Goal: Transaction & Acquisition: Purchase product/service

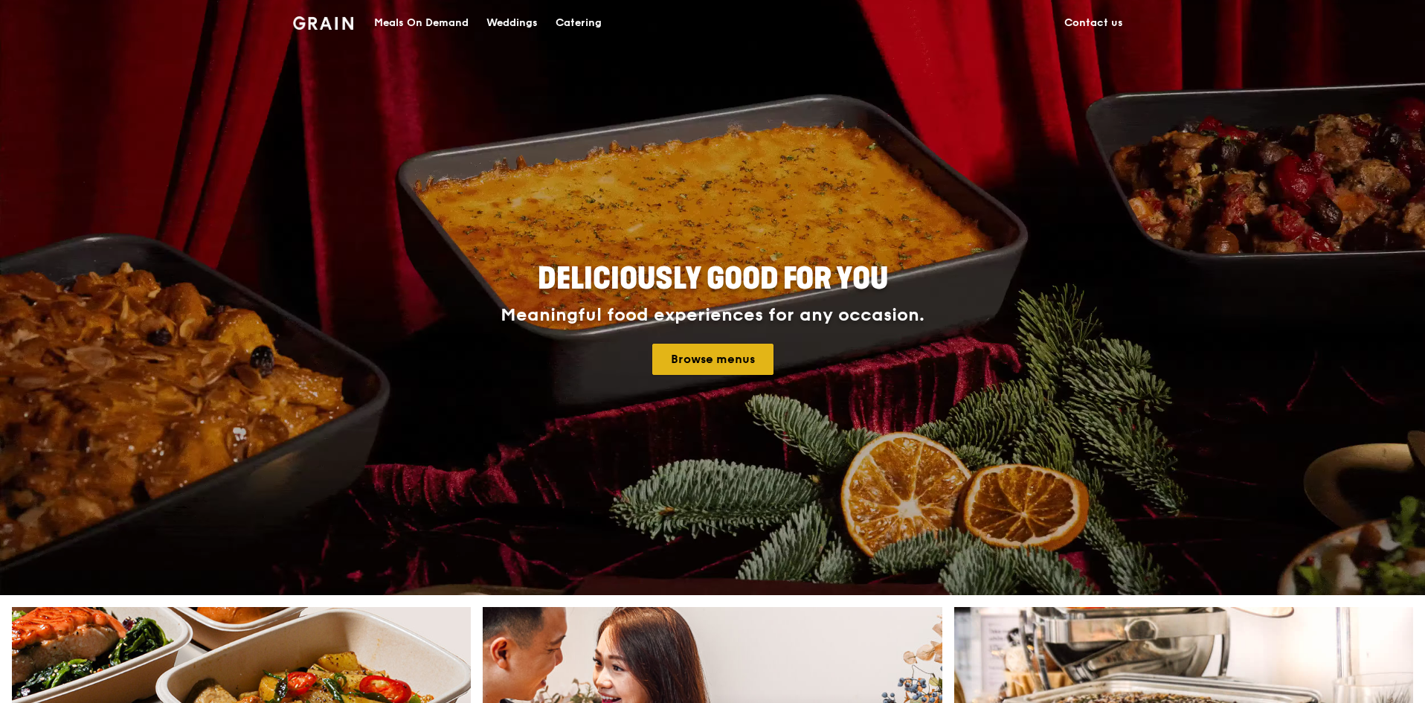
click at [721, 359] on link "Browse menus" at bounding box center [712, 359] width 121 height 31
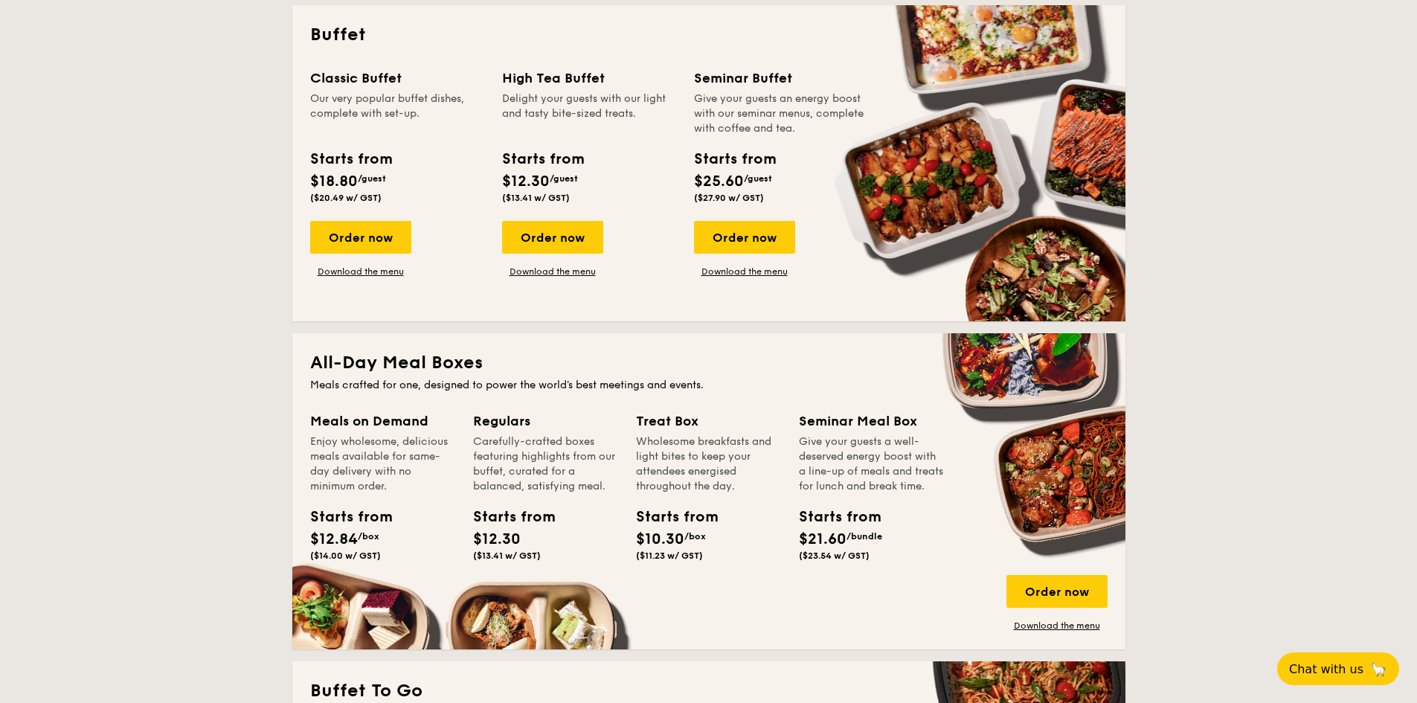
scroll to position [744, 0]
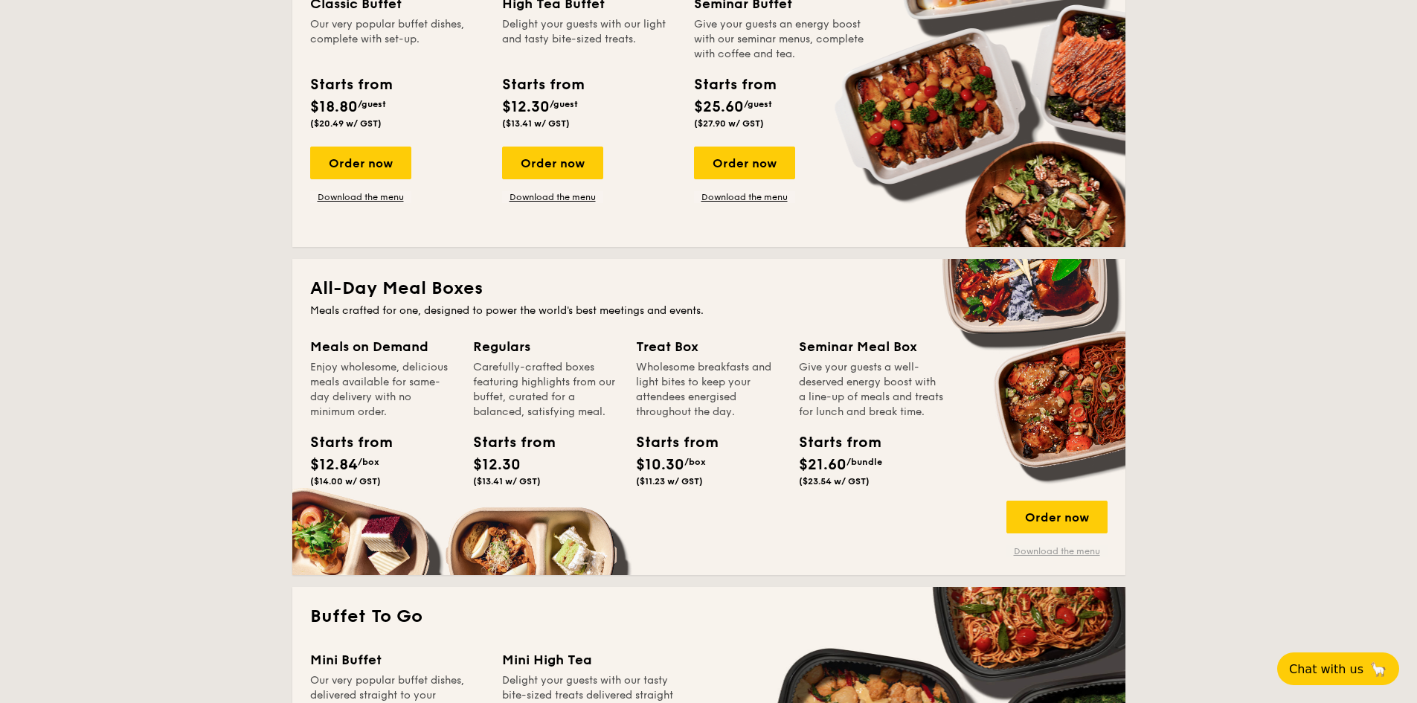
click at [1048, 550] on link "Download the menu" at bounding box center [1056, 551] width 101 height 12
click at [1058, 521] on div "Order now" at bounding box center [1056, 517] width 101 height 33
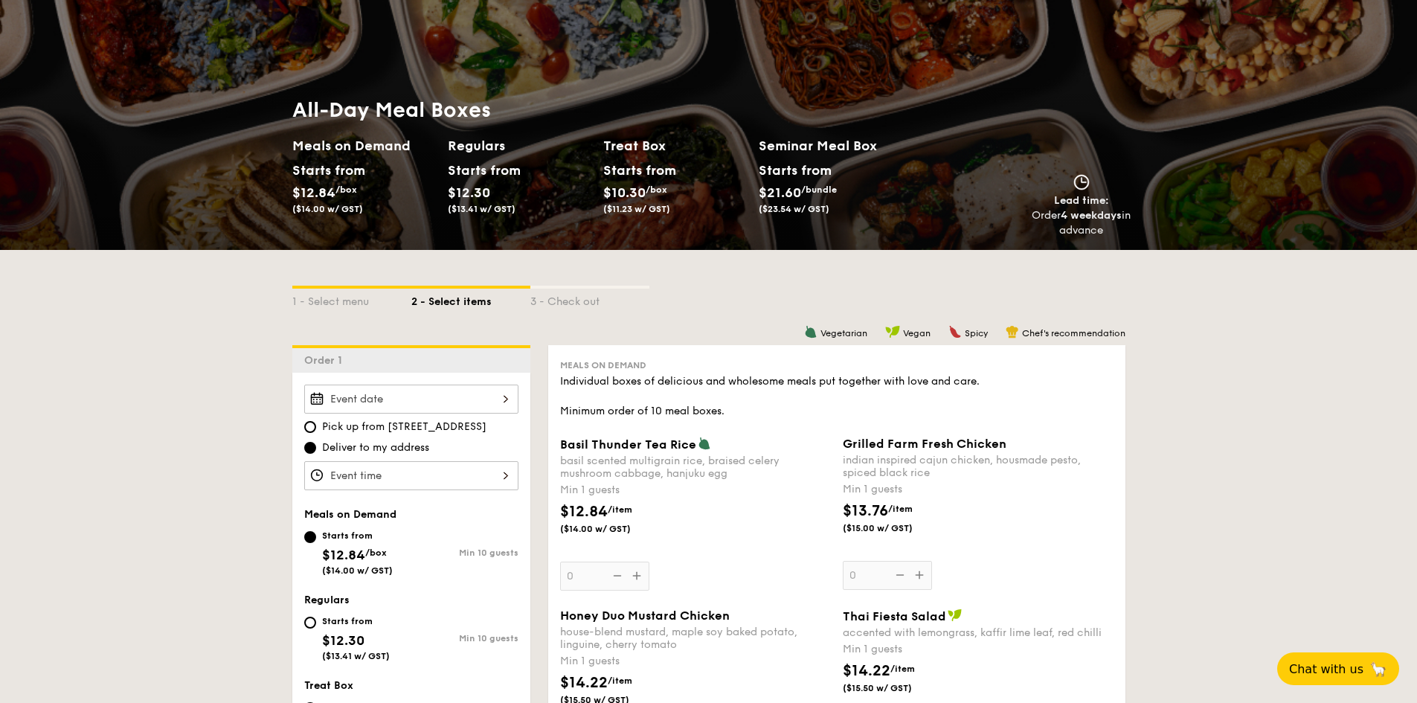
scroll to position [149, 0]
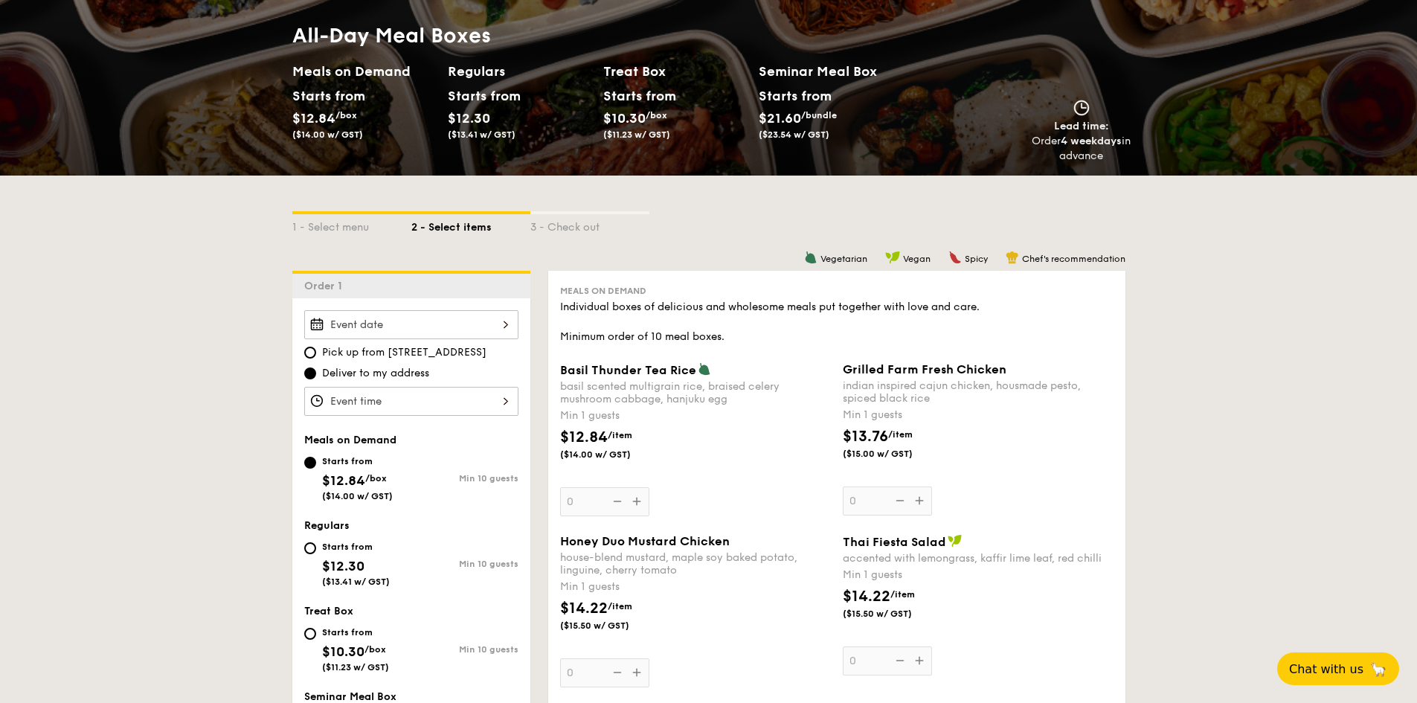
click at [504, 321] on div at bounding box center [411, 324] width 214 height 29
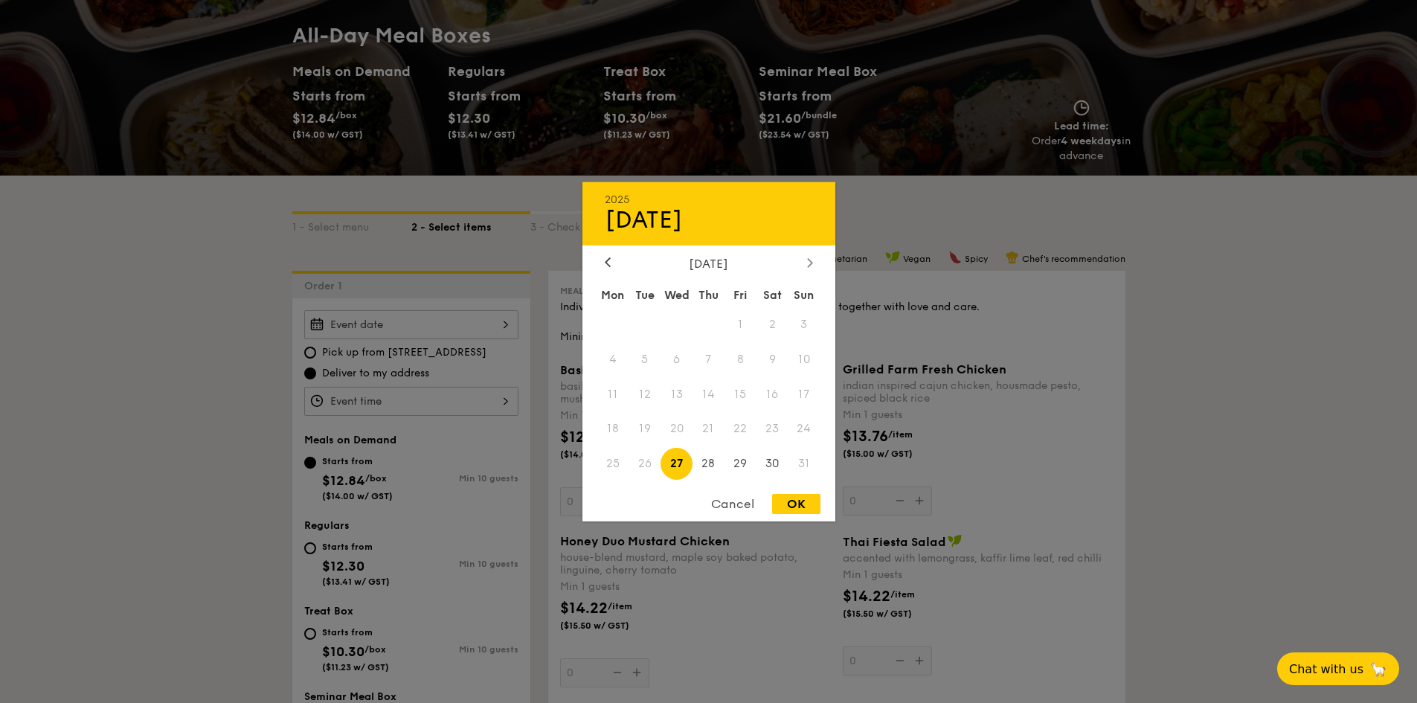
click at [809, 259] on icon at bounding box center [809, 262] width 4 height 9
click at [605, 263] on icon at bounding box center [608, 262] width 6 height 10
click at [792, 506] on div "OK" at bounding box center [796, 504] width 48 height 20
type input "Aug 27, 2025"
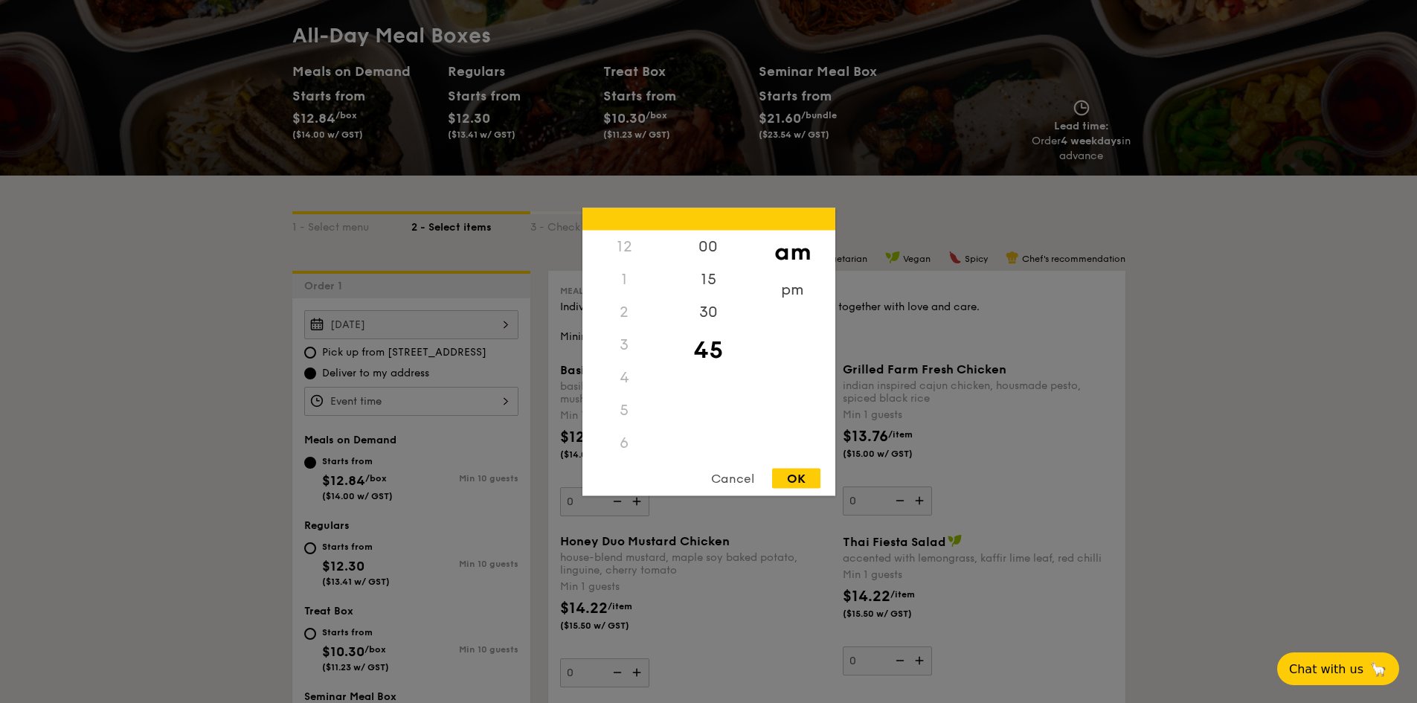
click at [504, 400] on div "12 1 2 3 4 5 6 7 8 9 10 11 00 15 30 45 am pm Cancel OK" at bounding box center [411, 401] width 214 height 29
click at [623, 367] on div "9" at bounding box center [624, 364] width 84 height 33
click at [612, 362] on div "9" at bounding box center [624, 364] width 84 height 33
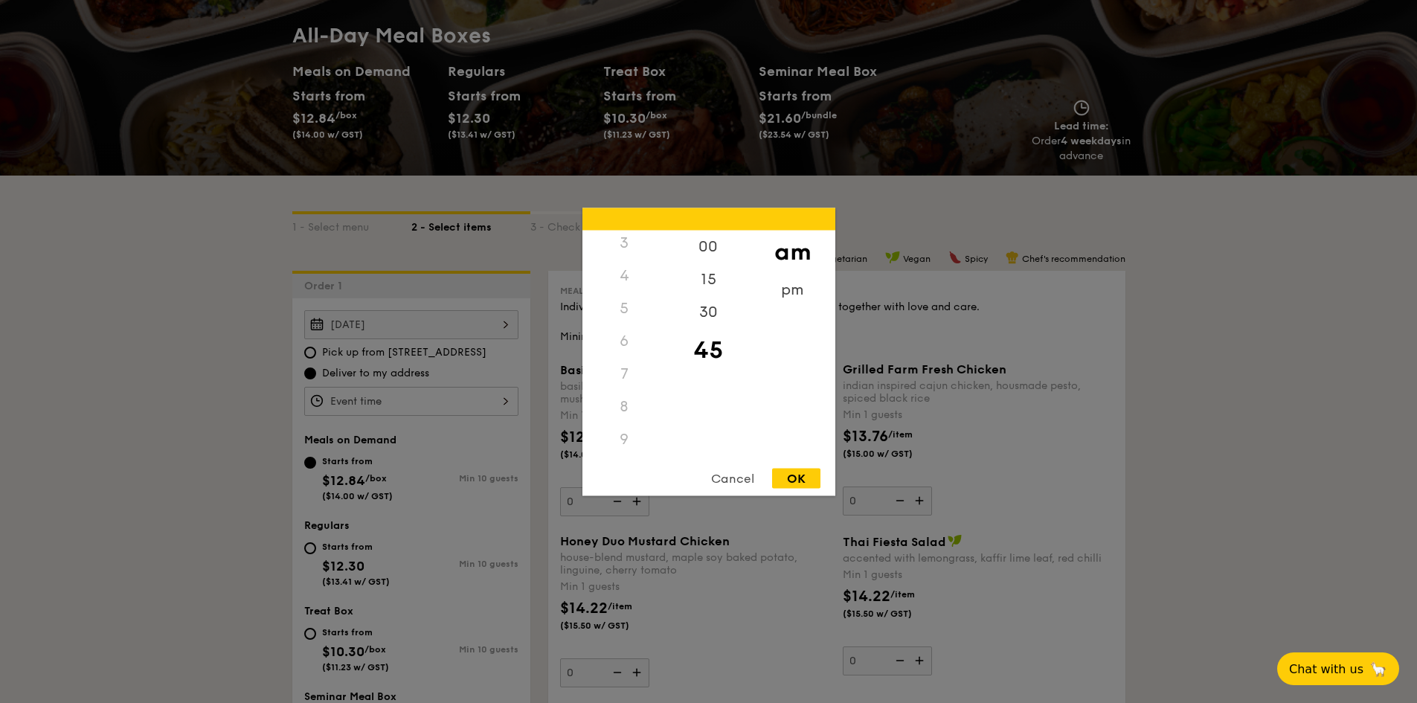
click at [624, 437] on div "9" at bounding box center [624, 438] width 84 height 33
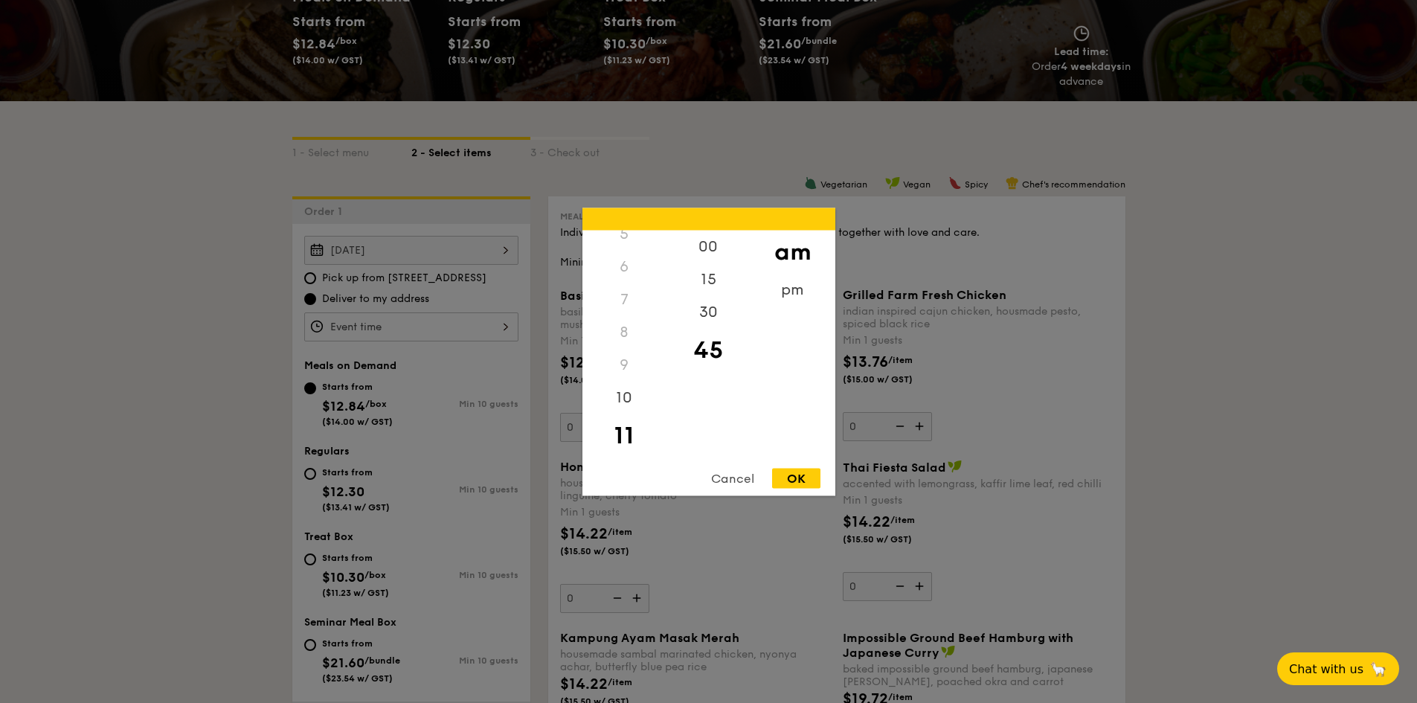
click at [624, 366] on div "9" at bounding box center [624, 364] width 84 height 33
click at [625, 366] on div "9" at bounding box center [624, 364] width 84 height 33
click at [625, 367] on div "9" at bounding box center [624, 364] width 84 height 33
click at [624, 367] on div "9" at bounding box center [624, 364] width 84 height 33
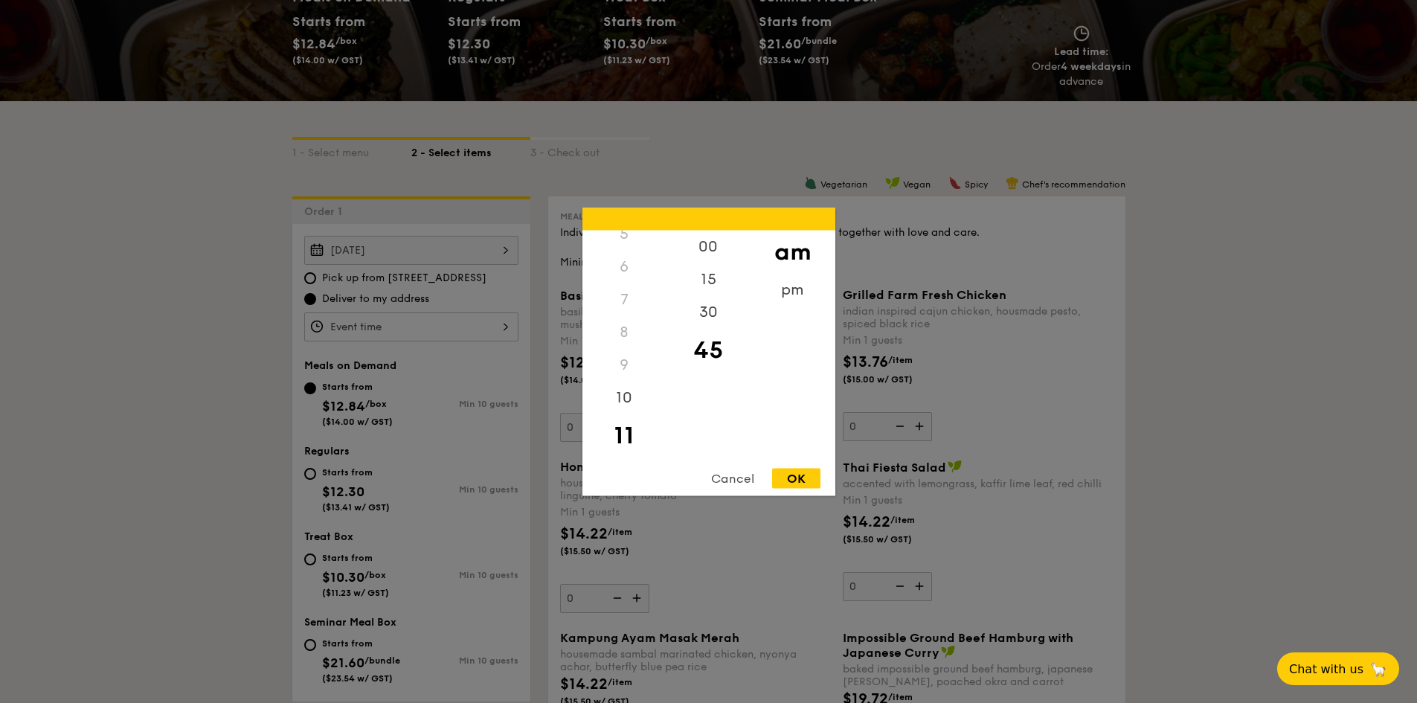
drag, startPoint x: 735, startPoint y: 478, endPoint x: 707, endPoint y: 466, distance: 31.0
click at [733, 477] on div "Cancel" at bounding box center [732, 478] width 73 height 20
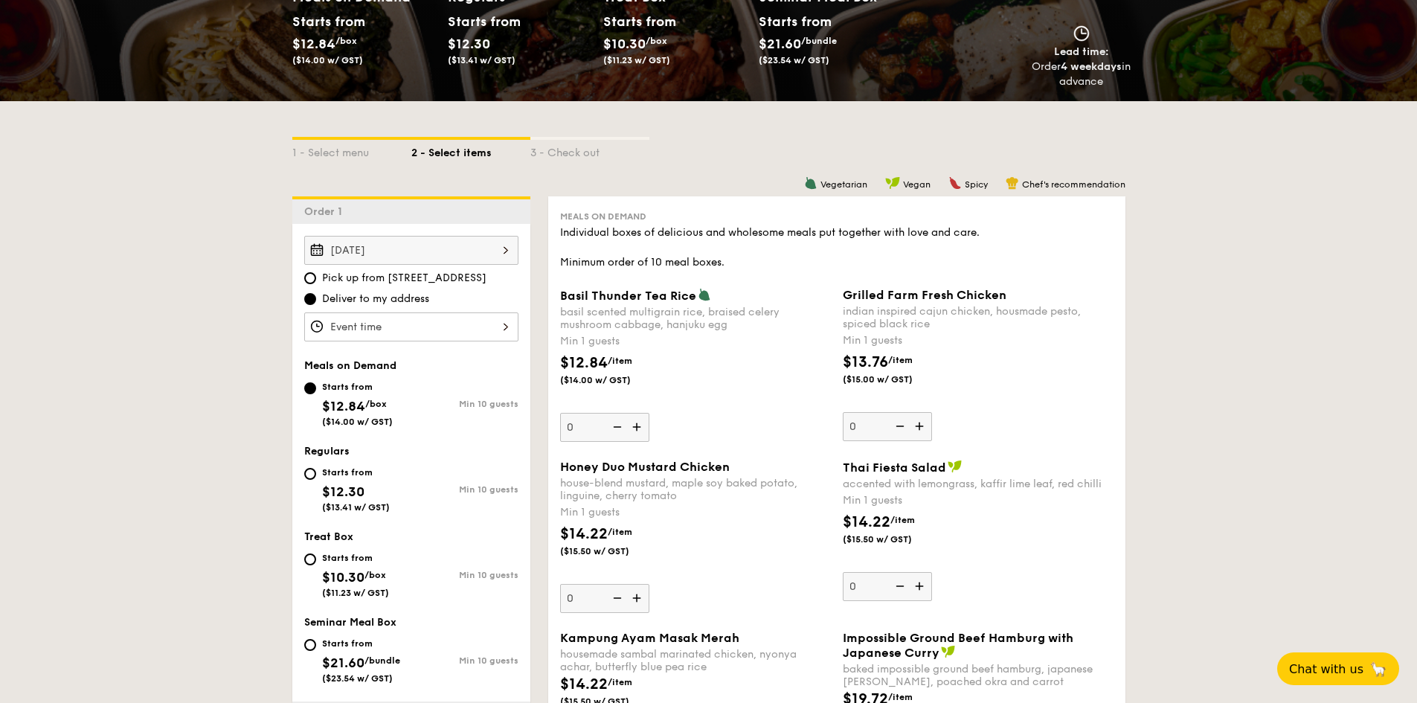
click at [500, 251] on div "Aug 27, 2025" at bounding box center [411, 250] width 214 height 29
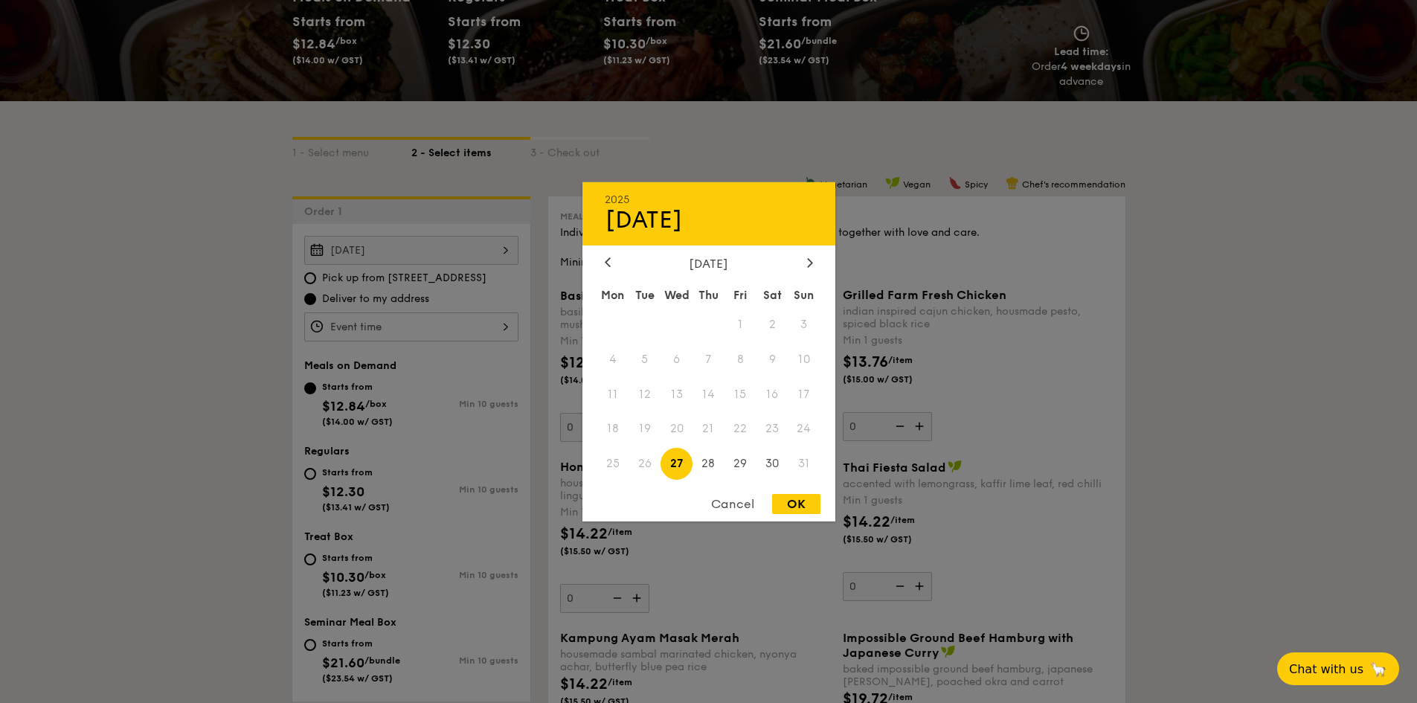
click at [681, 466] on span "27" at bounding box center [676, 464] width 32 height 32
click at [801, 508] on div "OK" at bounding box center [796, 504] width 48 height 20
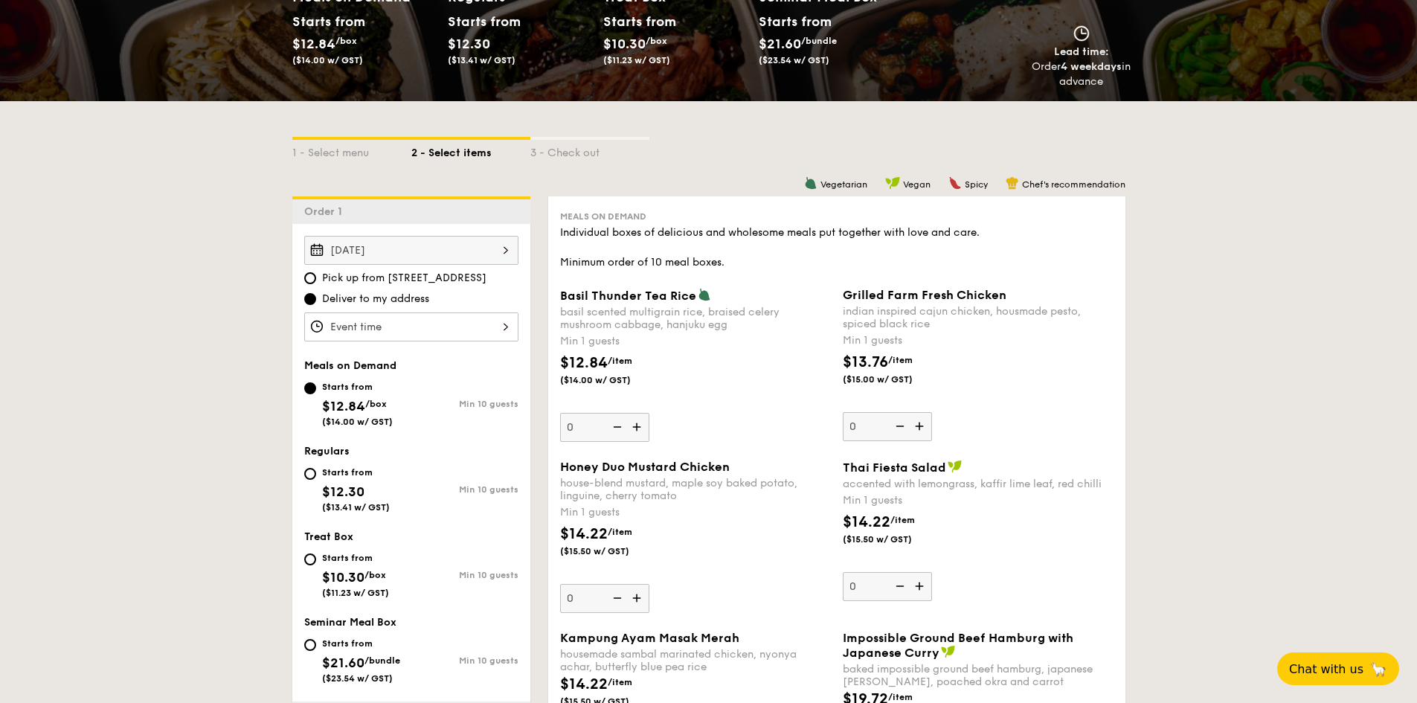
click at [501, 324] on div at bounding box center [411, 326] width 214 height 29
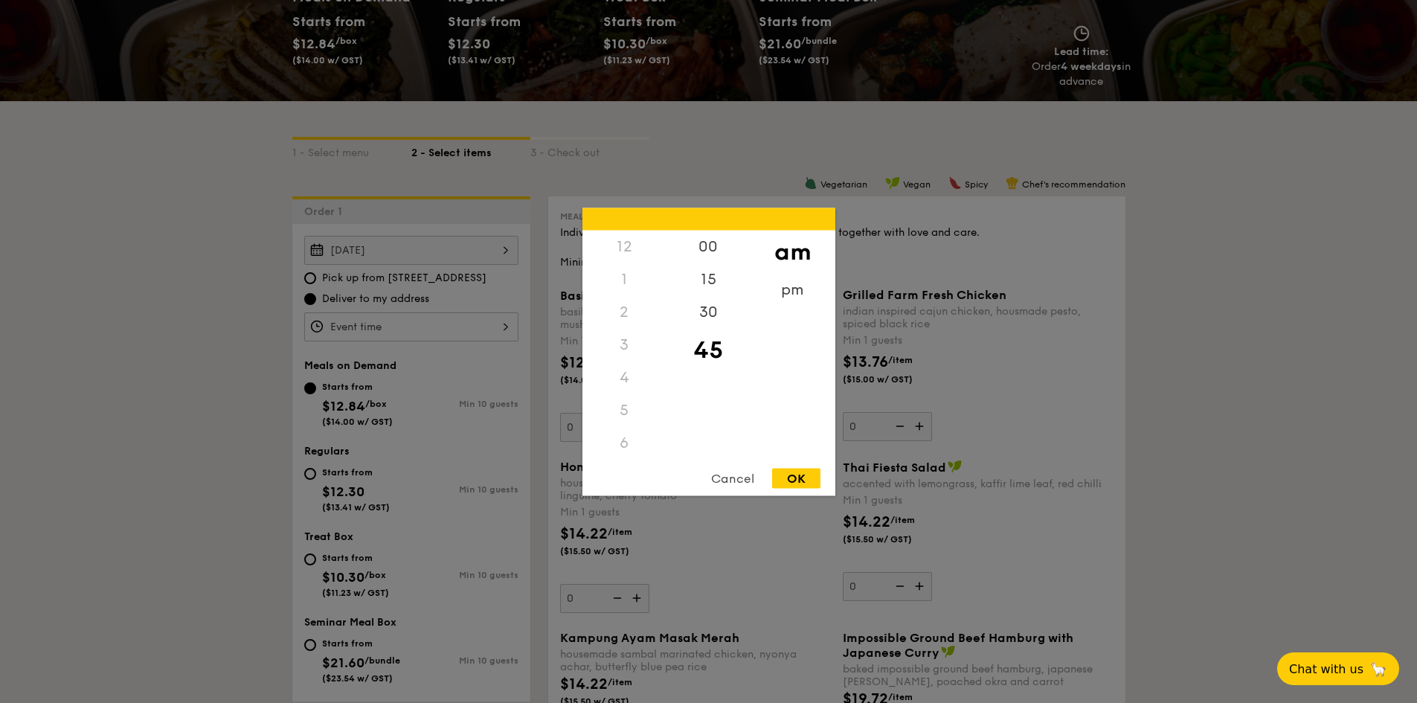
scroll to position [176, 0]
click at [627, 399] on div "10" at bounding box center [624, 402] width 84 height 43
click at [705, 253] on div "00" at bounding box center [708, 246] width 84 height 33
click at [709, 277] on div "15" at bounding box center [708, 279] width 84 height 33
click at [704, 309] on div "30" at bounding box center [708, 316] width 84 height 43
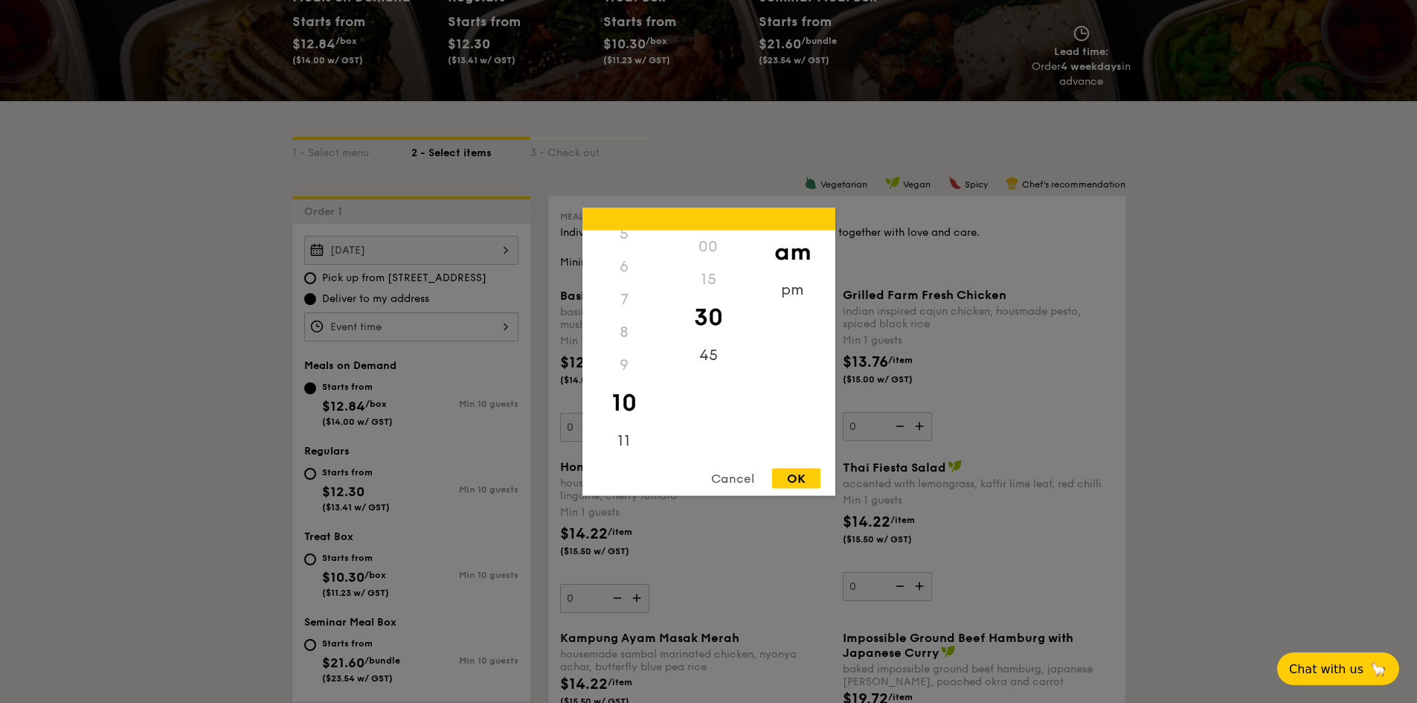
click at [798, 478] on div "OK" at bounding box center [796, 478] width 48 height 20
type input "10:30AM"
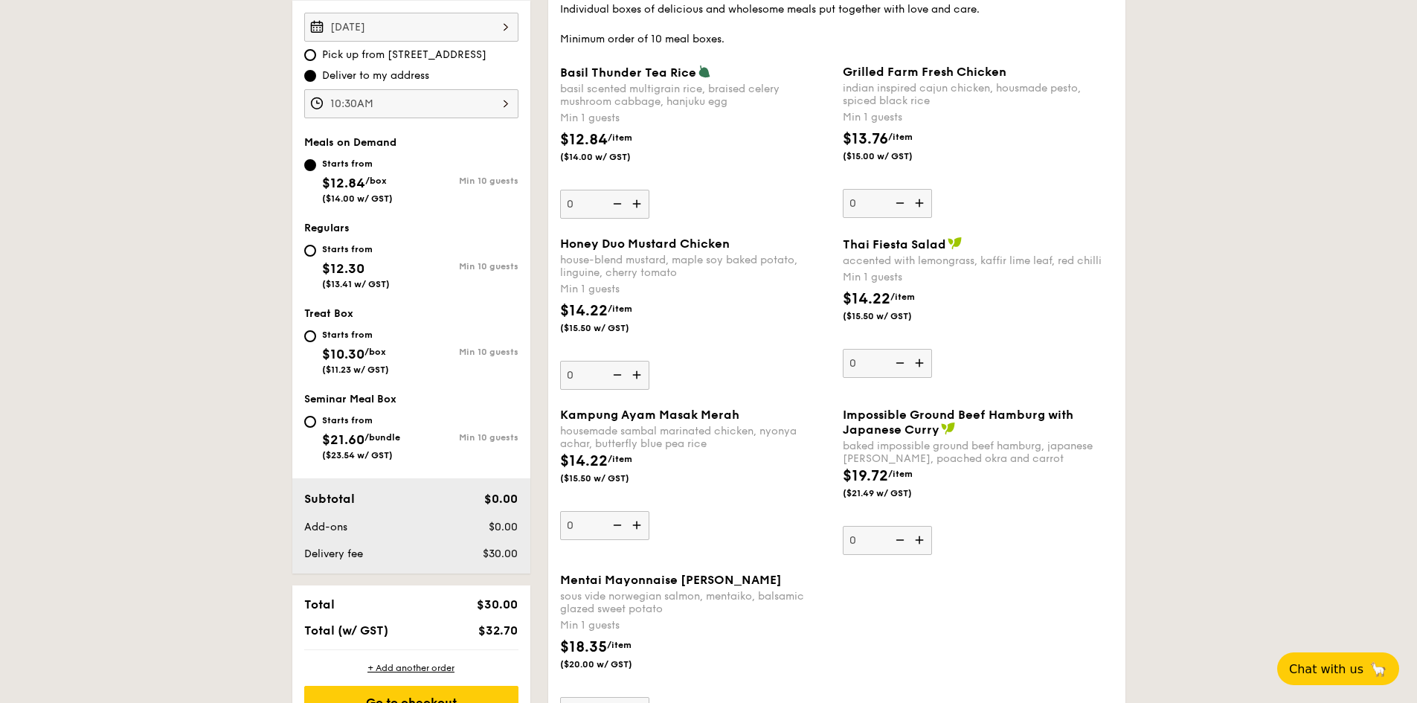
scroll to position [521, 0]
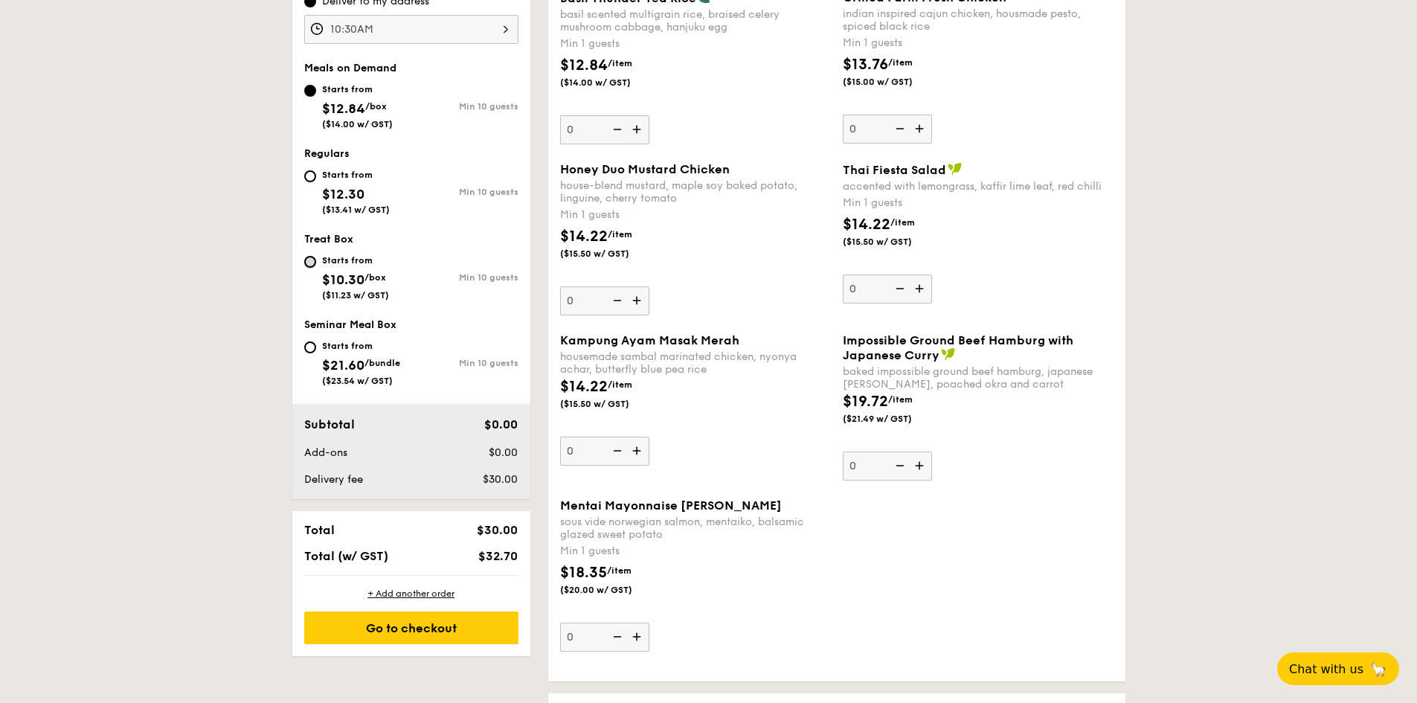
click at [312, 260] on input "Starts from $10.30 /box ($11.23 w/ GST) Min 10 guests" at bounding box center [310, 262] width 12 height 12
radio input "true"
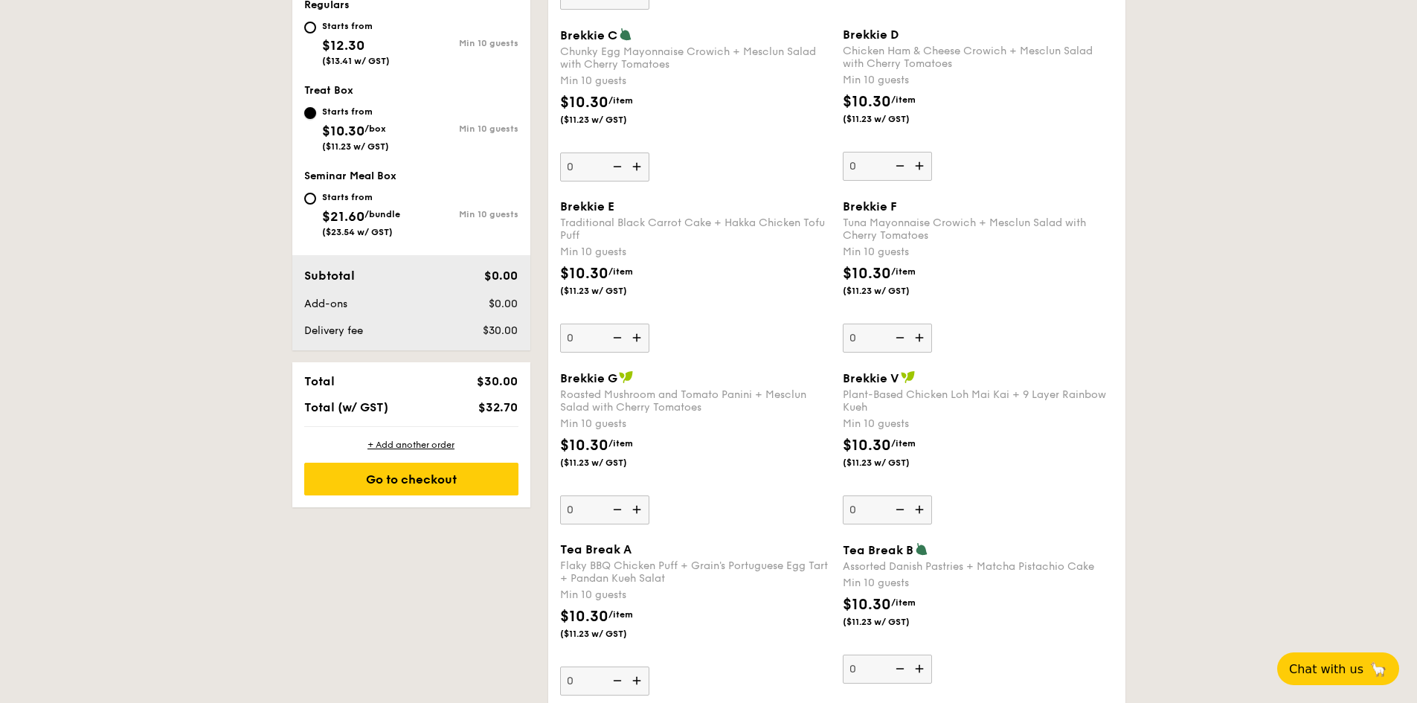
scroll to position [744, 0]
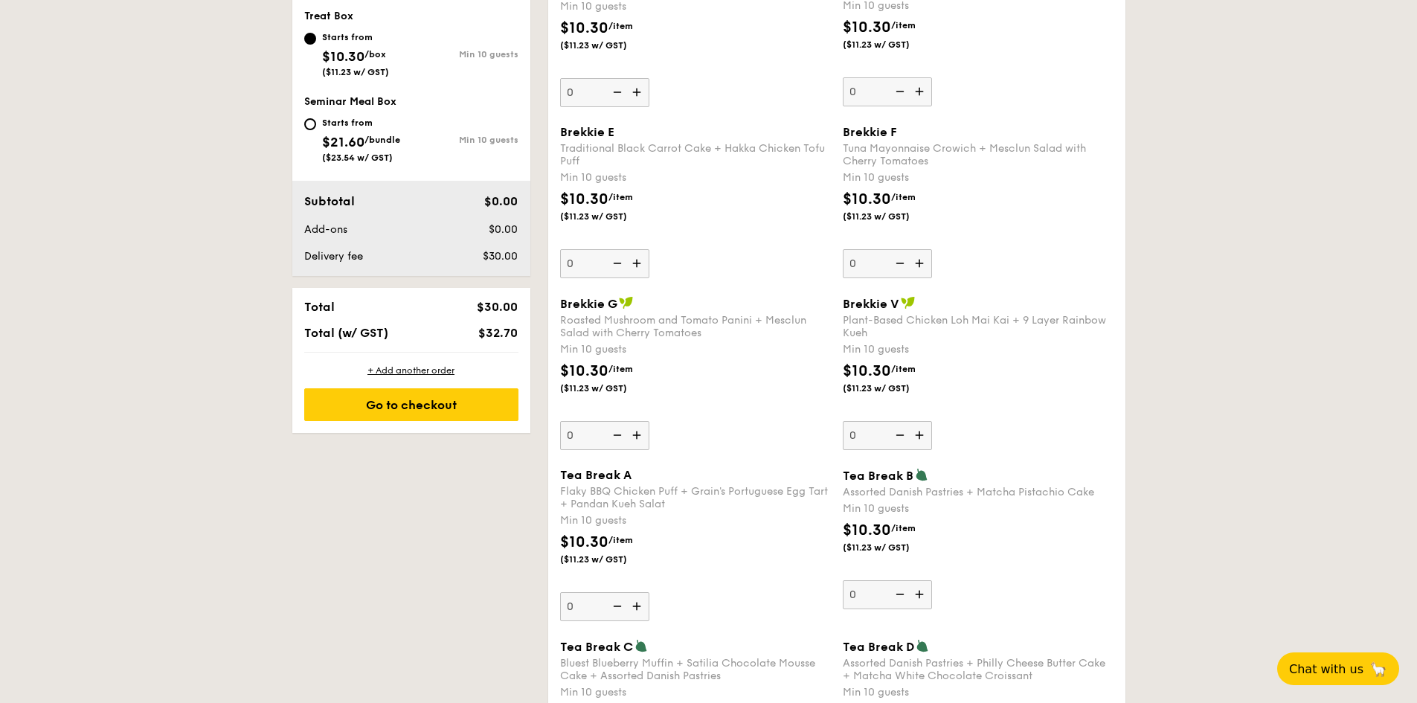
click at [919, 594] on img at bounding box center [921, 594] width 22 height 28
click at [919, 594] on input "0" at bounding box center [887, 594] width 89 height 29
type input "10"
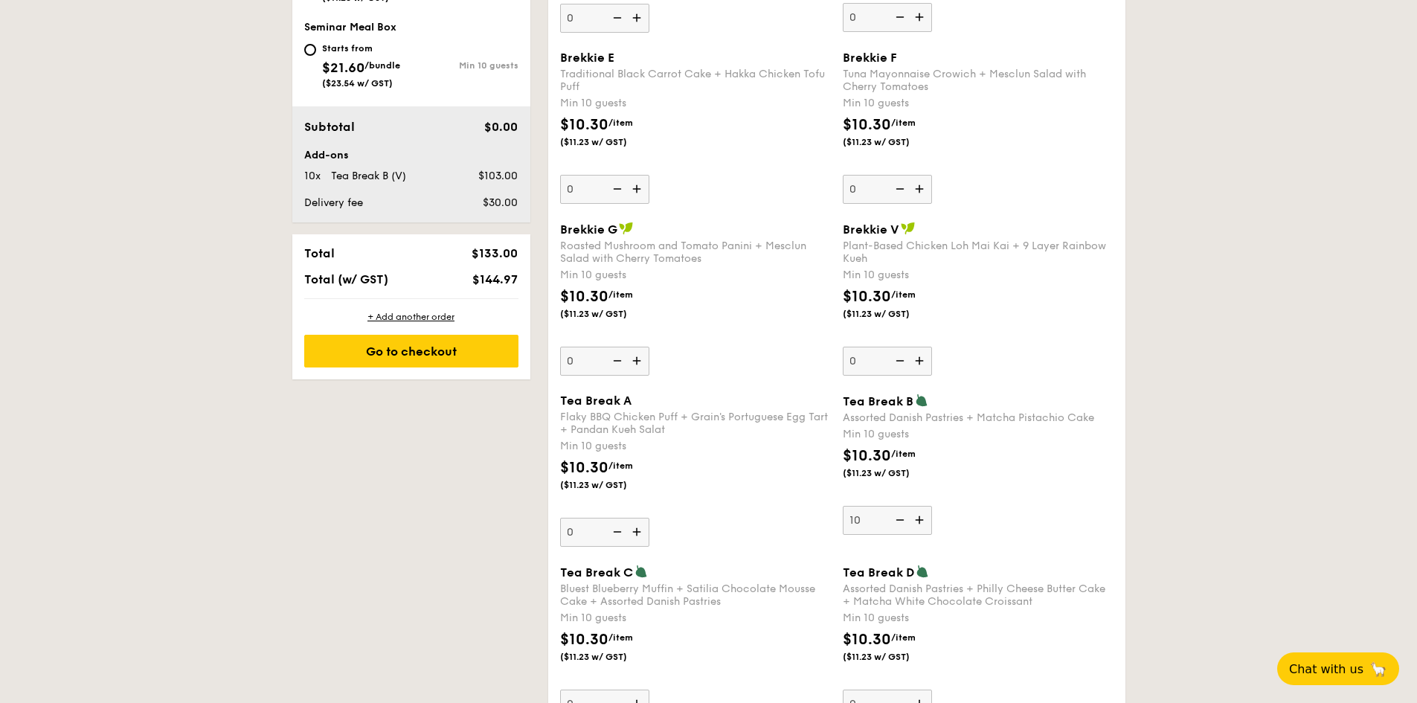
scroll to position [892, 0]
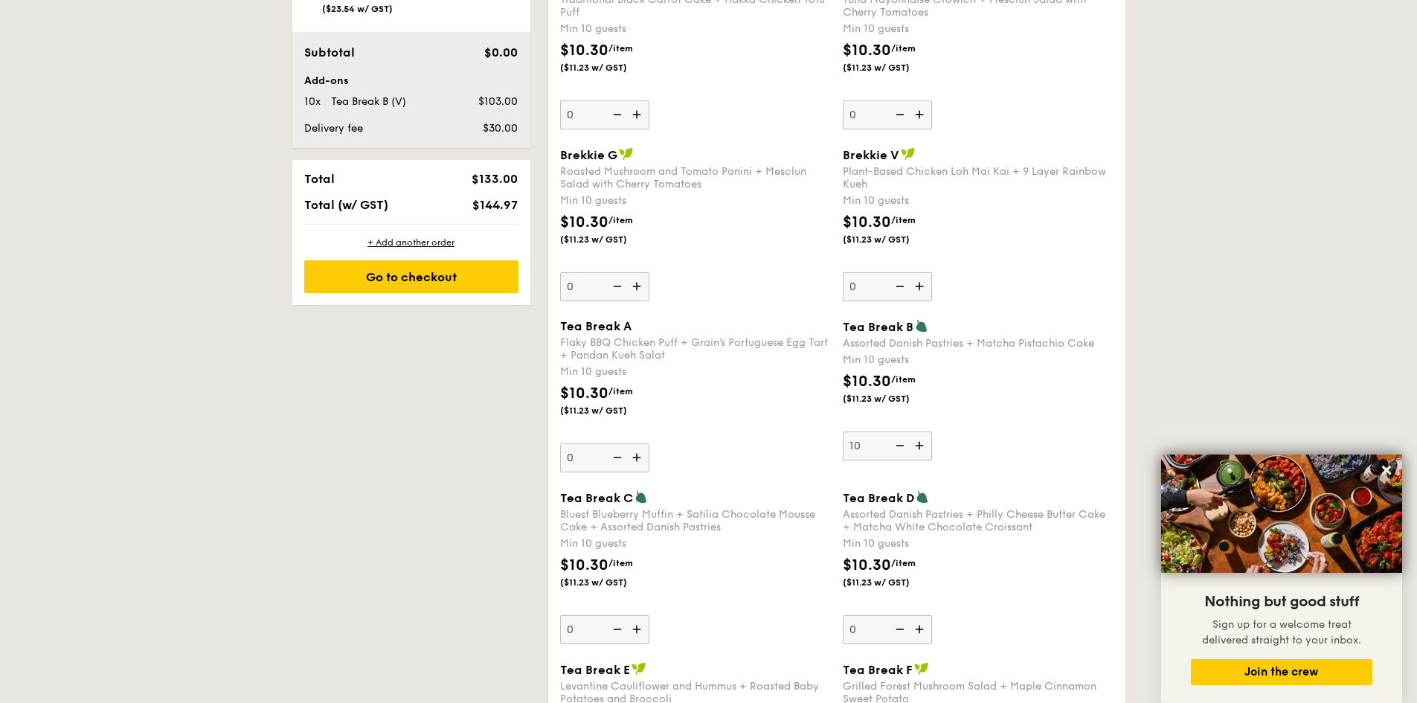
click at [637, 631] on img at bounding box center [638, 629] width 22 height 28
click at [637, 631] on input "0" at bounding box center [604, 629] width 89 height 29
type input "10"
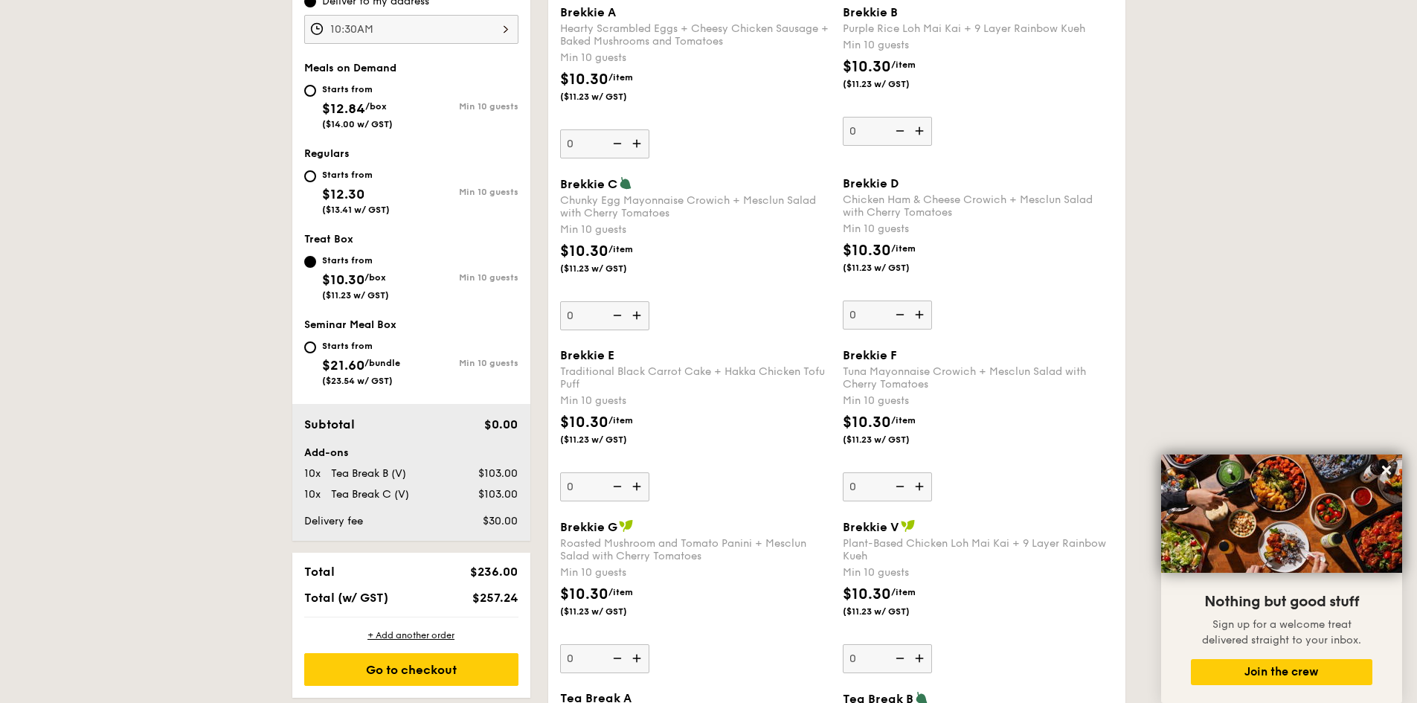
scroll to position [818, 0]
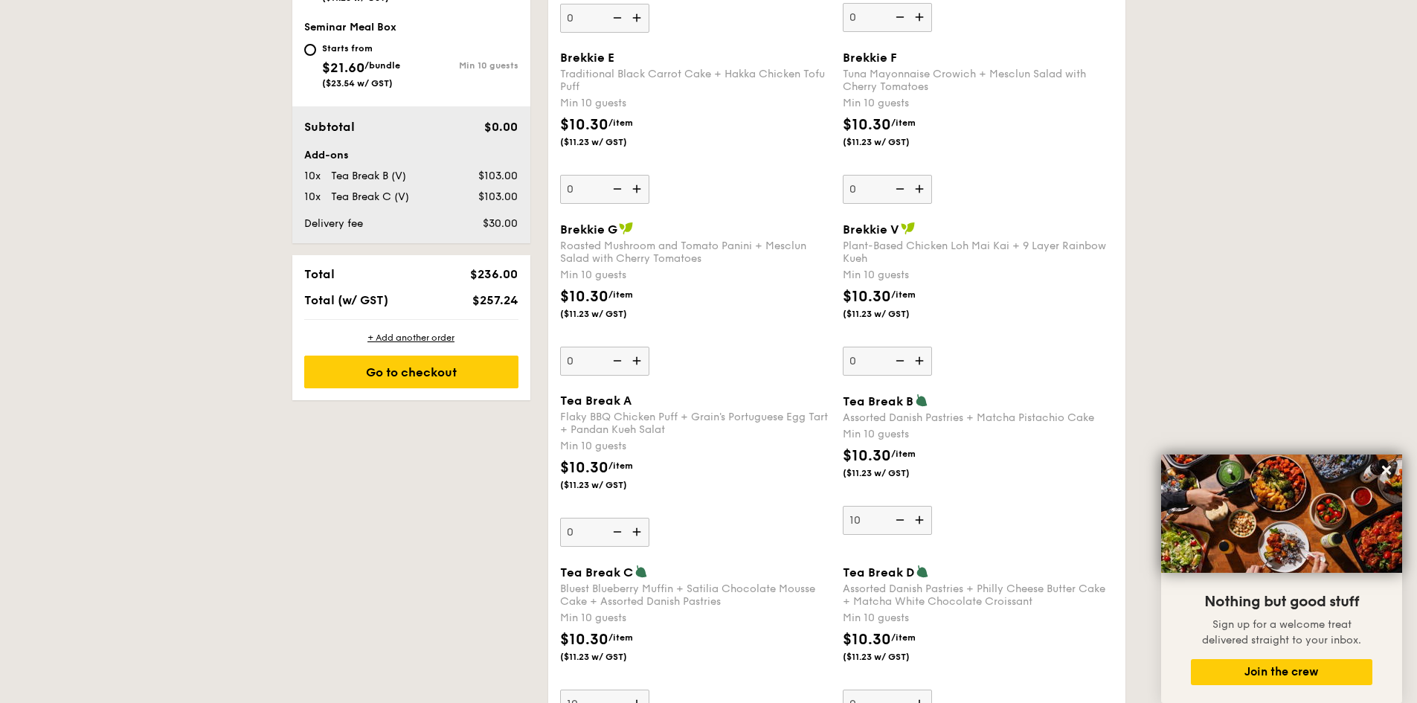
click at [640, 534] on img at bounding box center [638, 532] width 22 height 28
click at [640, 534] on input "0" at bounding box center [604, 532] width 89 height 29
type input "10"
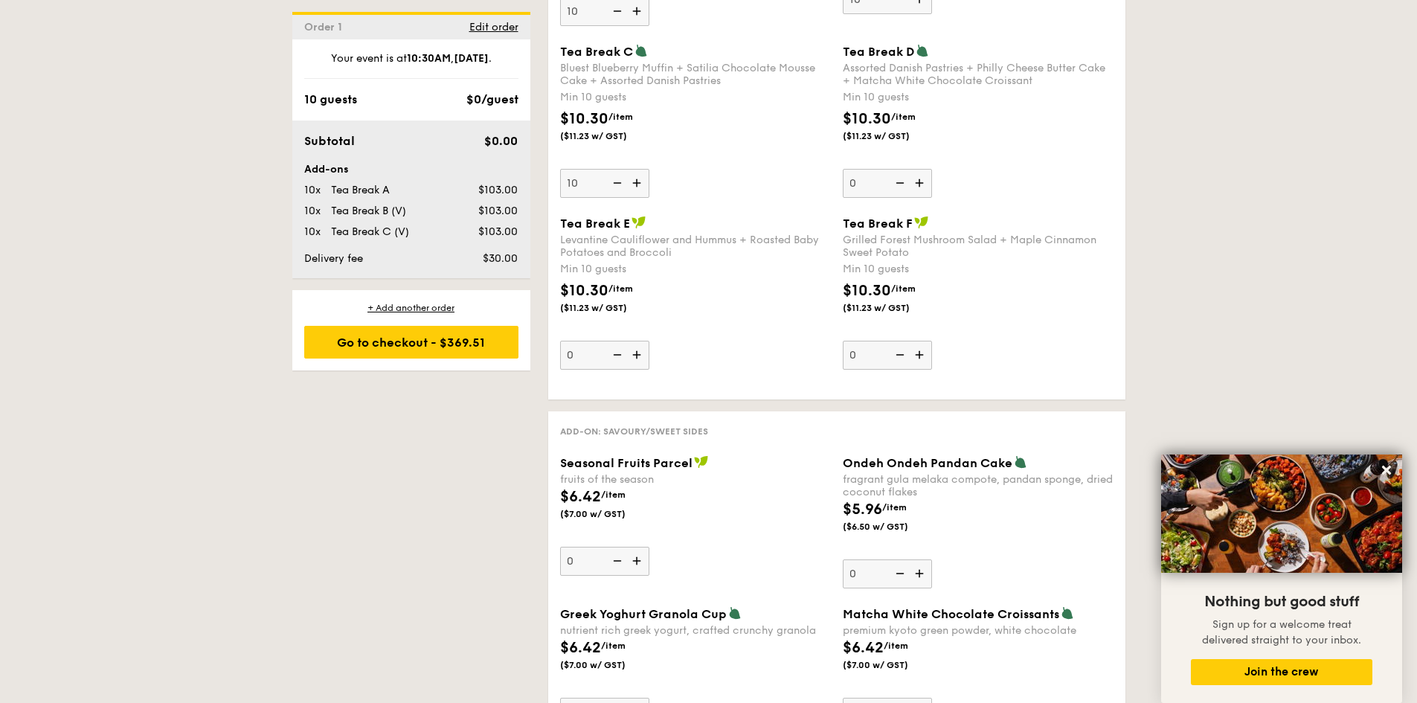
scroll to position [1413, 0]
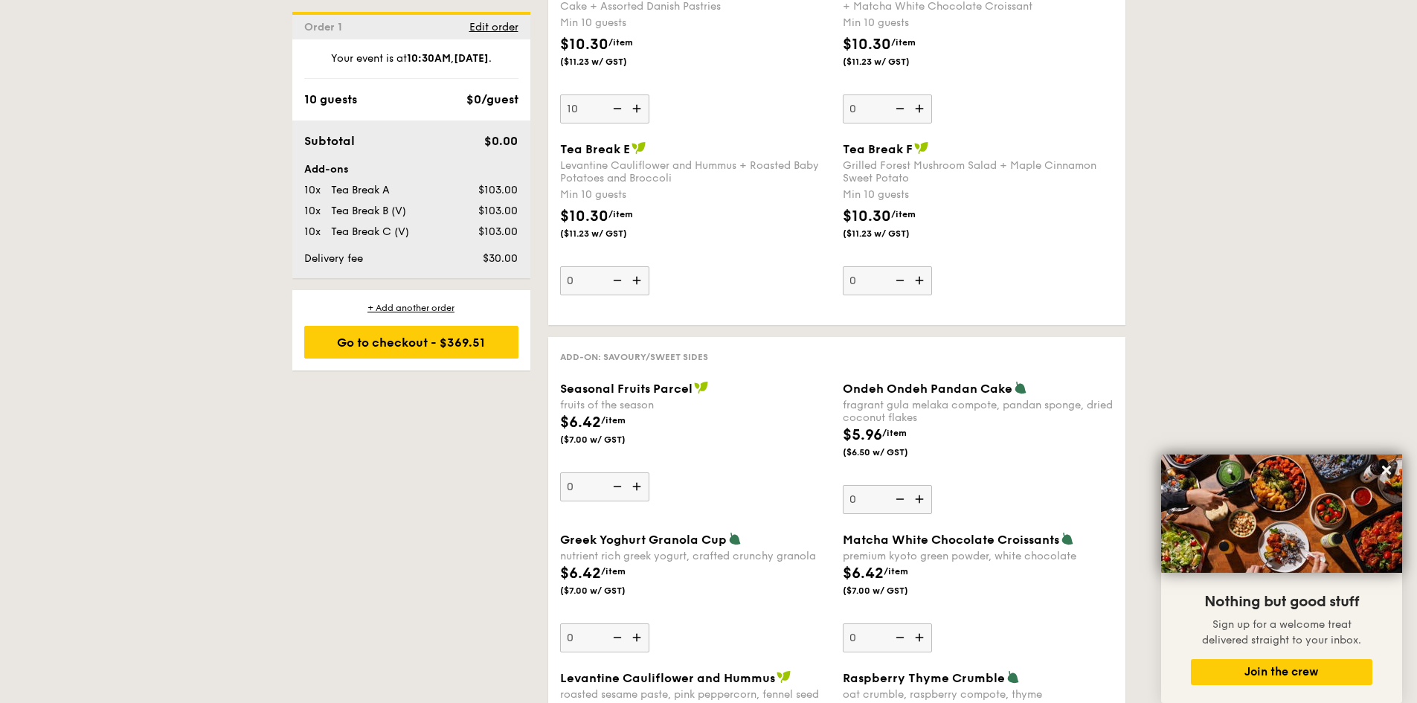
click at [918, 503] on img at bounding box center [921, 499] width 22 height 28
click at [918, 503] on input "0" at bounding box center [887, 499] width 89 height 29
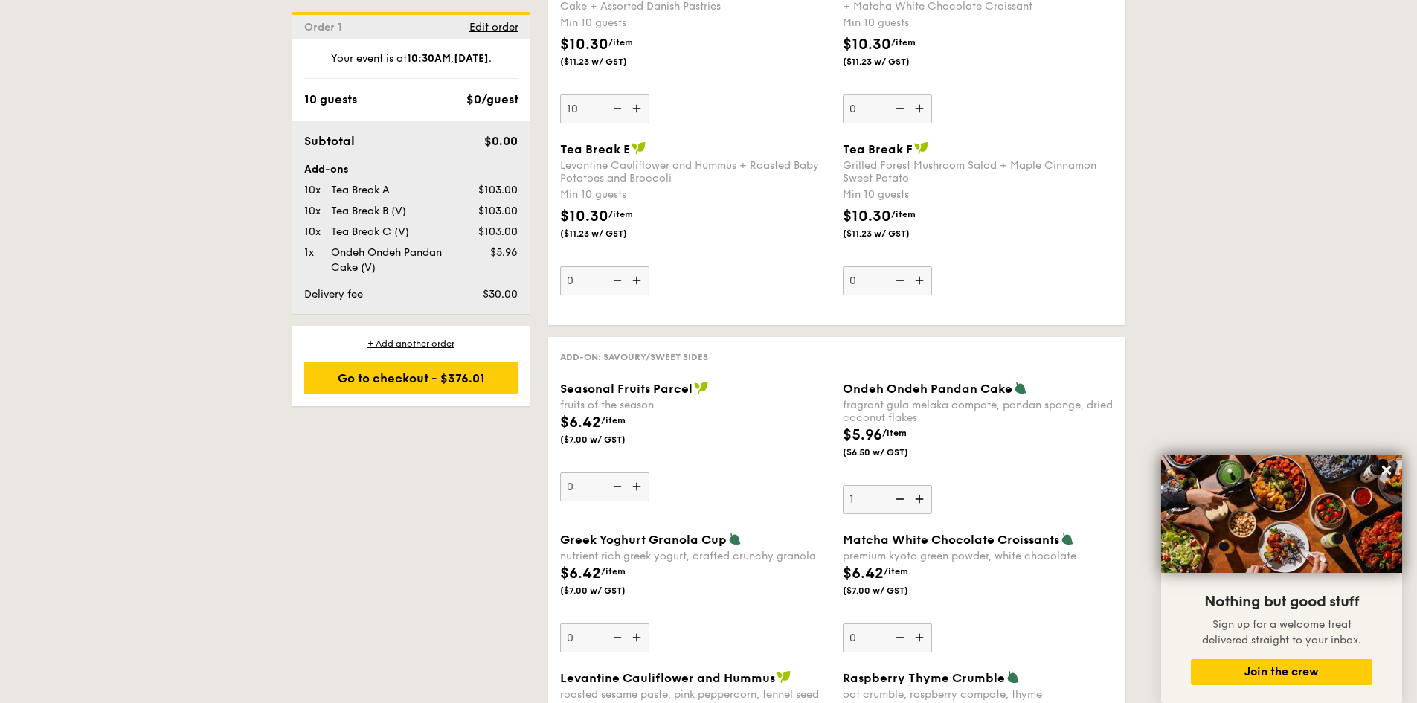
click at [918, 503] on img at bounding box center [921, 499] width 22 height 28
click at [918, 503] on input "1" at bounding box center [887, 499] width 89 height 29
click at [918, 503] on img at bounding box center [921, 499] width 22 height 28
click at [918, 503] on input "2" at bounding box center [887, 499] width 89 height 29
type input "3"
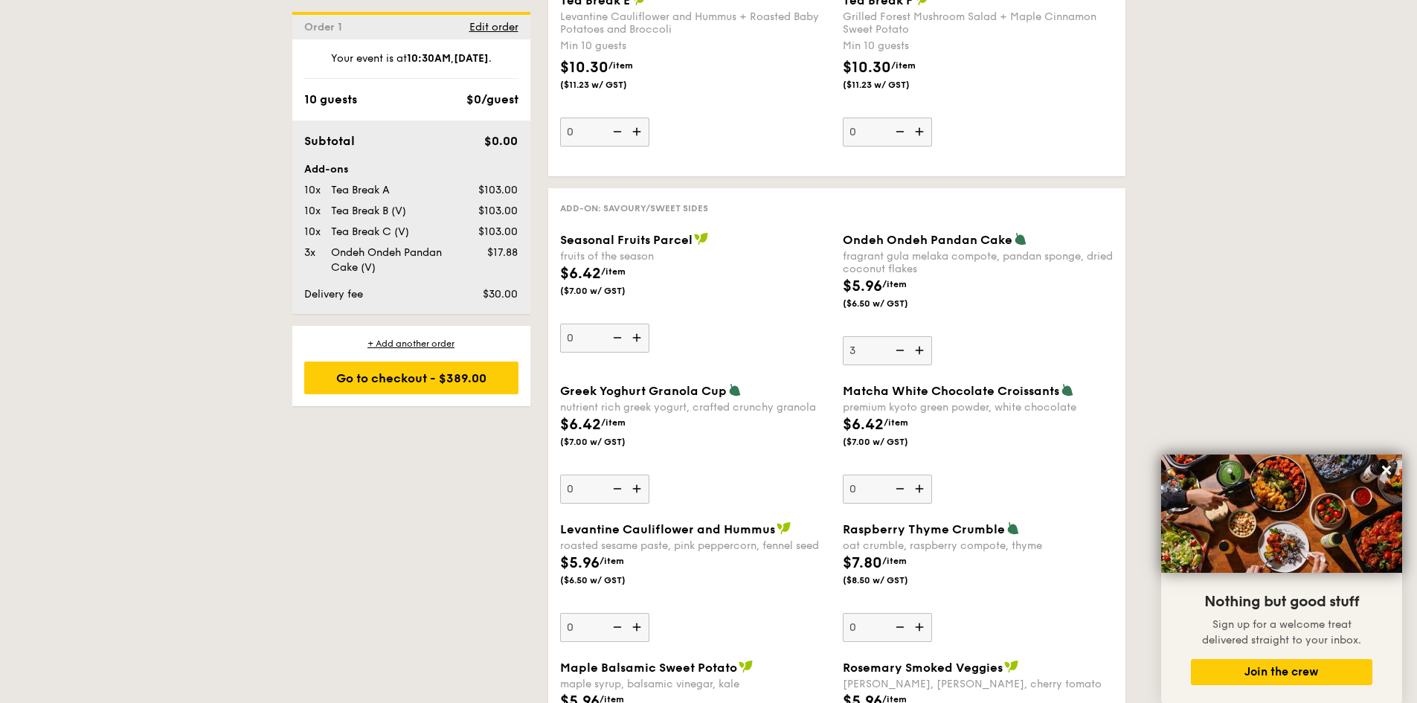
scroll to position [1636, 0]
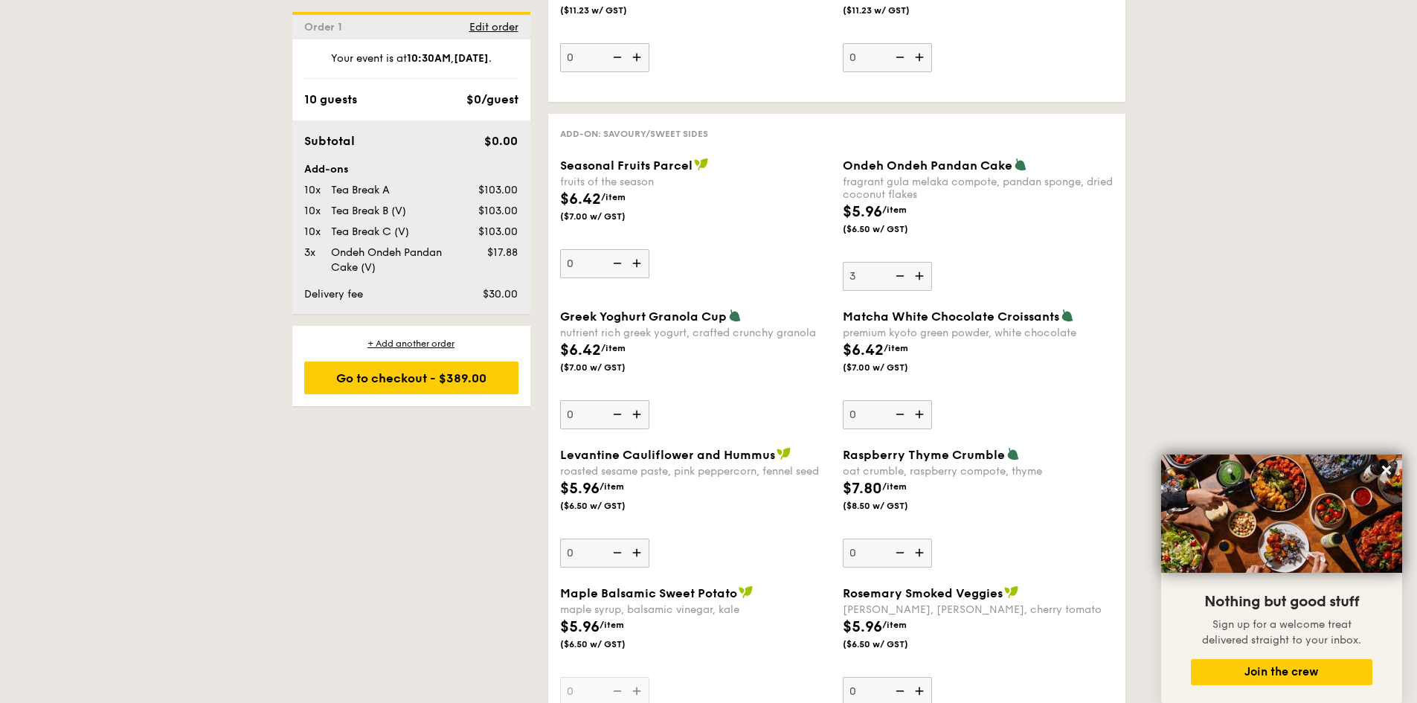
click at [919, 554] on img at bounding box center [921, 552] width 22 height 28
click at [919, 554] on input "0" at bounding box center [887, 552] width 89 height 29
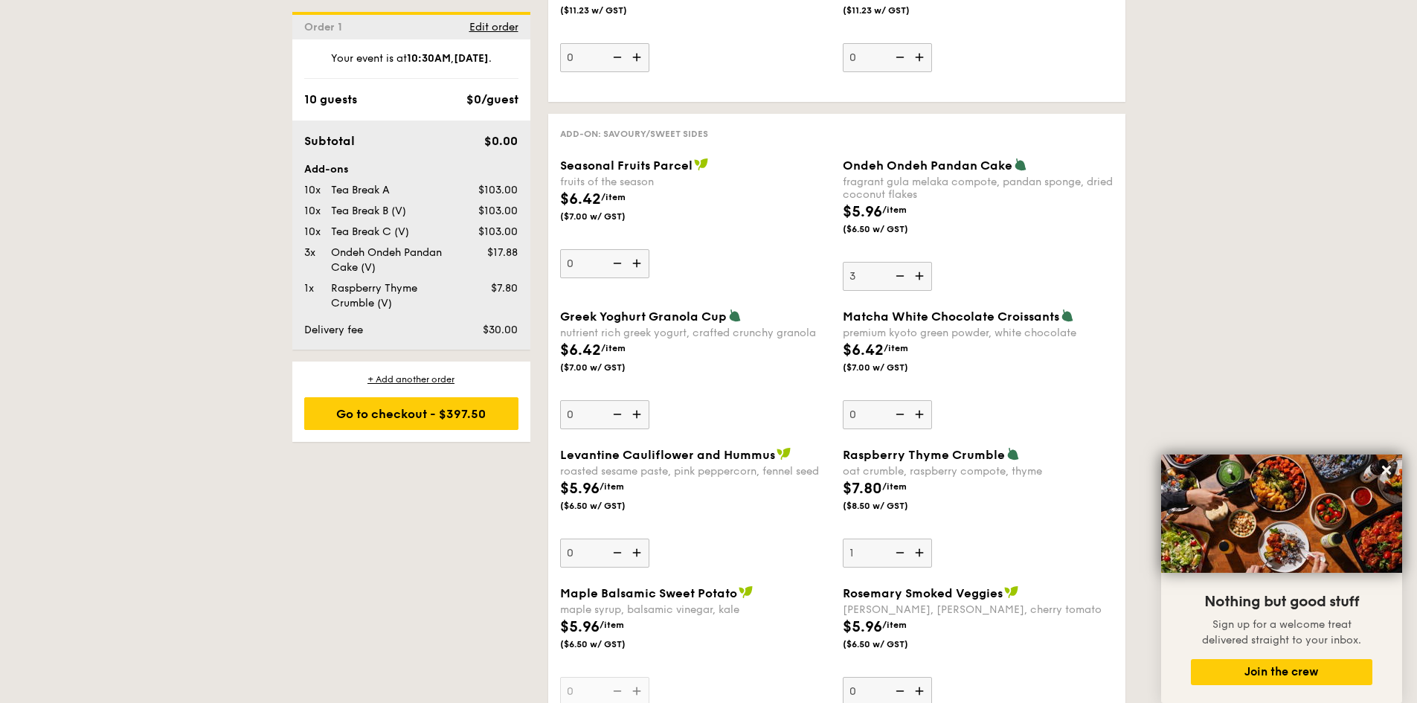
click at [919, 554] on img at bounding box center [921, 552] width 22 height 28
click at [919, 554] on input "1" at bounding box center [887, 552] width 89 height 29
click at [919, 554] on img at bounding box center [921, 552] width 22 height 28
click at [919, 554] on input "2" at bounding box center [887, 552] width 89 height 29
click at [919, 555] on img at bounding box center [921, 552] width 22 height 28
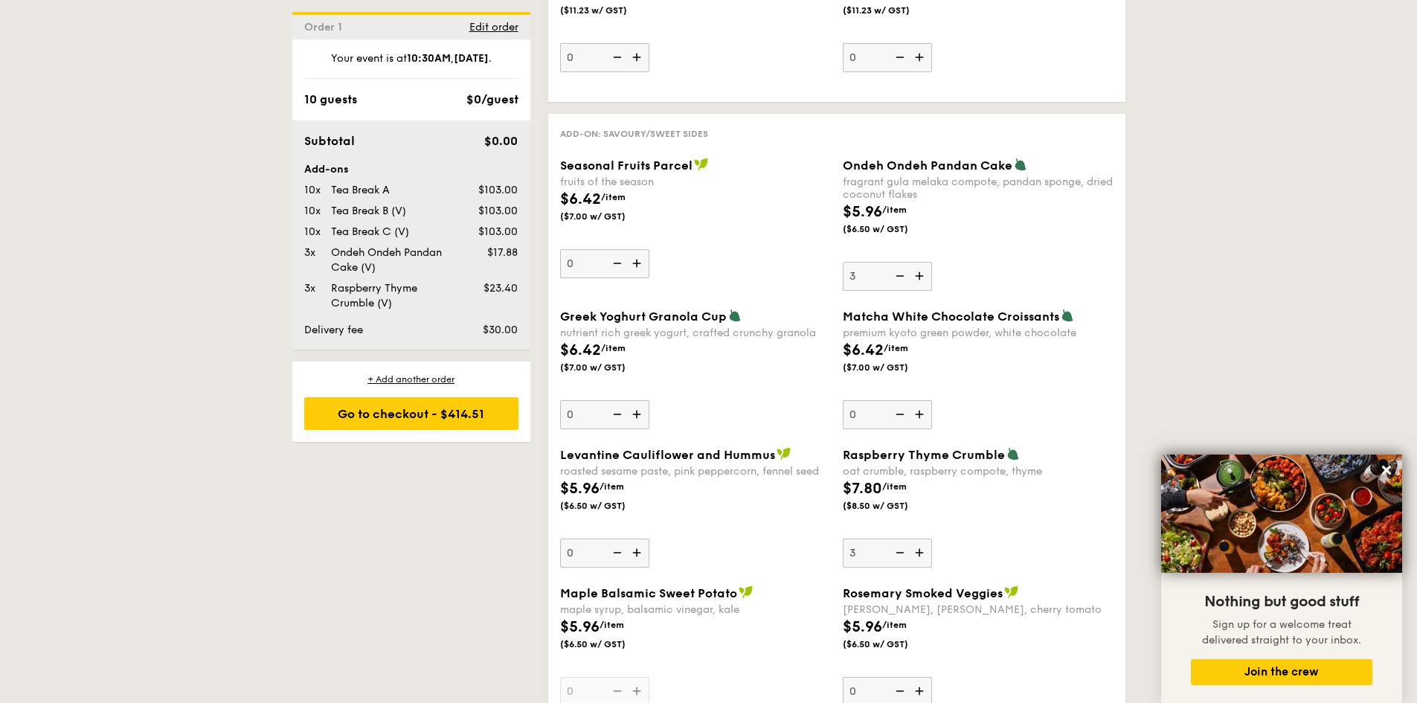
click at [919, 555] on input "3" at bounding box center [887, 552] width 89 height 29
click at [918, 555] on img at bounding box center [921, 552] width 22 height 28
click at [918, 555] on input "4" at bounding box center [887, 552] width 89 height 29
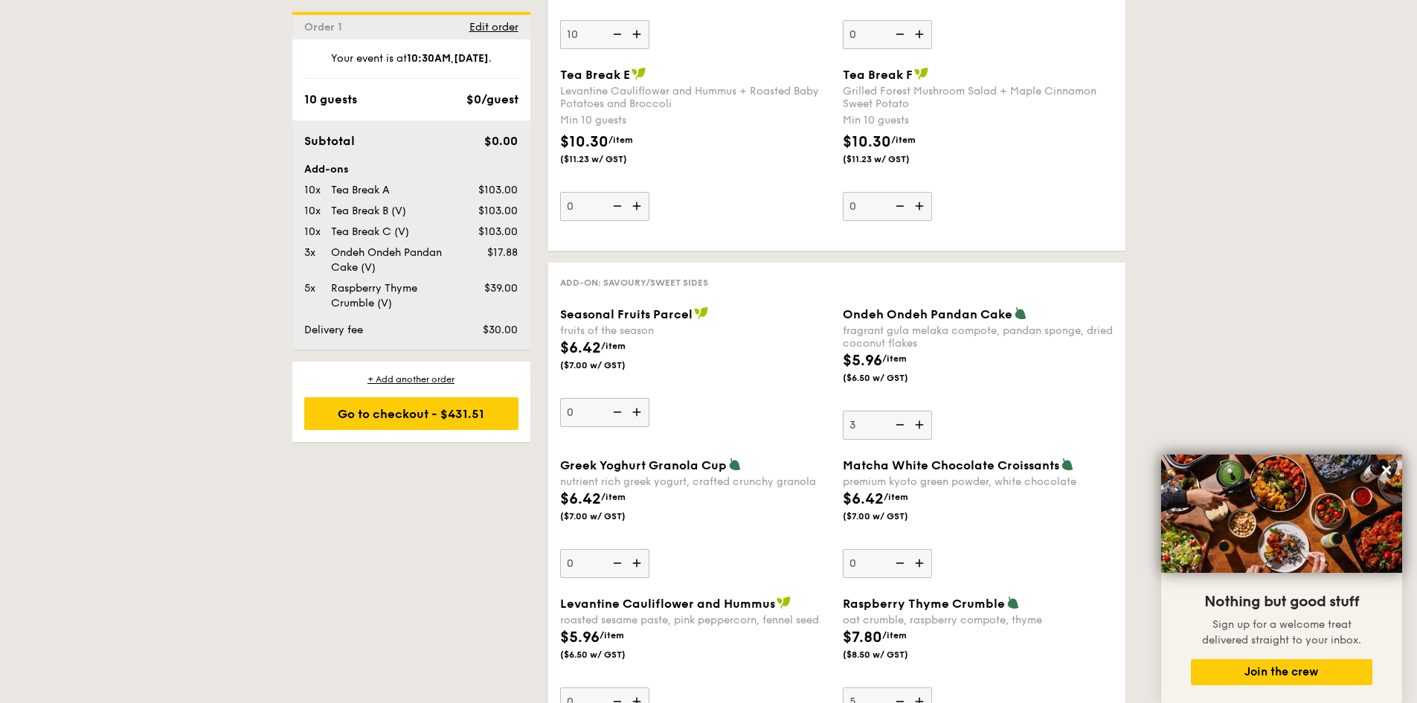
scroll to position [1562, 0]
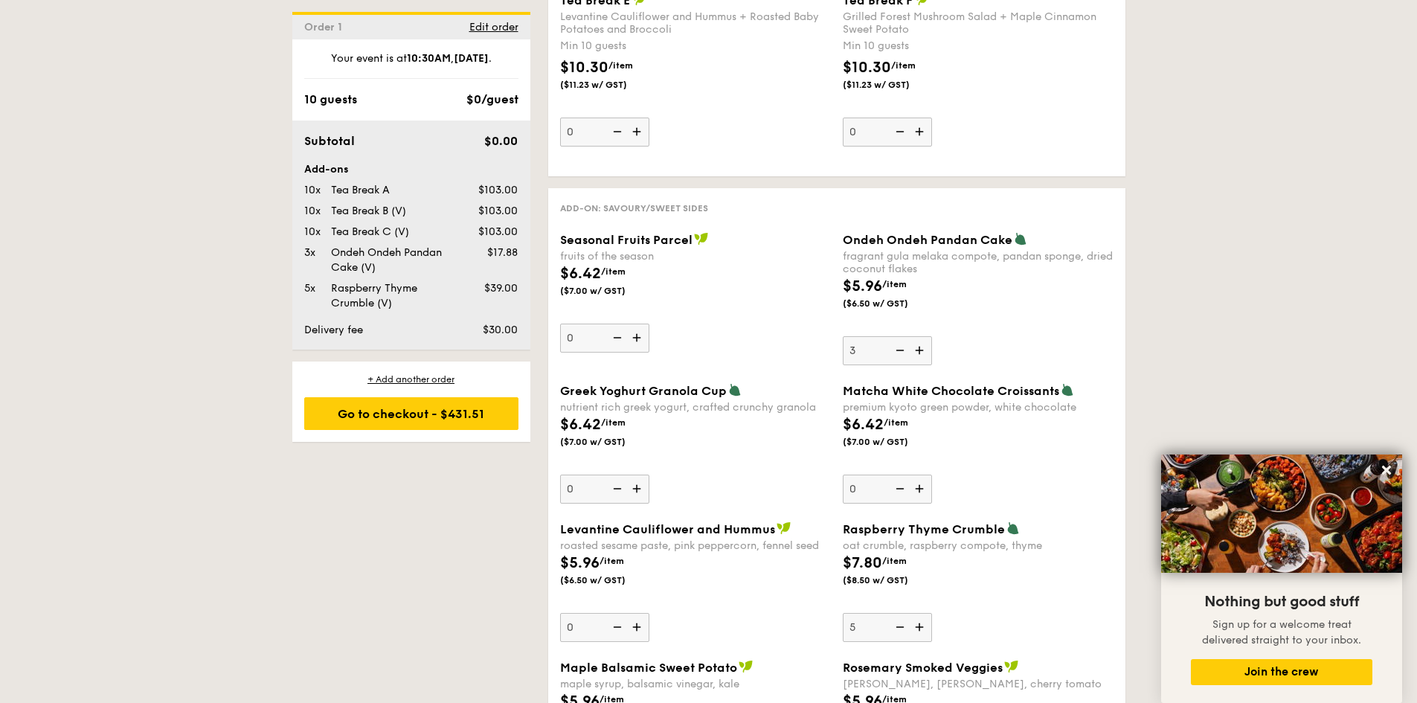
click at [919, 630] on img at bounding box center [921, 627] width 22 height 28
click at [919, 630] on input "5" at bounding box center [887, 627] width 89 height 29
type input "6"
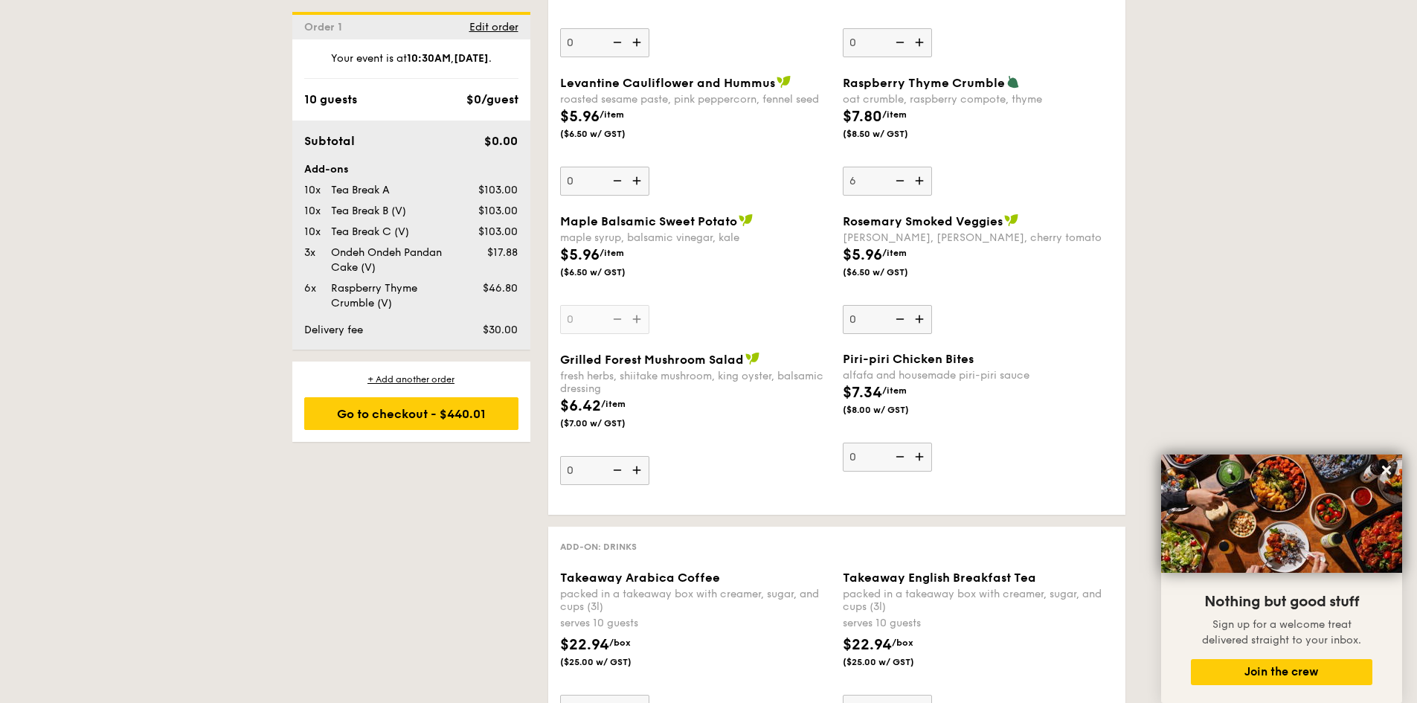
scroll to position [2082, 0]
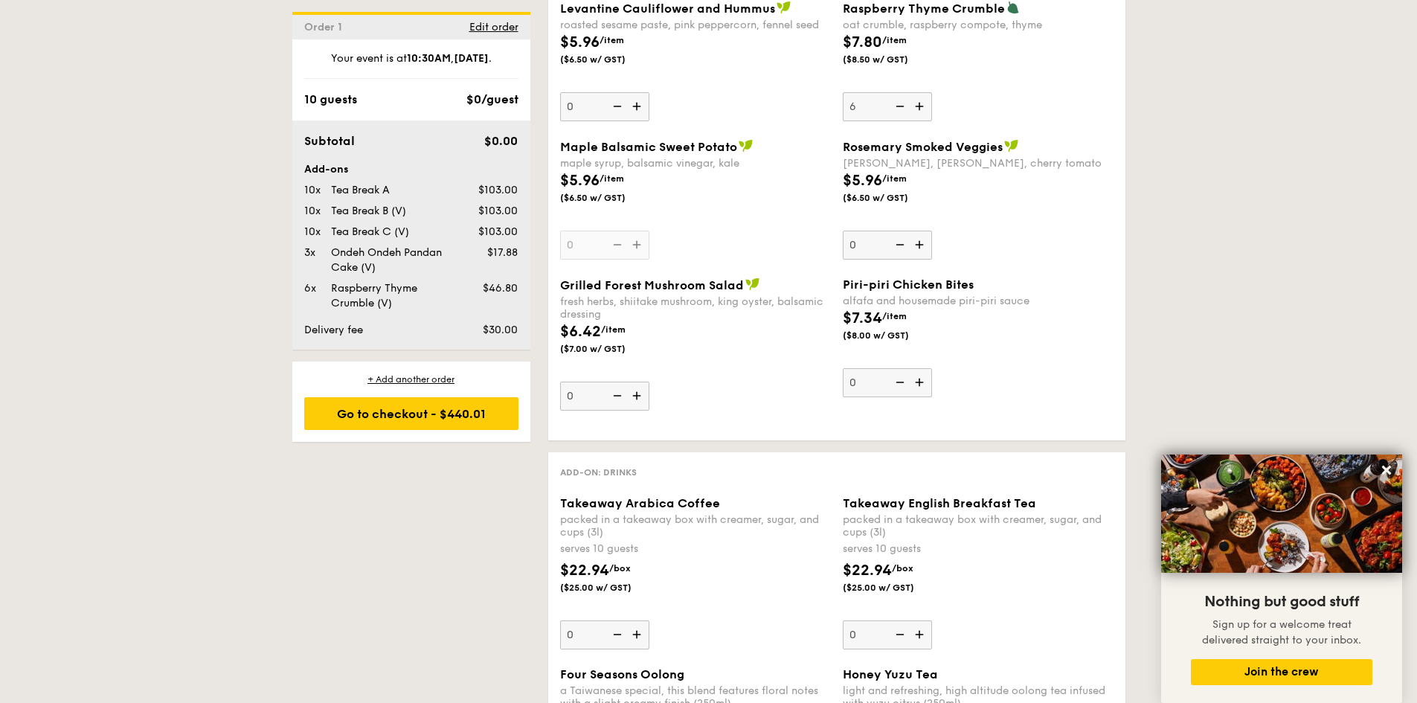
click at [637, 635] on img at bounding box center [638, 634] width 22 height 28
click at [637, 635] on input "0" at bounding box center [604, 634] width 89 height 29
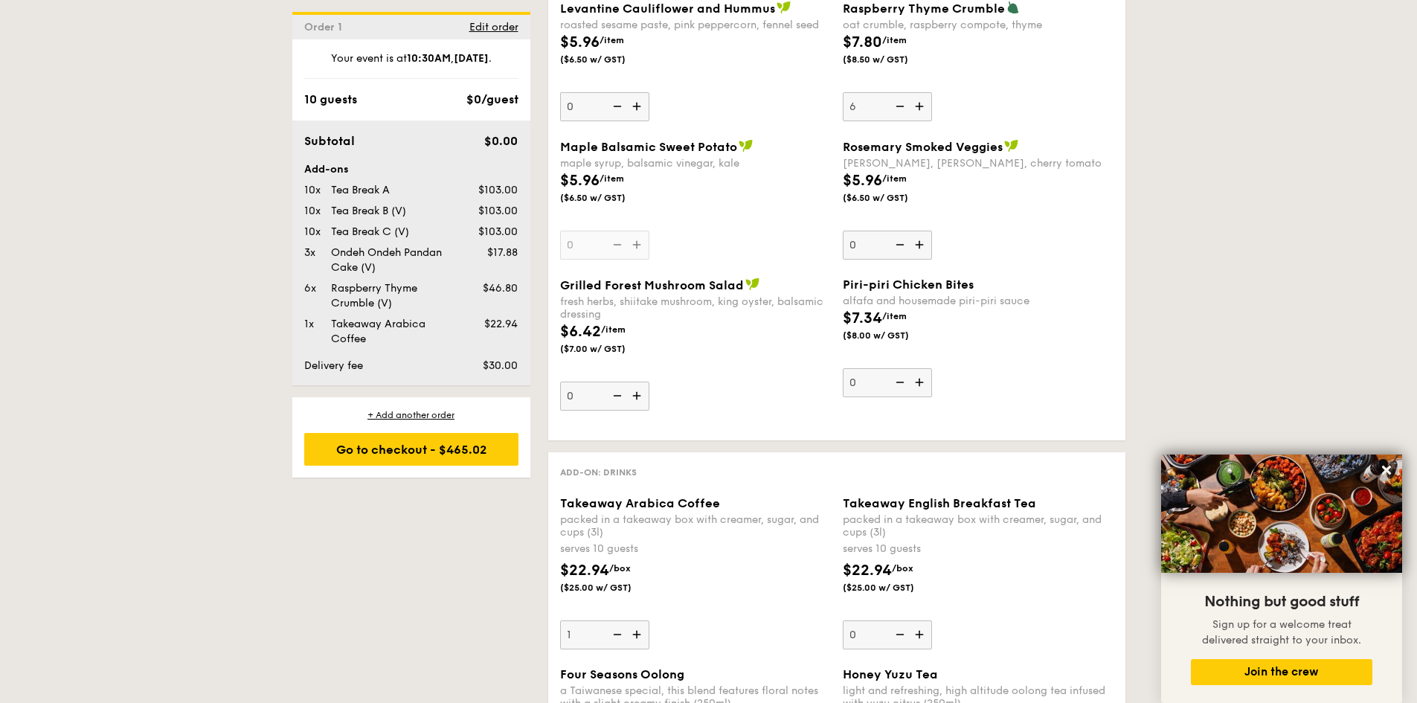
click at [637, 635] on img at bounding box center [638, 634] width 22 height 28
click at [637, 635] on input "1" at bounding box center [604, 634] width 89 height 29
click at [637, 635] on img at bounding box center [638, 634] width 22 height 28
click at [637, 635] on input "2" at bounding box center [604, 634] width 89 height 29
type input "3"
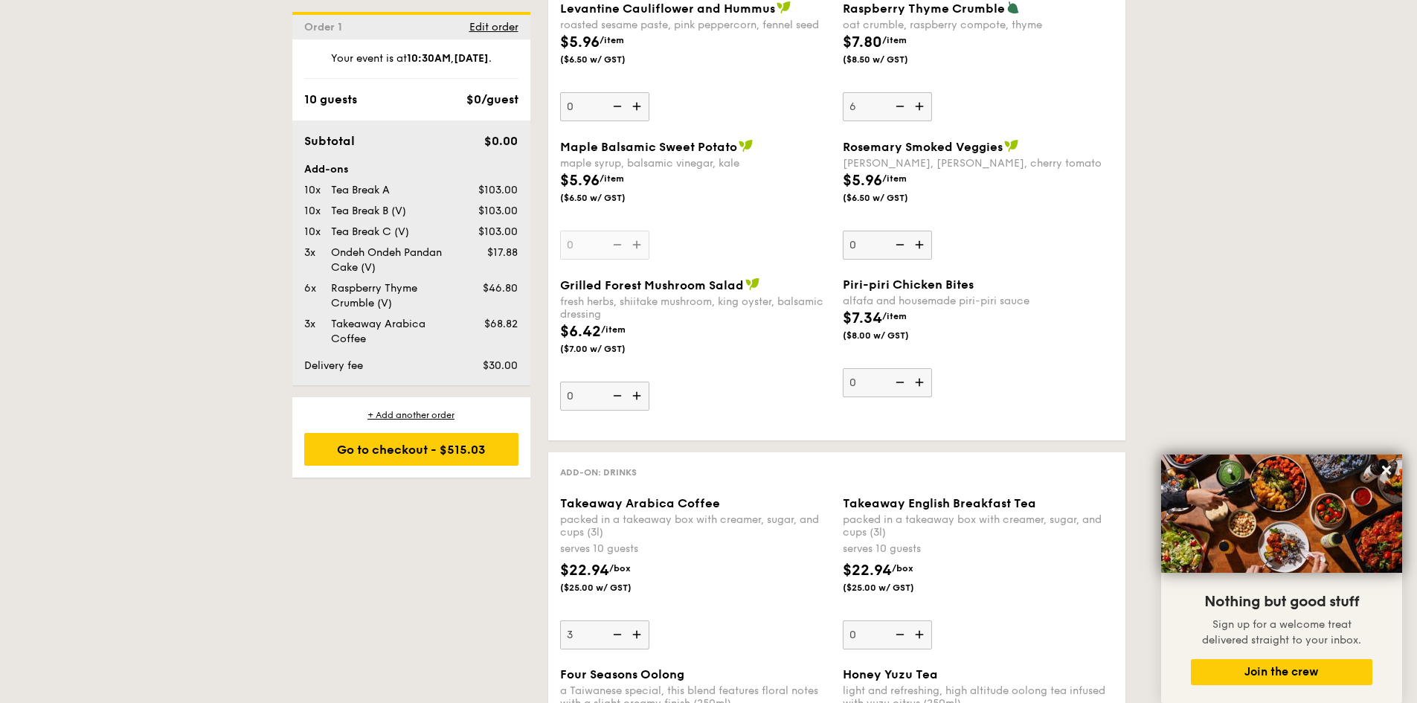
click at [921, 632] on img at bounding box center [921, 634] width 22 height 28
click at [921, 632] on input "0" at bounding box center [887, 634] width 89 height 29
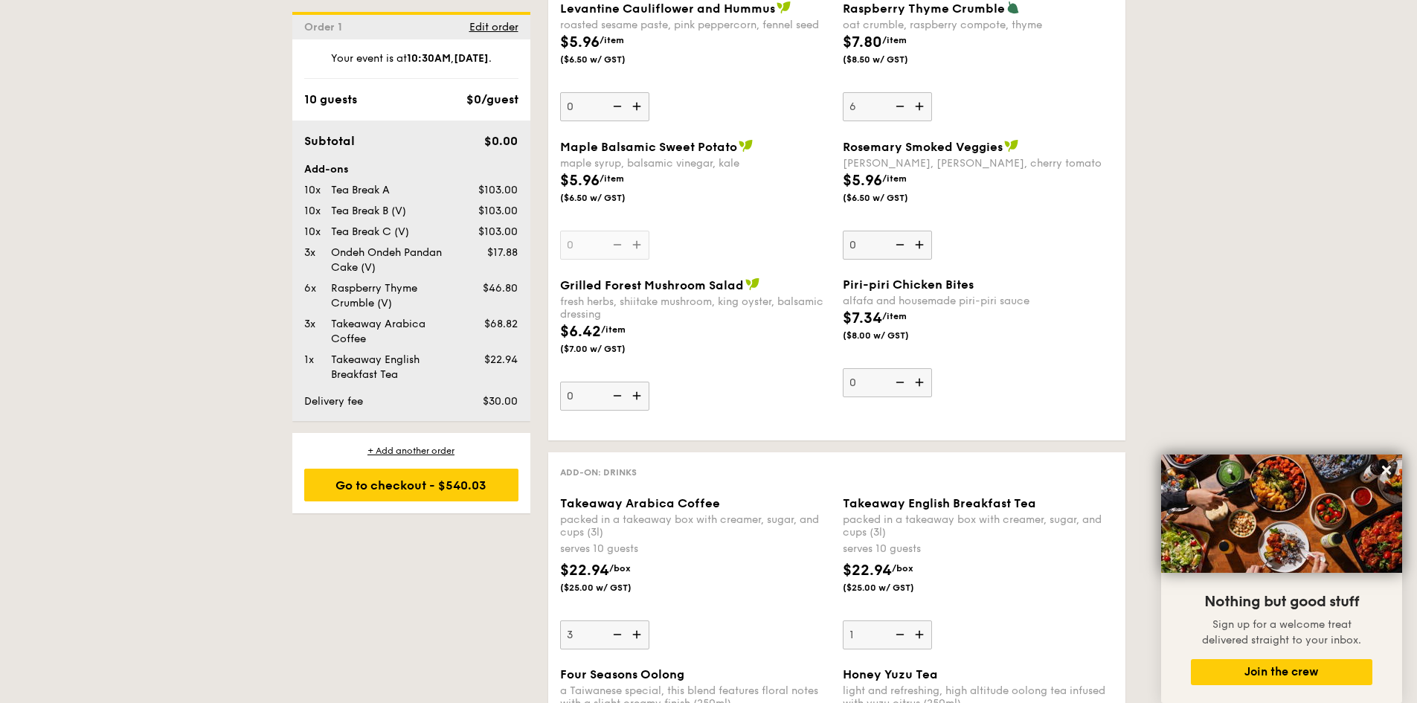
click at [921, 632] on img at bounding box center [921, 634] width 22 height 28
click at [921, 632] on input "1" at bounding box center [887, 634] width 89 height 29
click at [921, 632] on img at bounding box center [921, 634] width 22 height 28
click at [921, 632] on input "2" at bounding box center [887, 634] width 89 height 29
type input "3"
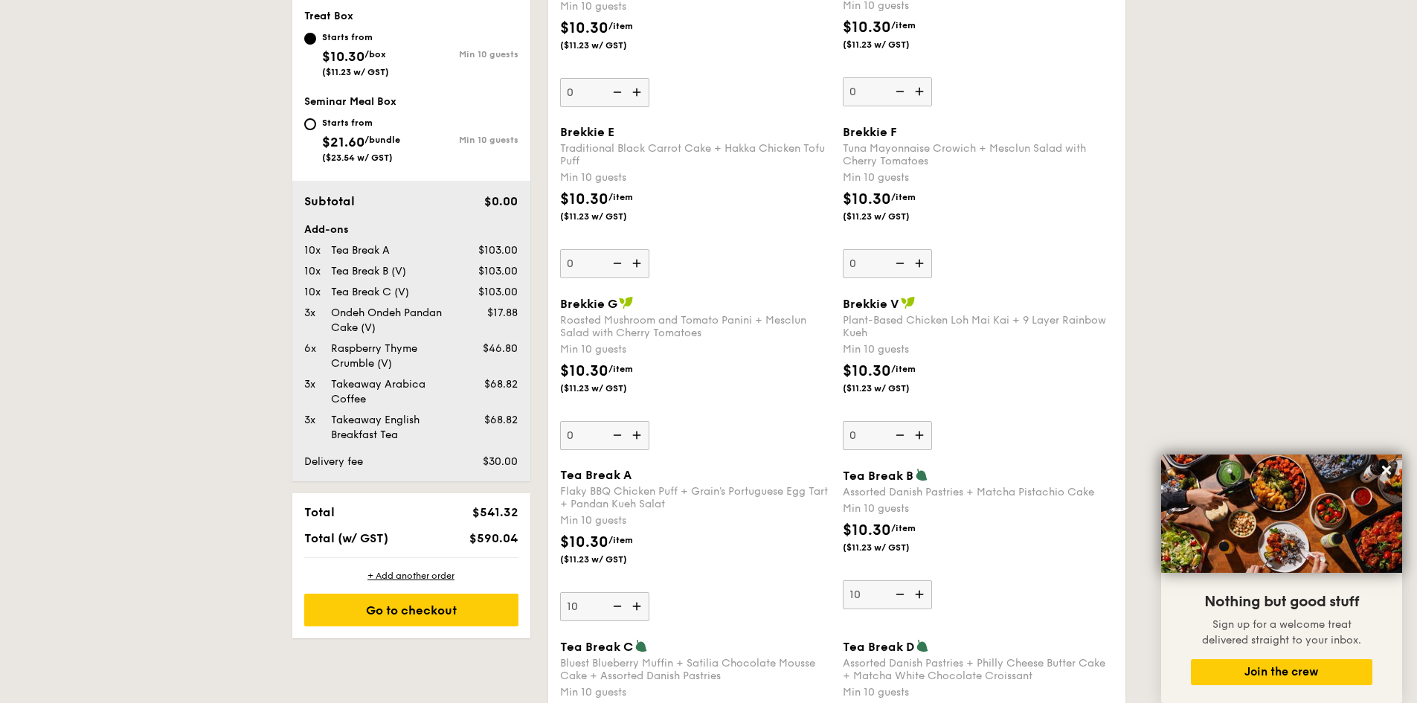
scroll to position [2366, 0]
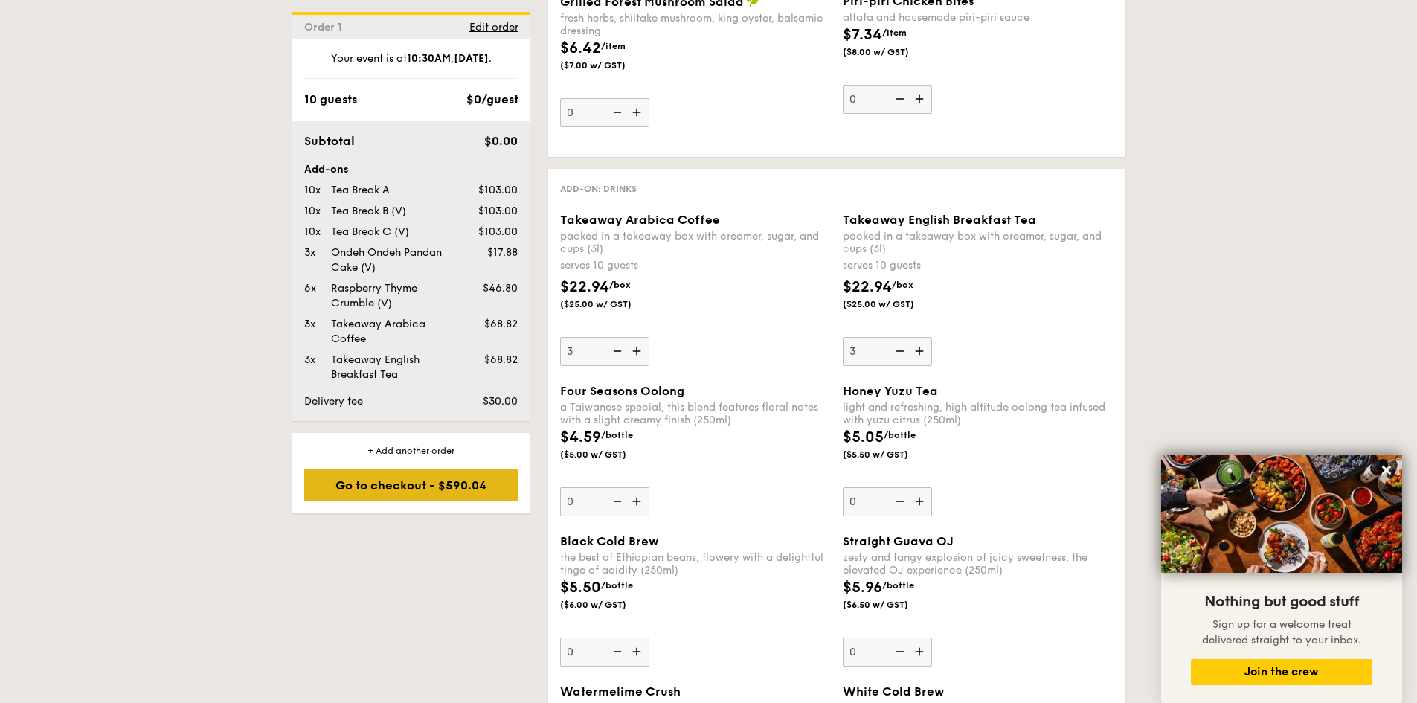
click at [422, 483] on div "Go to checkout - $590.04" at bounding box center [411, 485] width 214 height 33
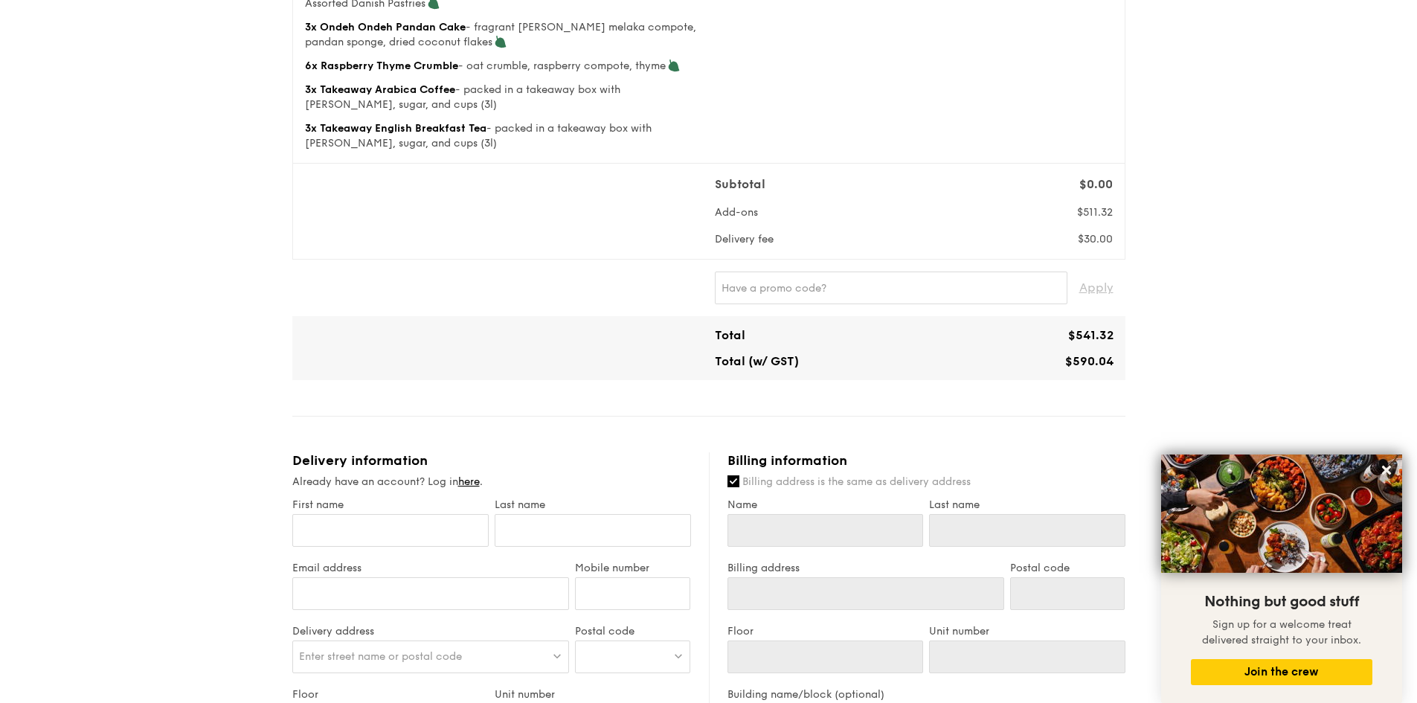
scroll to position [372, 0]
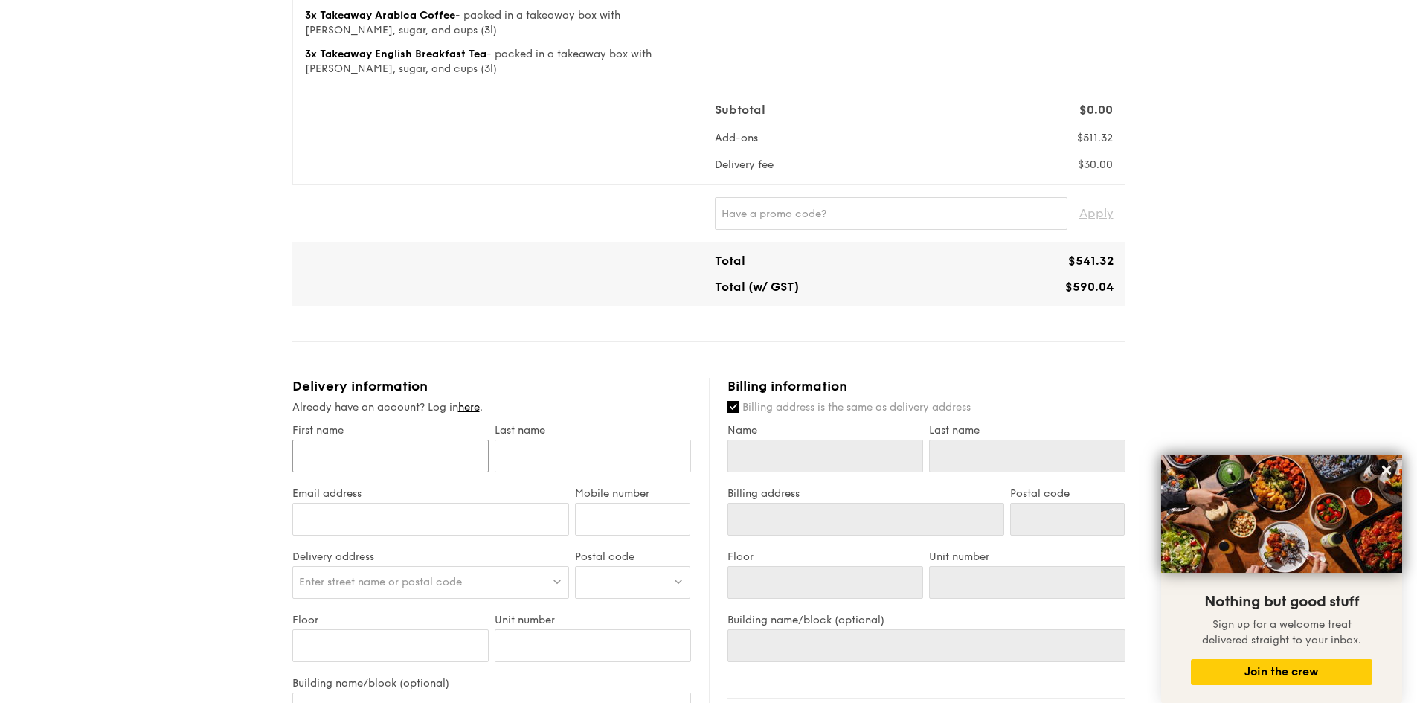
click at [324, 457] on input "First name" at bounding box center [390, 456] width 196 height 33
type input "A"
type input "Al"
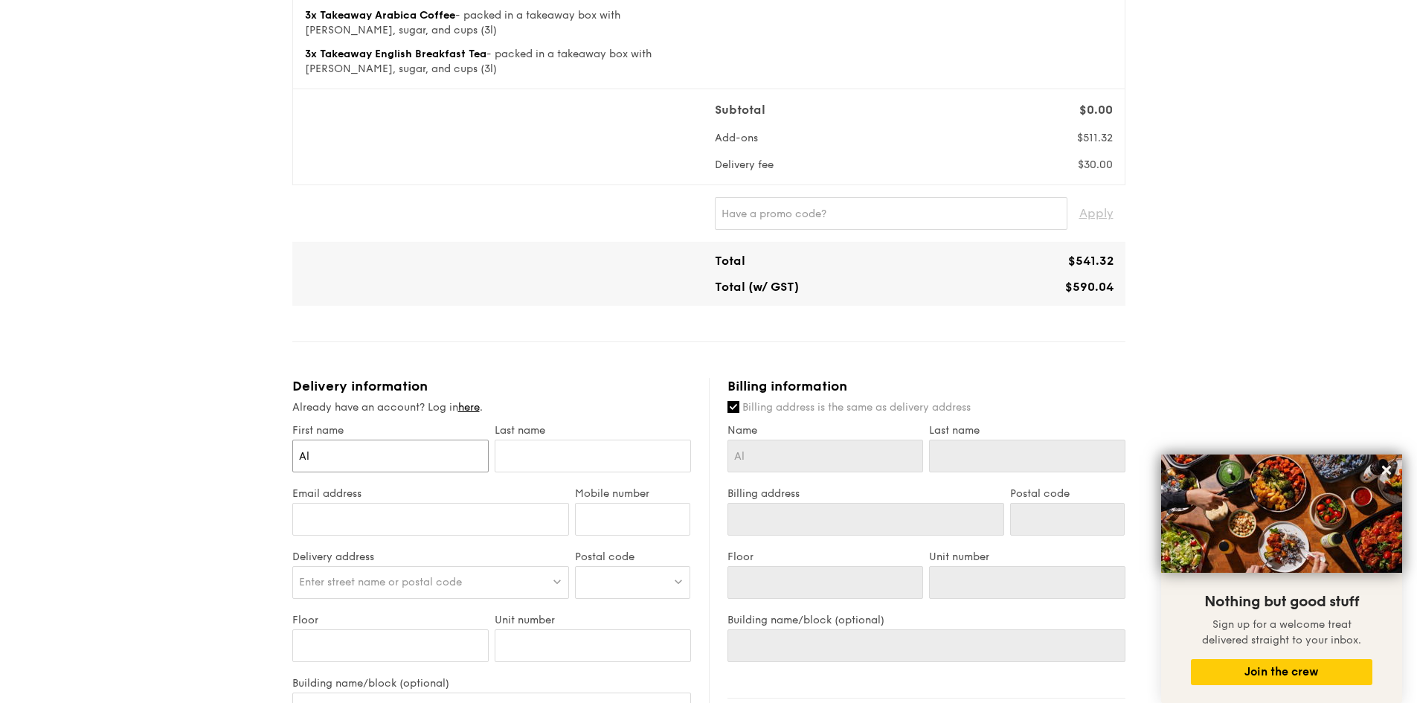
type input "Alv"
type input "Alvi"
type input "Alvin"
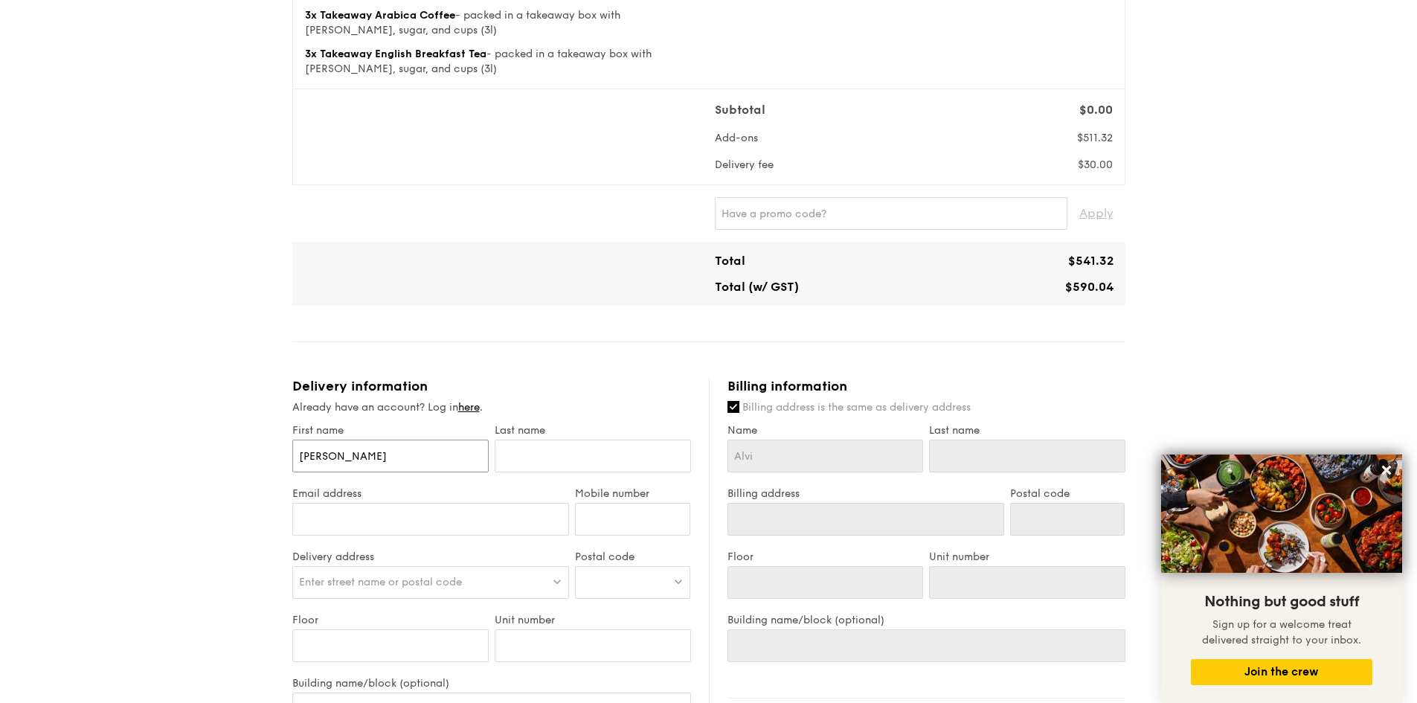
type input "Alvin"
click at [428, 460] on input "Alvin" at bounding box center [390, 456] width 196 height 33
type input "Alvin"
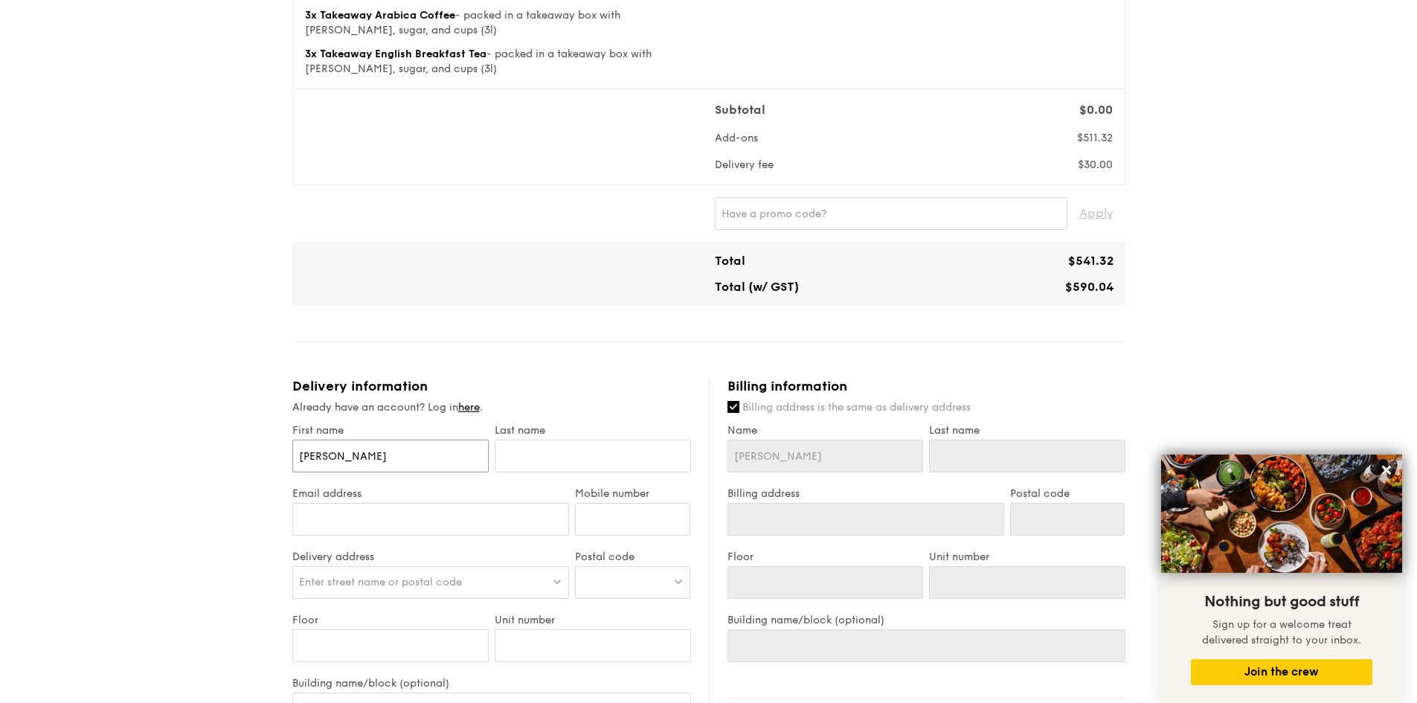
type input "Alvin"
type input "C"
type input "Ch"
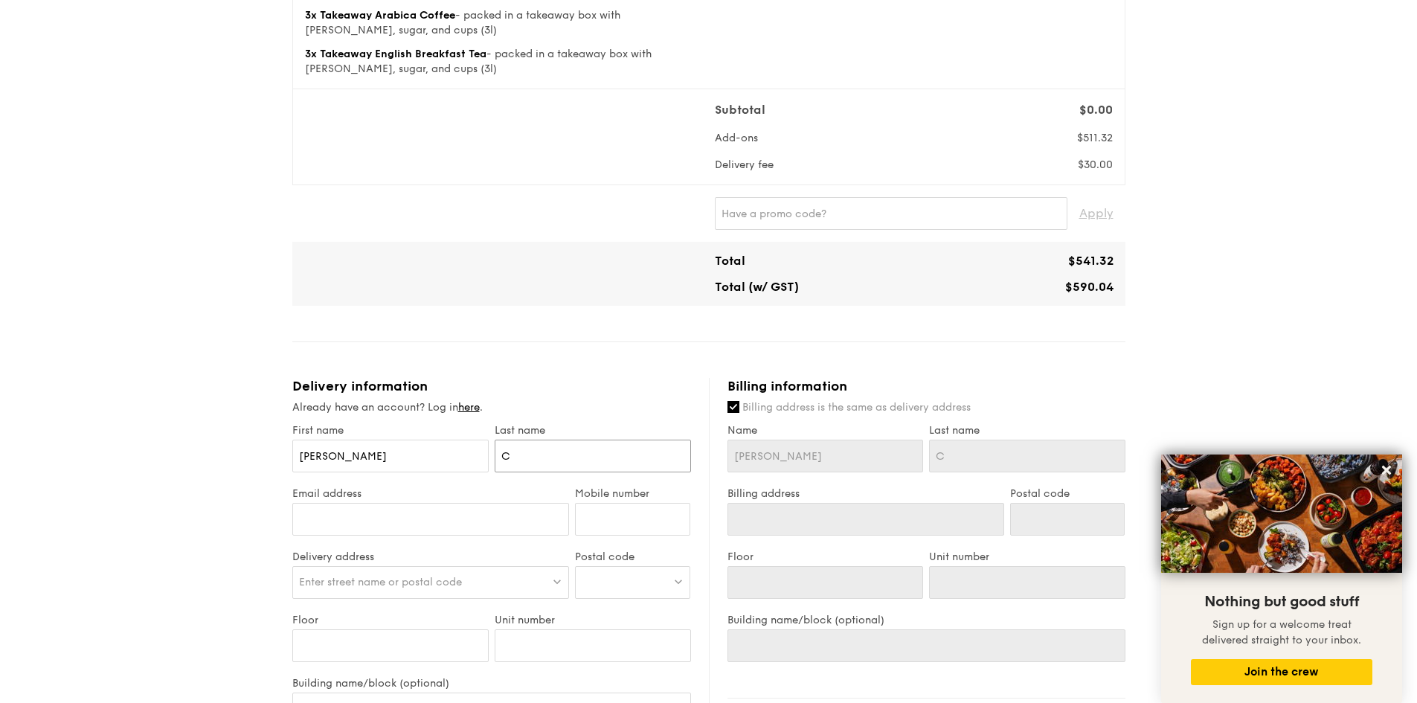
type input "Ch"
type input "Cho"
type input "Chon"
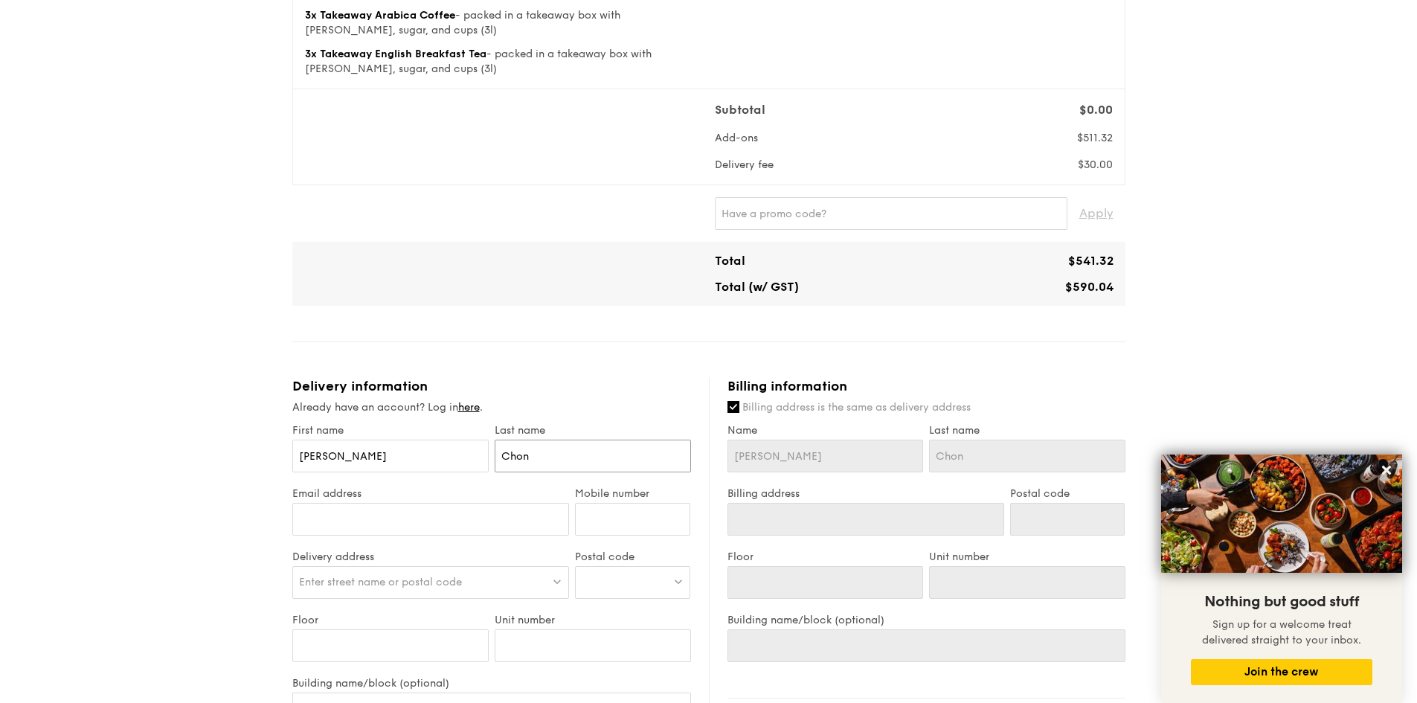
type input "Chong"
click at [444, 514] on input "Email address" at bounding box center [430, 519] width 277 height 33
type input "alvinchongwgs@gmail.com"
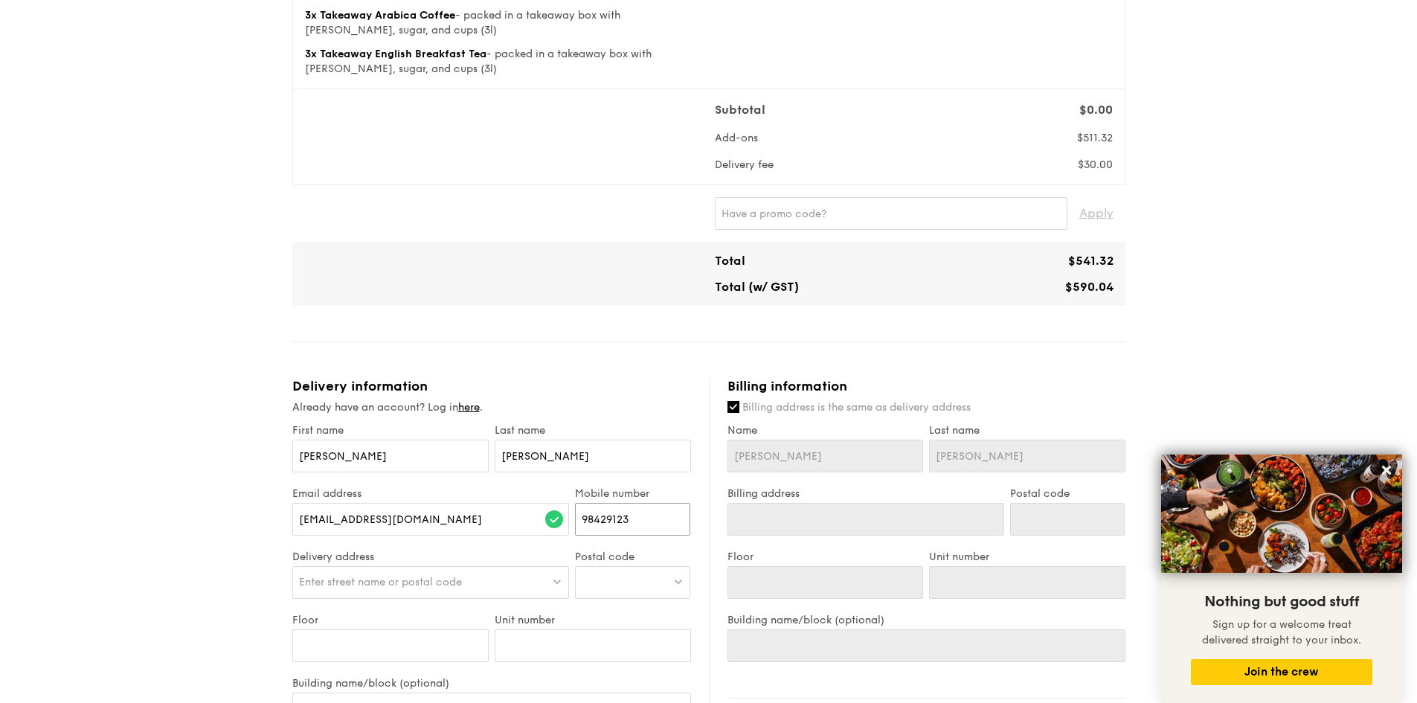
type input "98429123"
click at [466, 582] on div "Enter street name or postal code" at bounding box center [430, 582] width 277 height 33
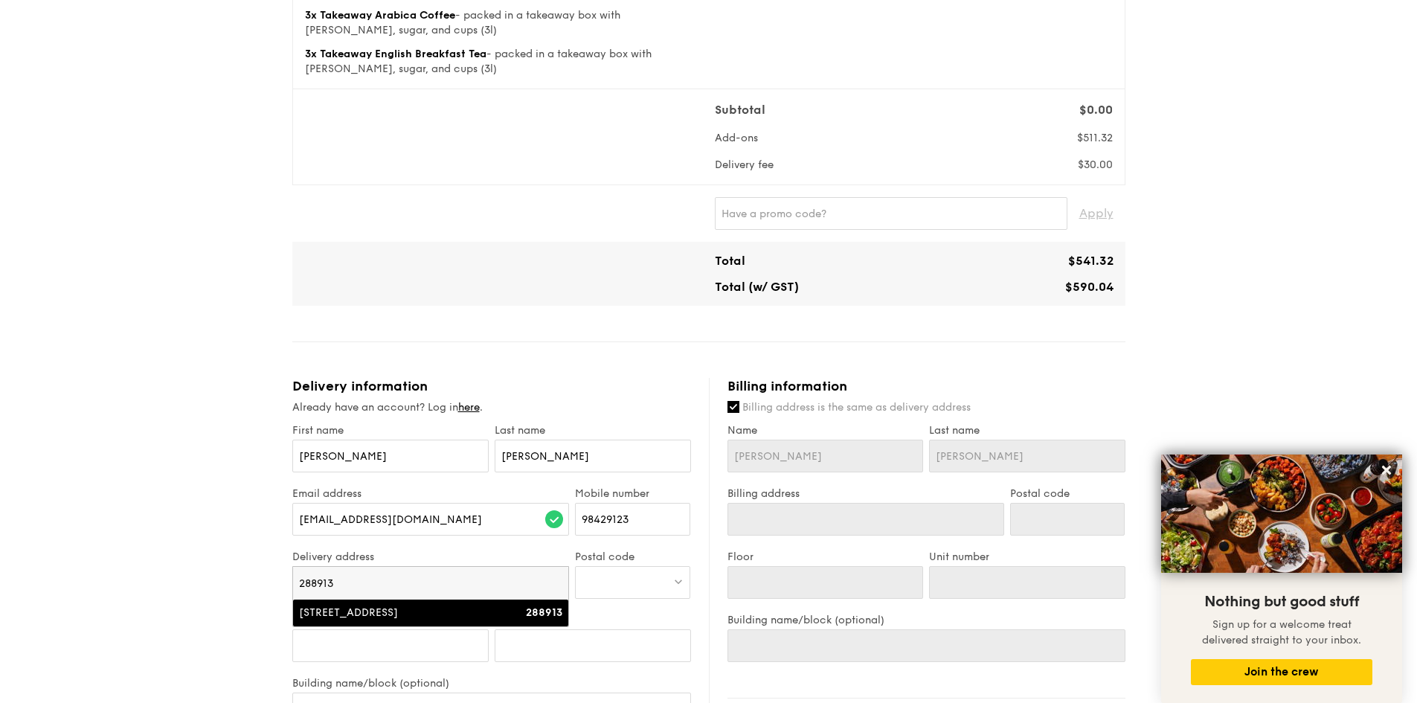
type input "288913"
click at [333, 613] on div "37 Hillcrest Road" at bounding box center [398, 612] width 198 height 15
type input "37 Hillcrest Road"
type input "288913"
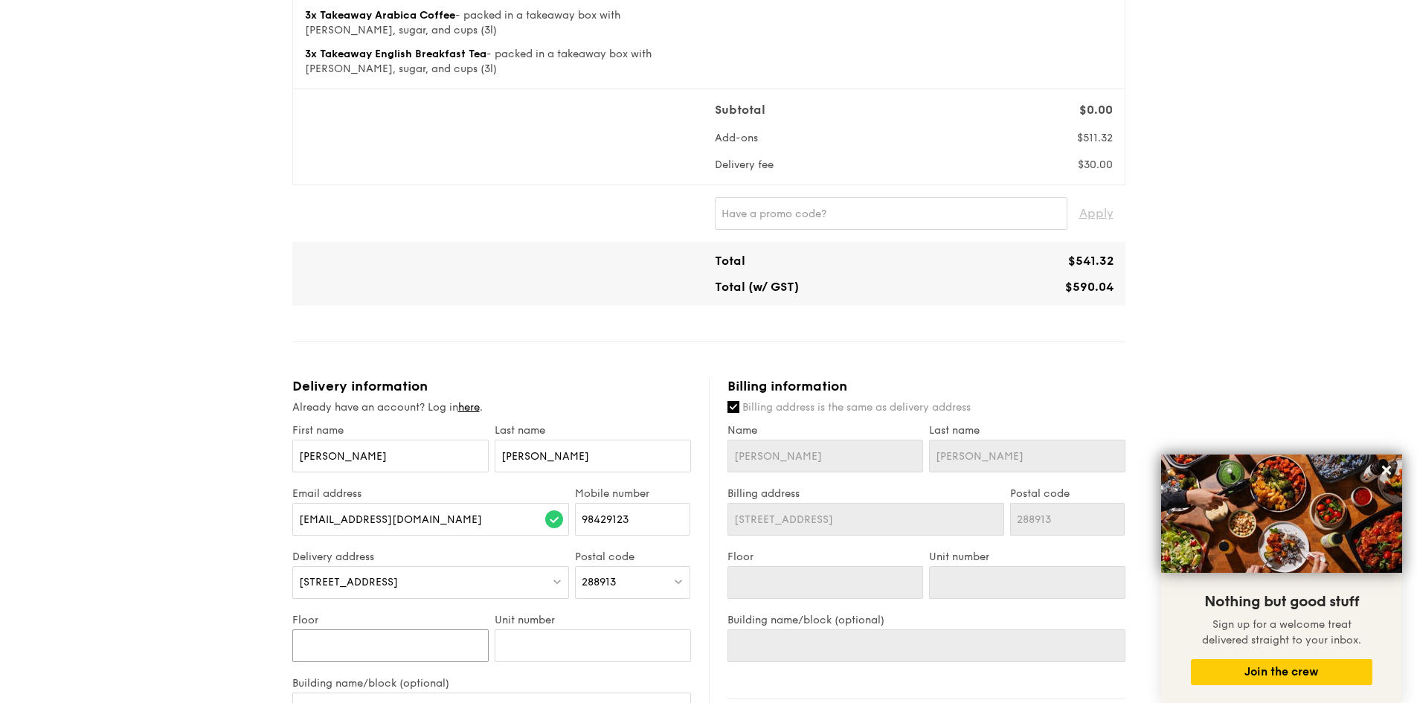
click at [382, 643] on input "Floor" at bounding box center [390, 645] width 196 height 33
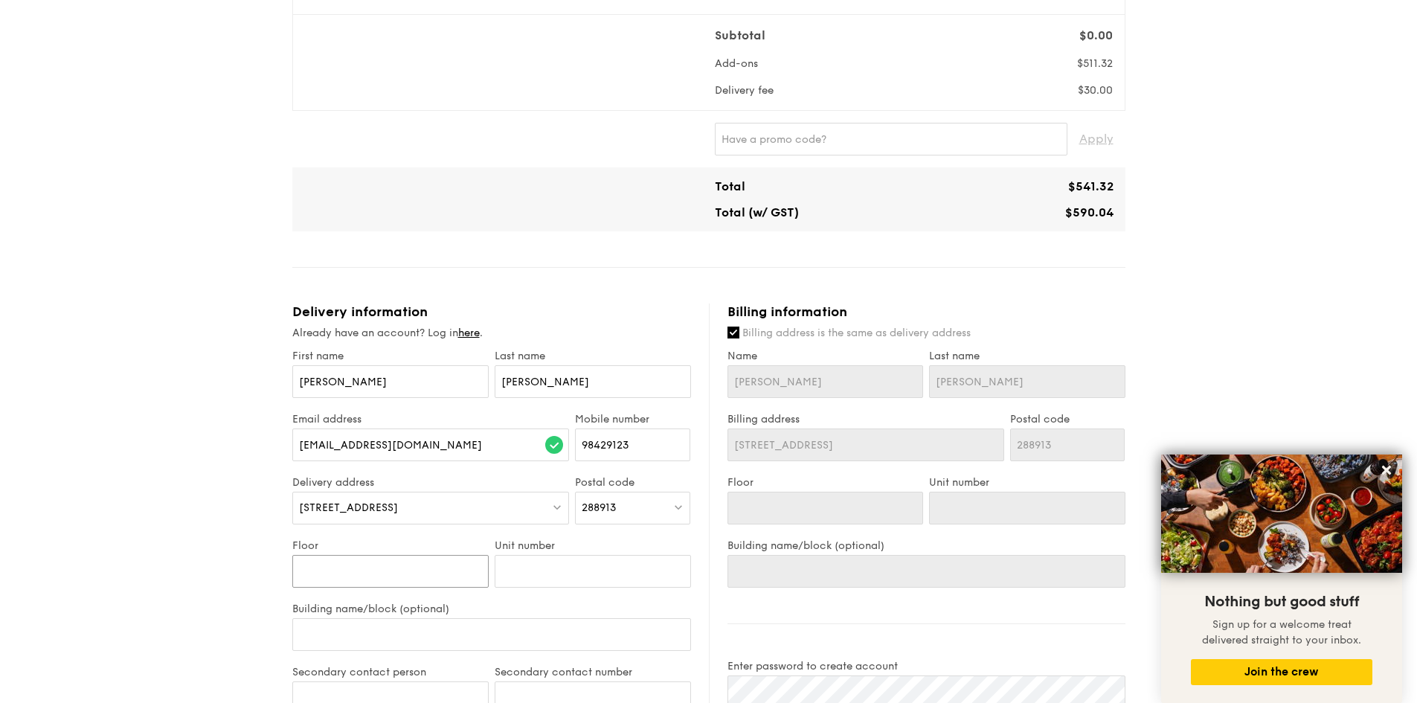
type input "2"
type input "2n"
type input "2nd"
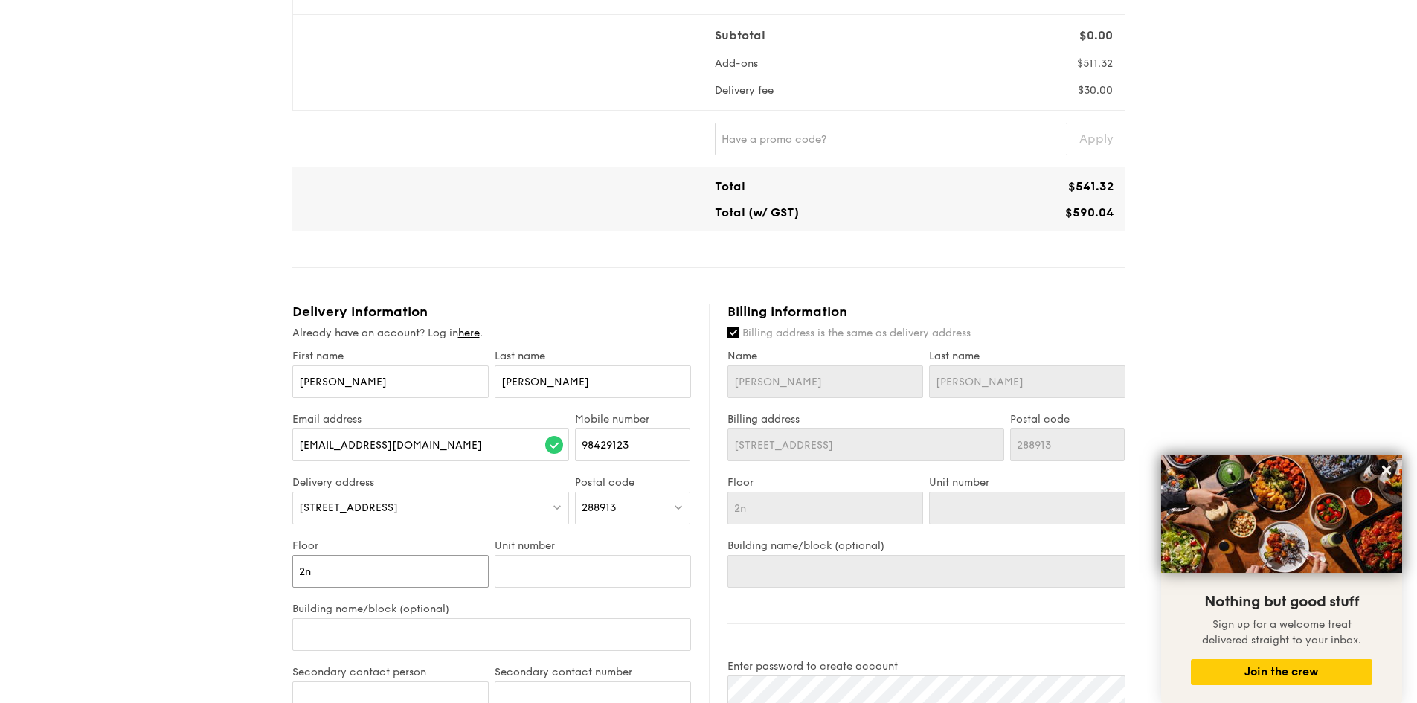
type input "2nd"
type input "2nd L"
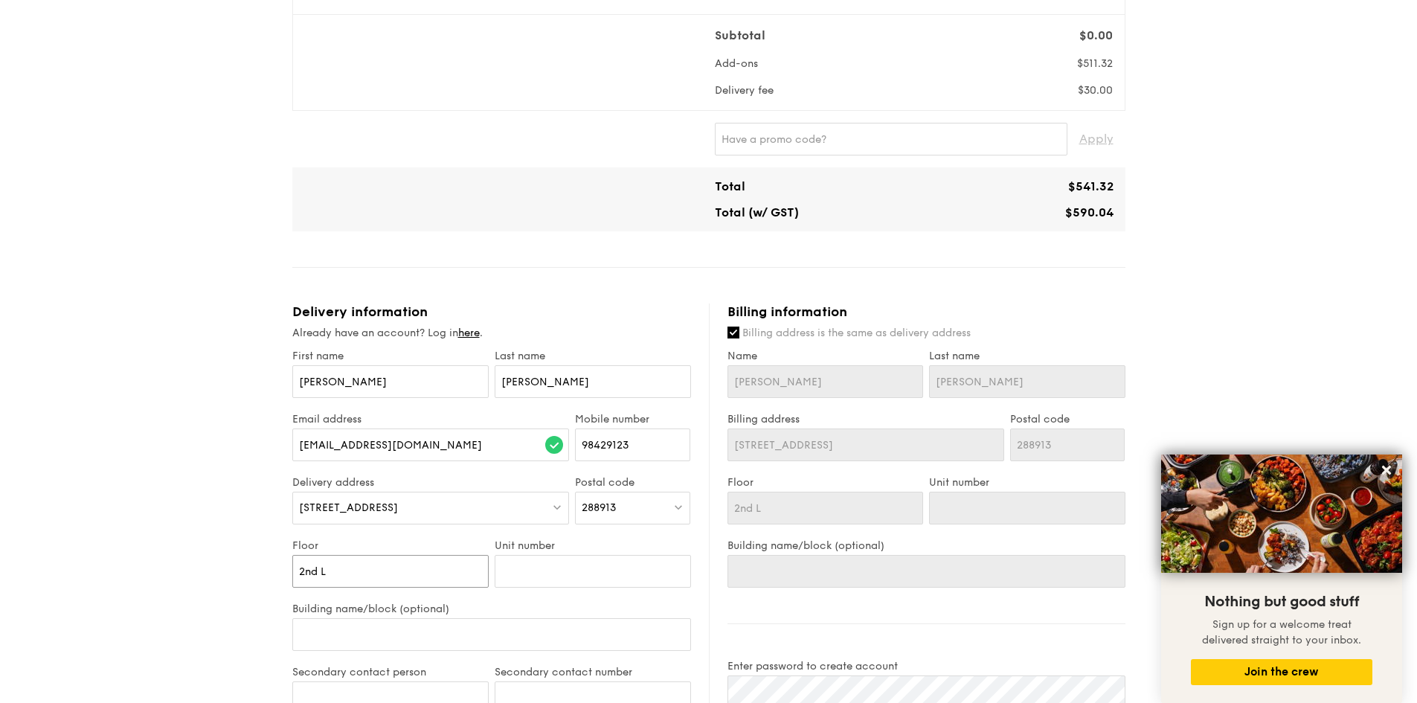
type input "2nd Le"
type input "2nd Lev"
type input "2nd Leve"
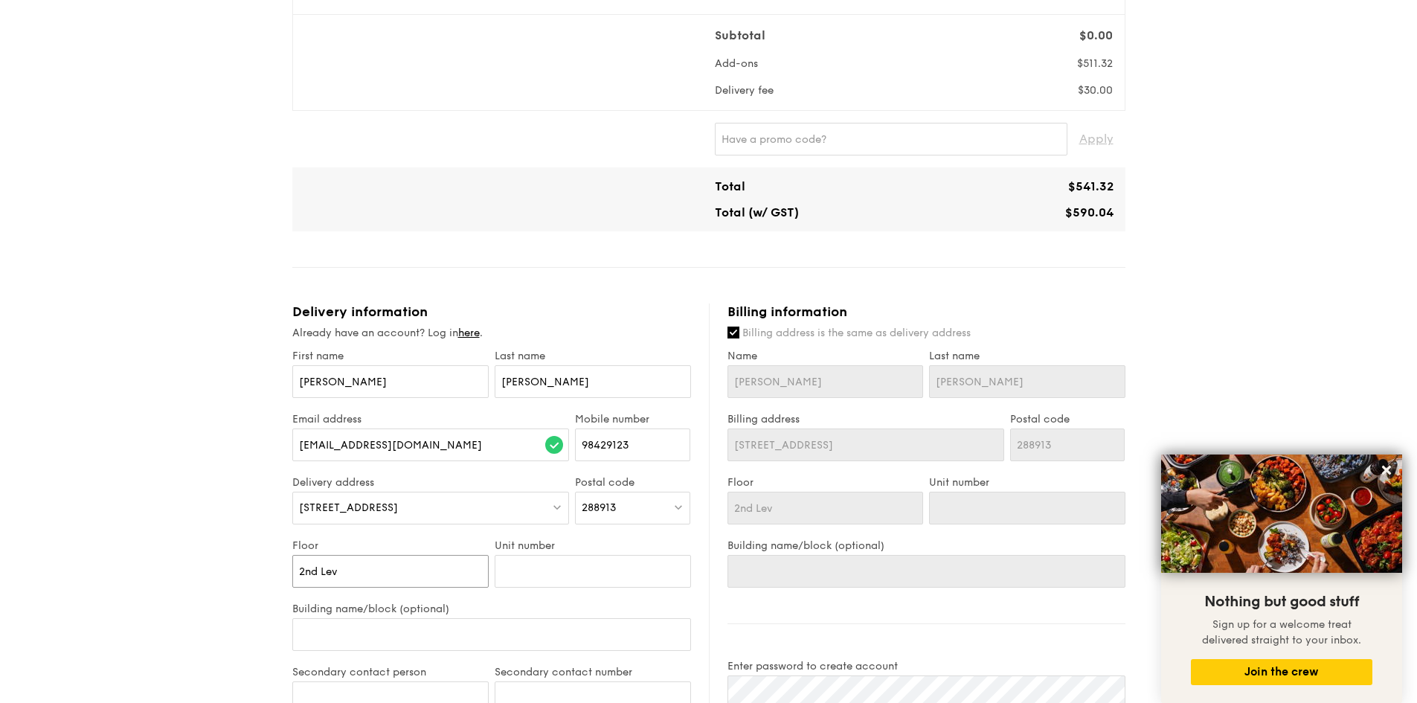
type input "2nd Leve"
type input "2nd Level"
click at [537, 562] on input "Unit number" at bounding box center [593, 571] width 196 height 33
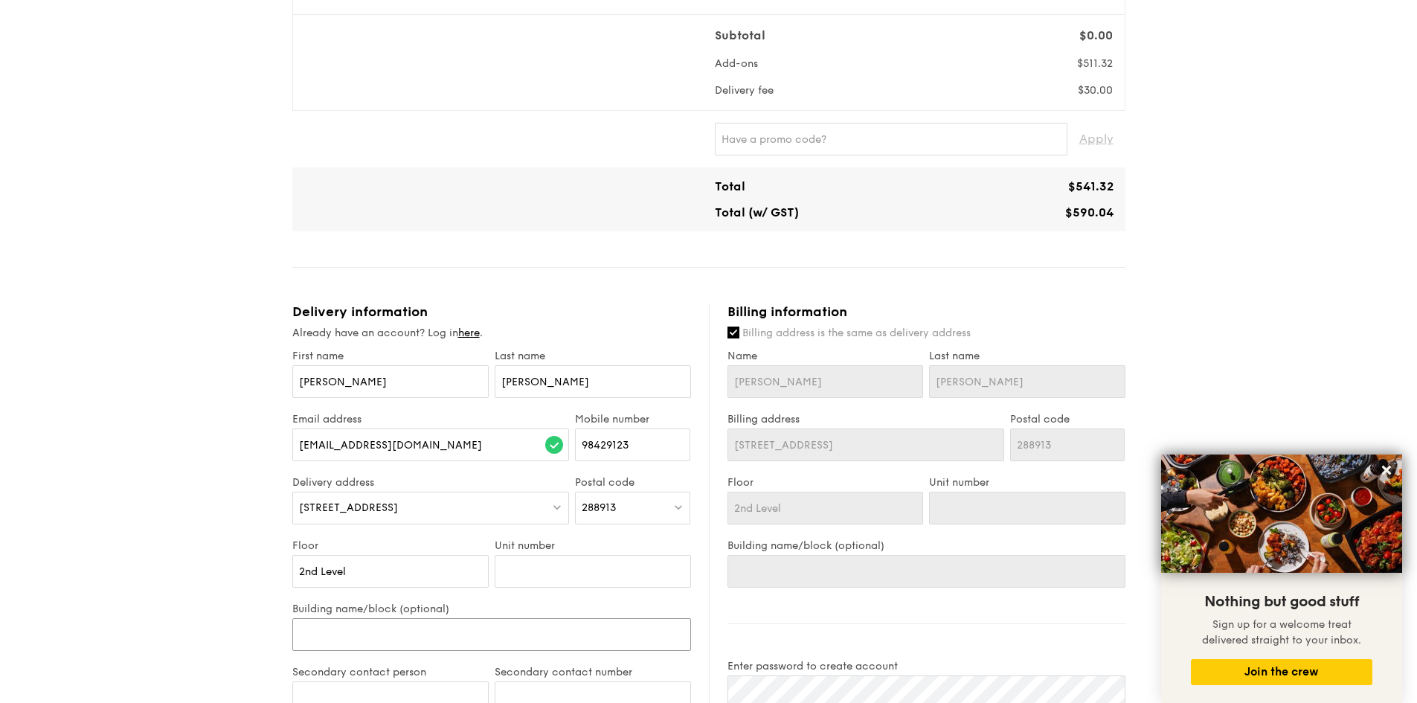
click at [381, 639] on input "Building name/block (optional)" at bounding box center [491, 634] width 399 height 33
type input "N"
type input "Na"
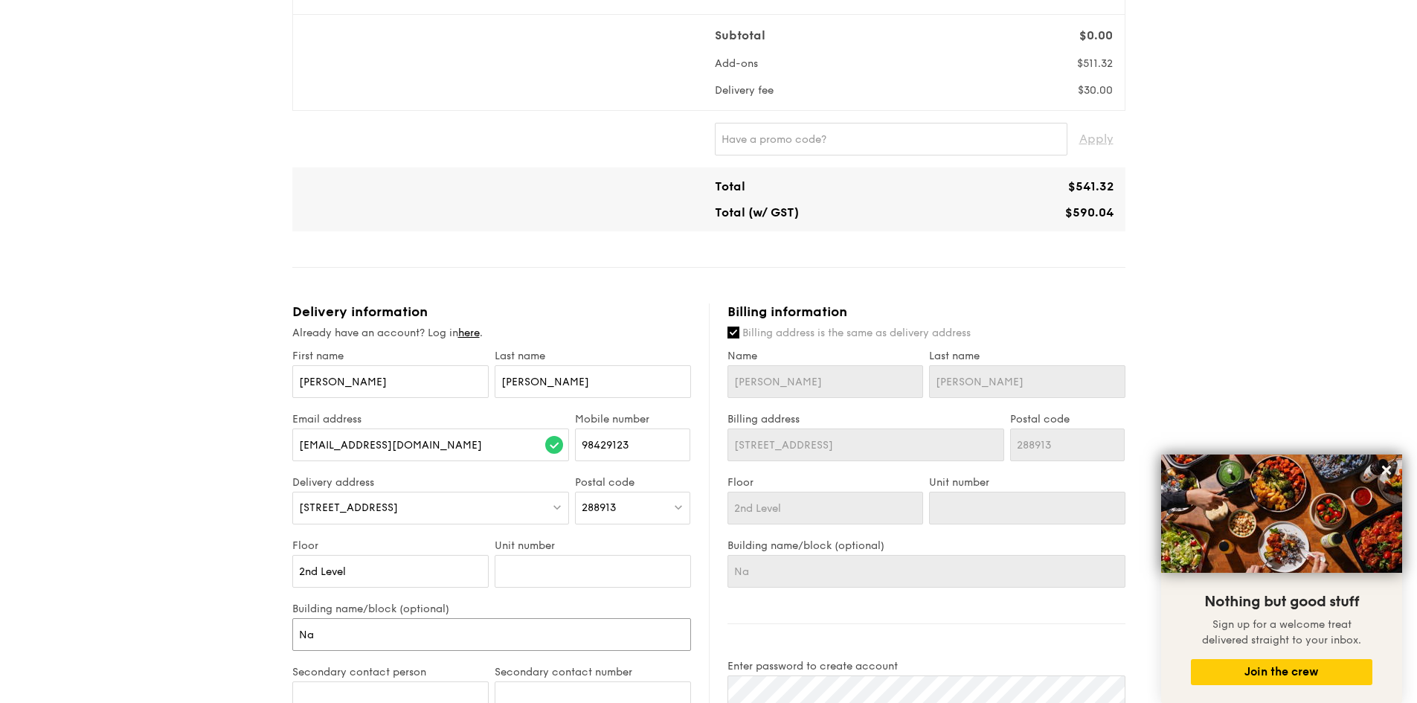
type input "Nat"
type input "Nati"
type input "Natio"
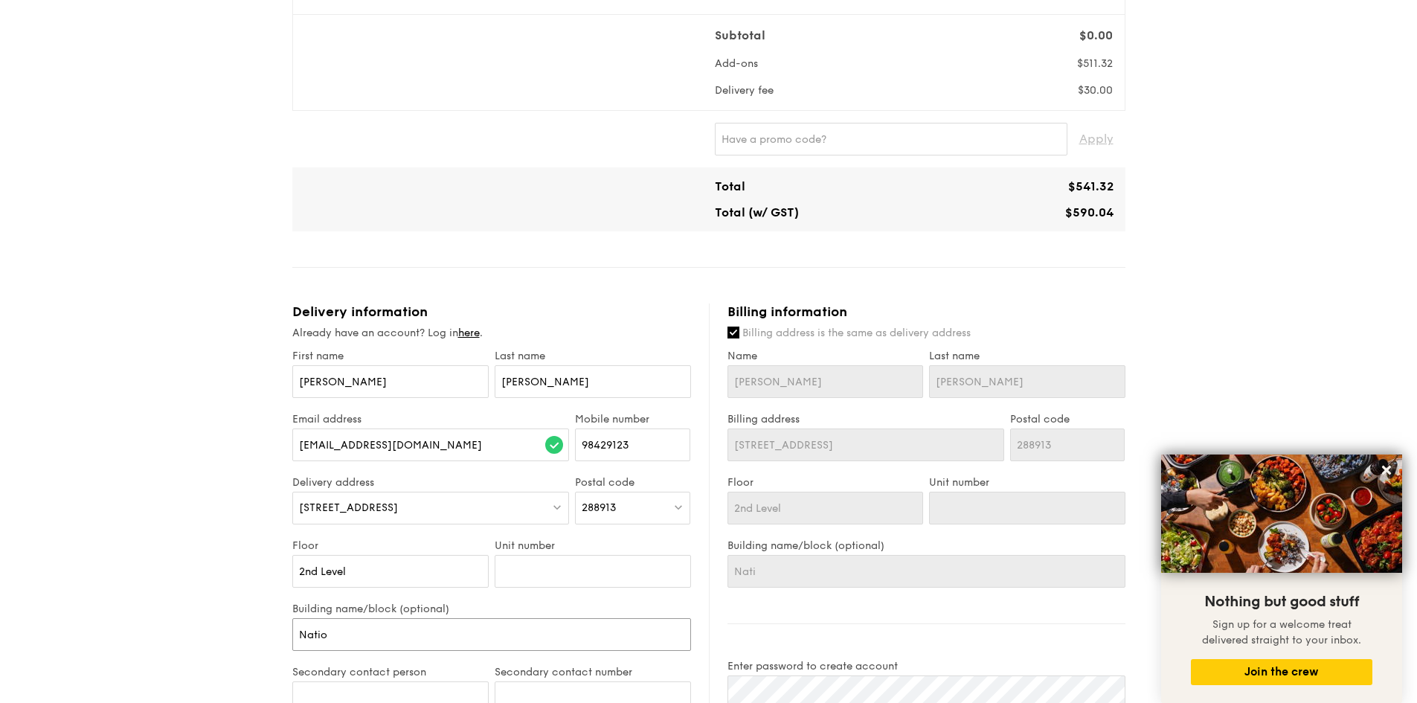
type input "Natio"
type input "Nation"
type input "Nationo"
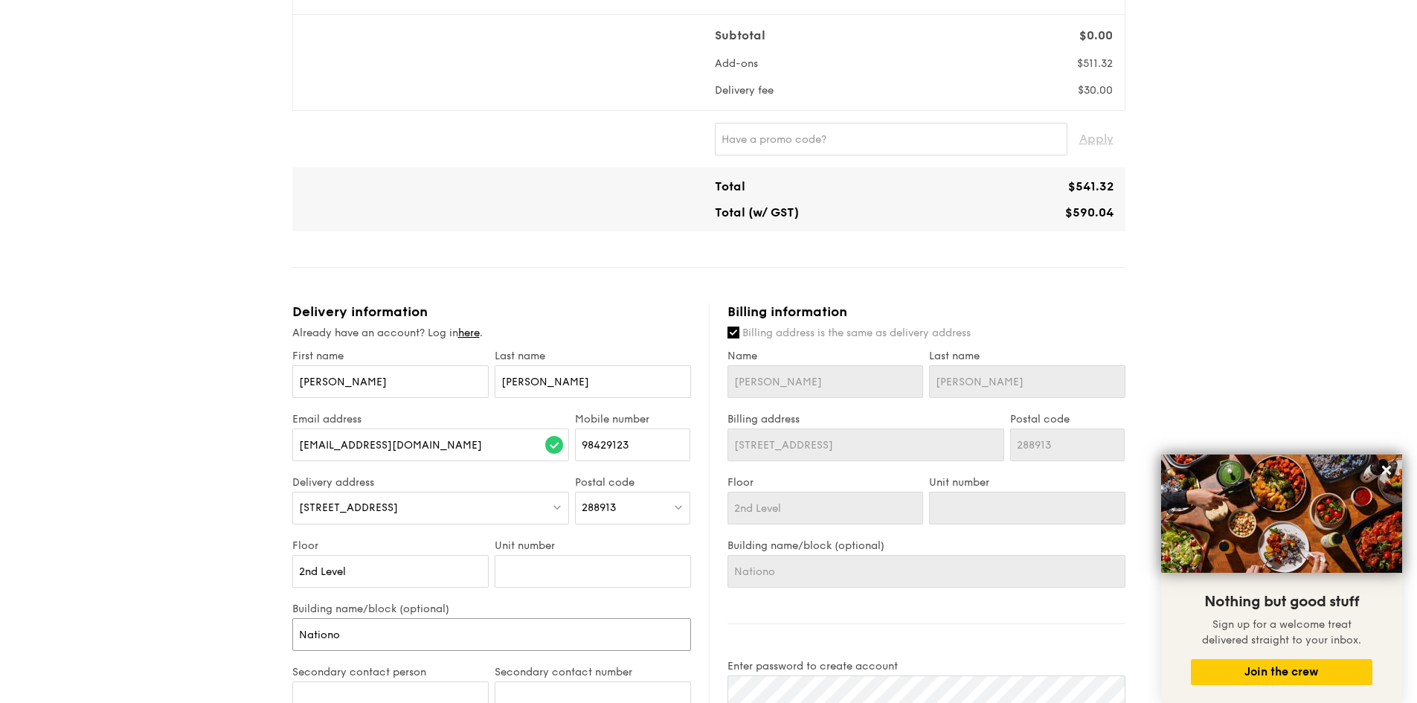
type input "Nation"
type input "Nationa"
type input "National"
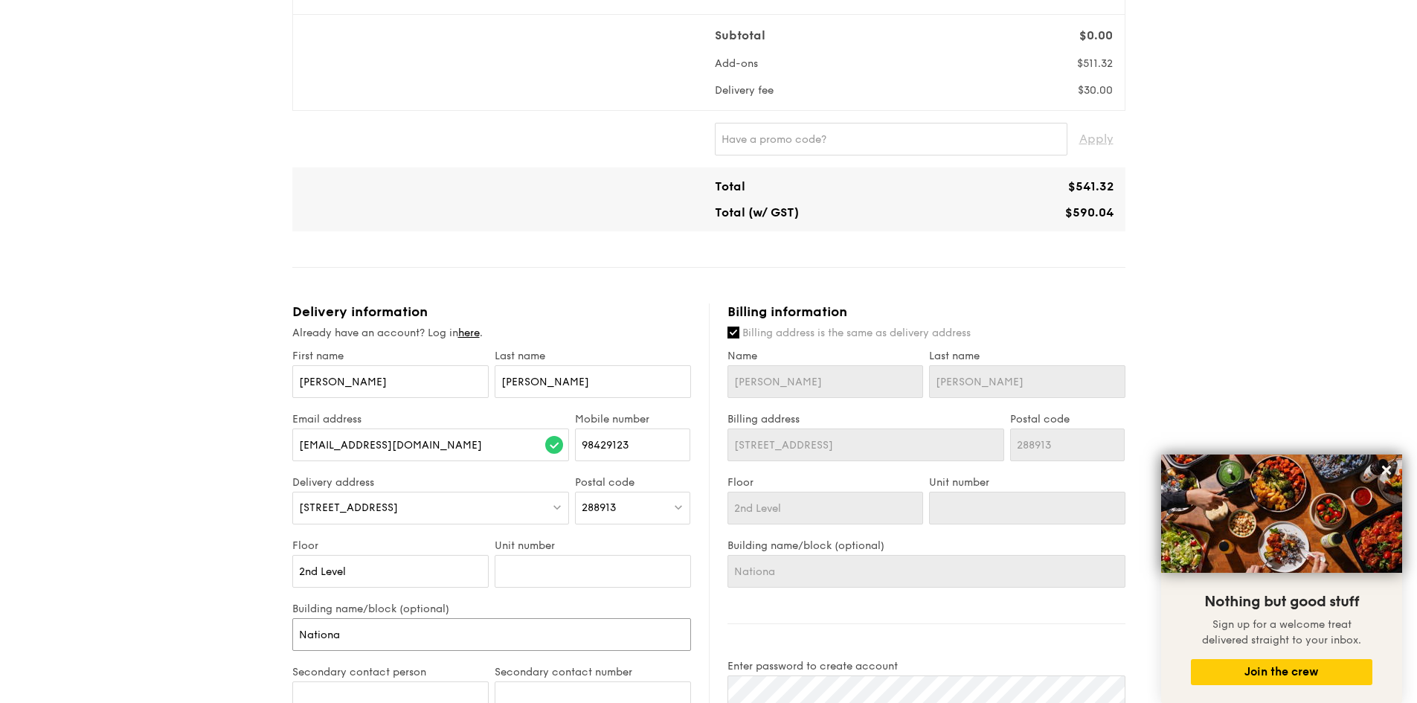
type input "National"
type input "National J"
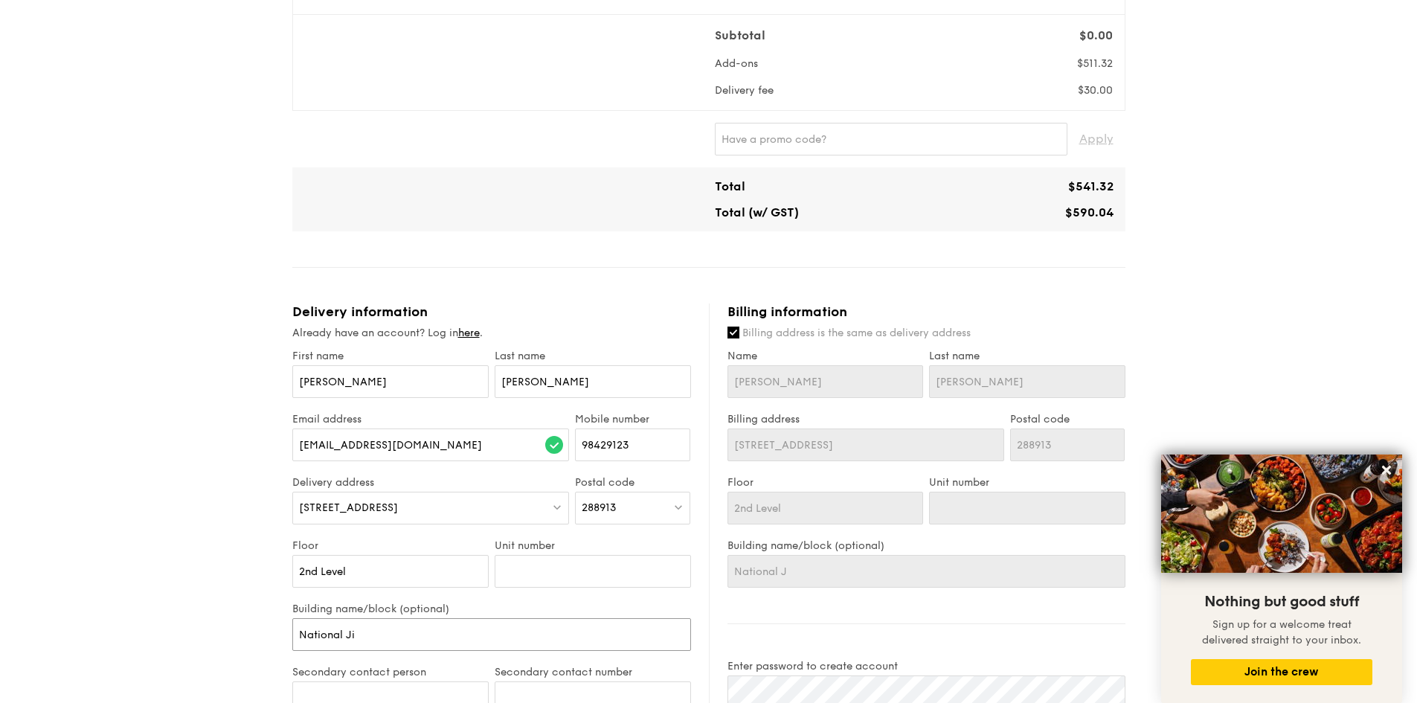
type input "National Jiu"
type input "National Ji"
type input "National J"
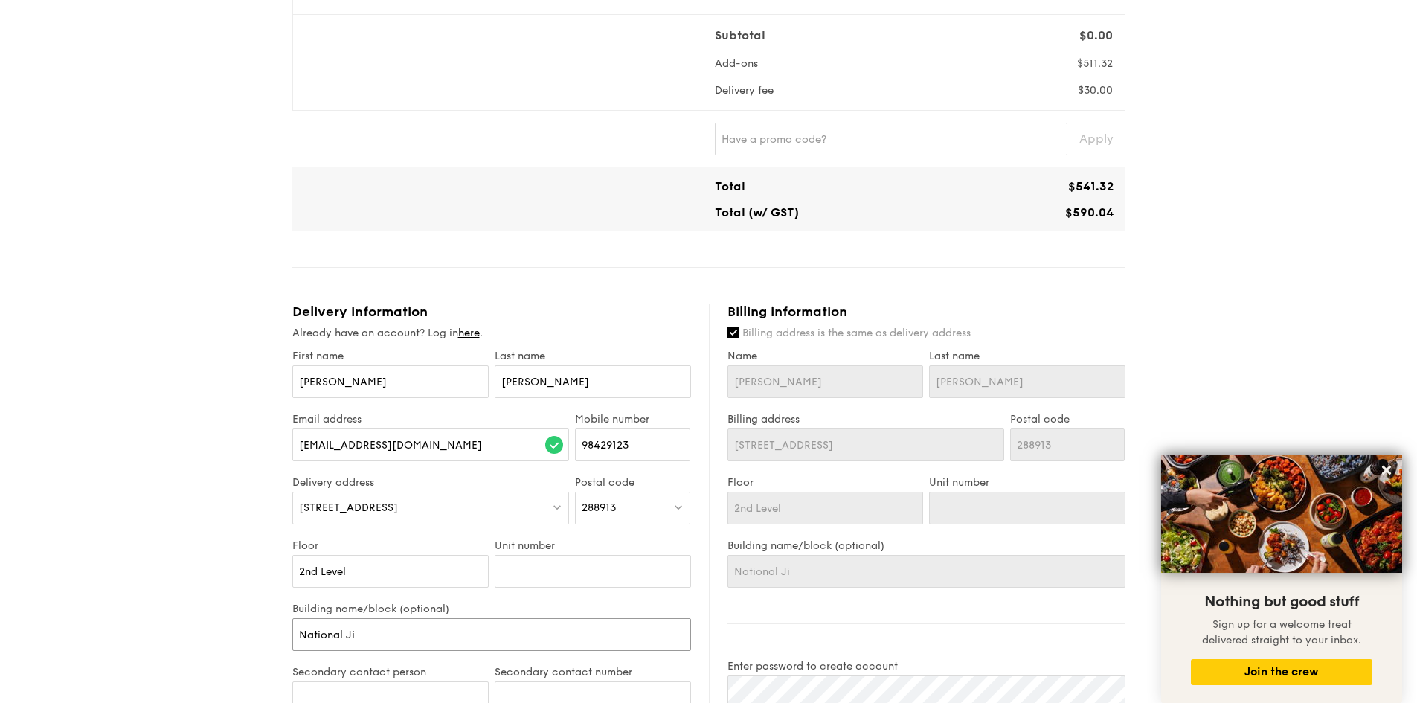
type input "National J"
type input "National Ju"
type input "National Jun"
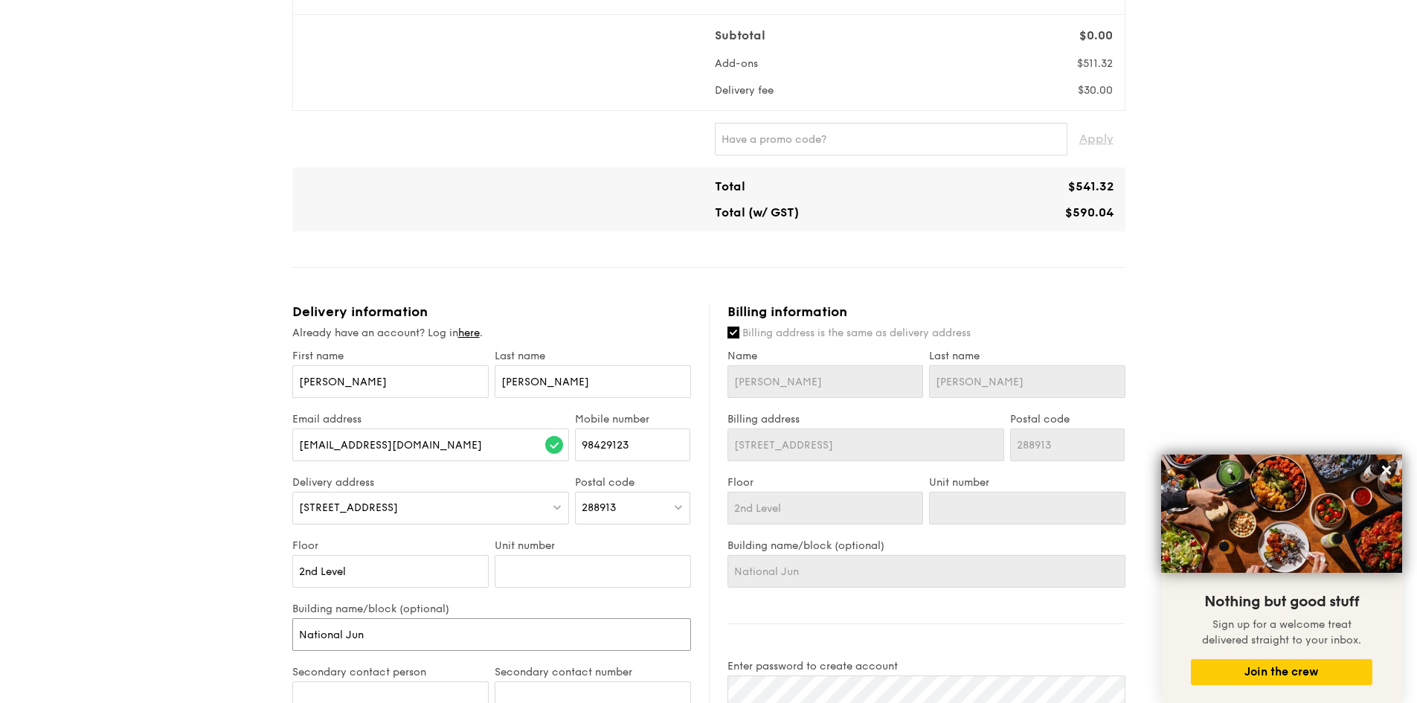
type input "National Juni"
type input "National Junio"
type input "National Junior"
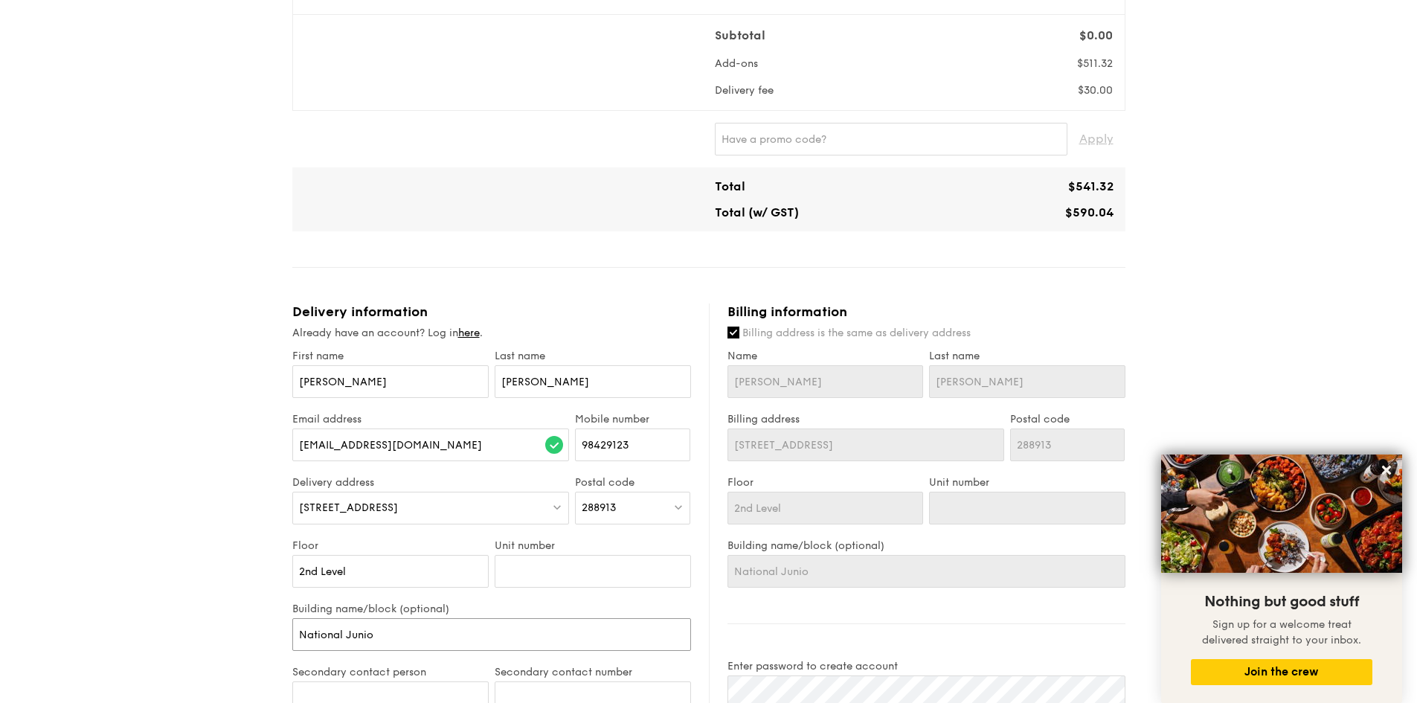
type input "National Junior"
type input "National Junior C"
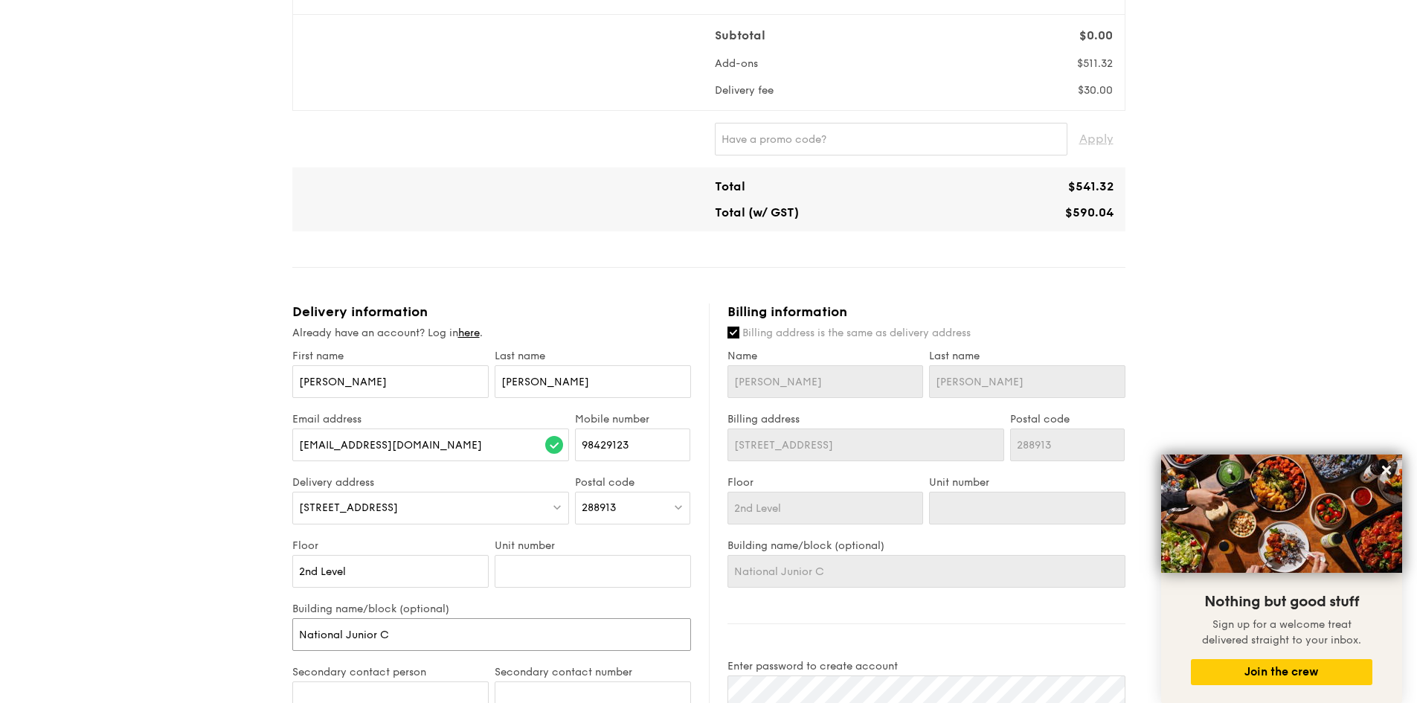
type input "National Junior CO"
type input "National Junior COl"
type input "National Junior COll"
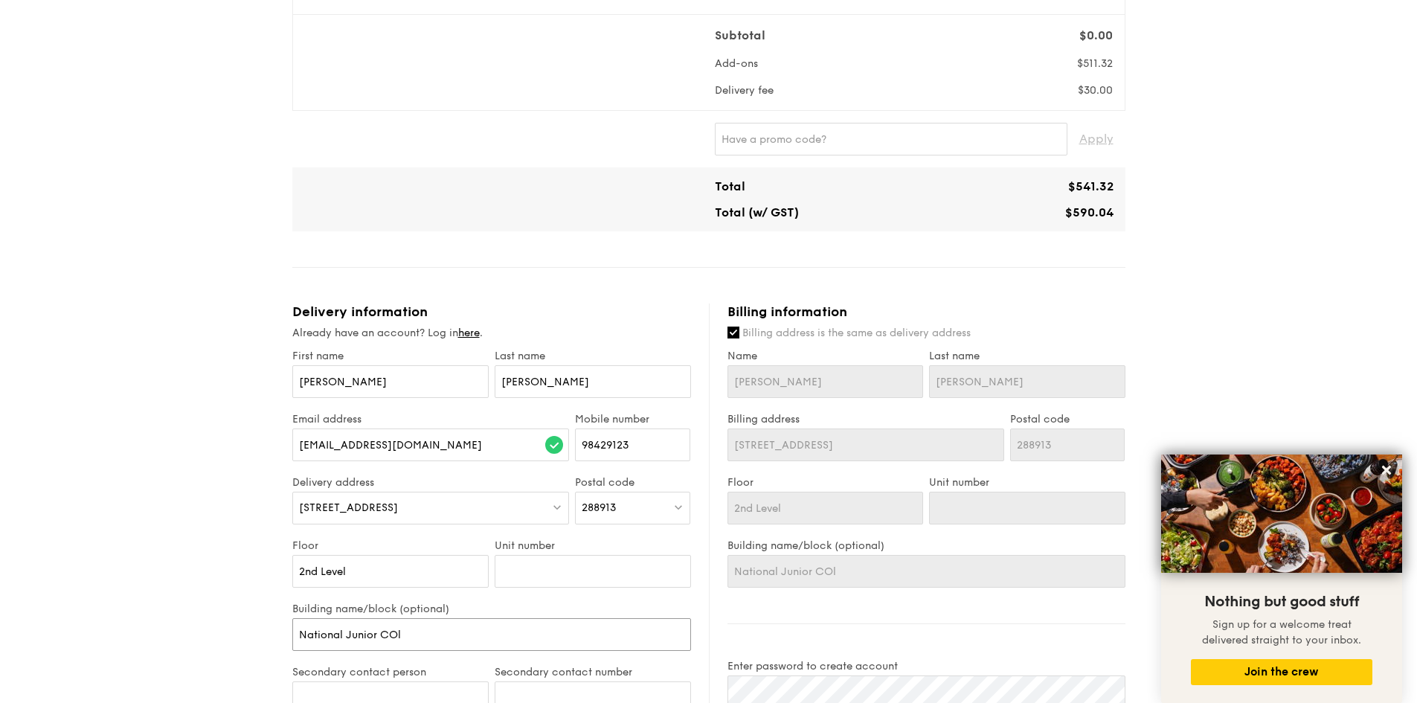
type input "National Junior COll"
type input "National Junior COl"
type input "National Junior CO"
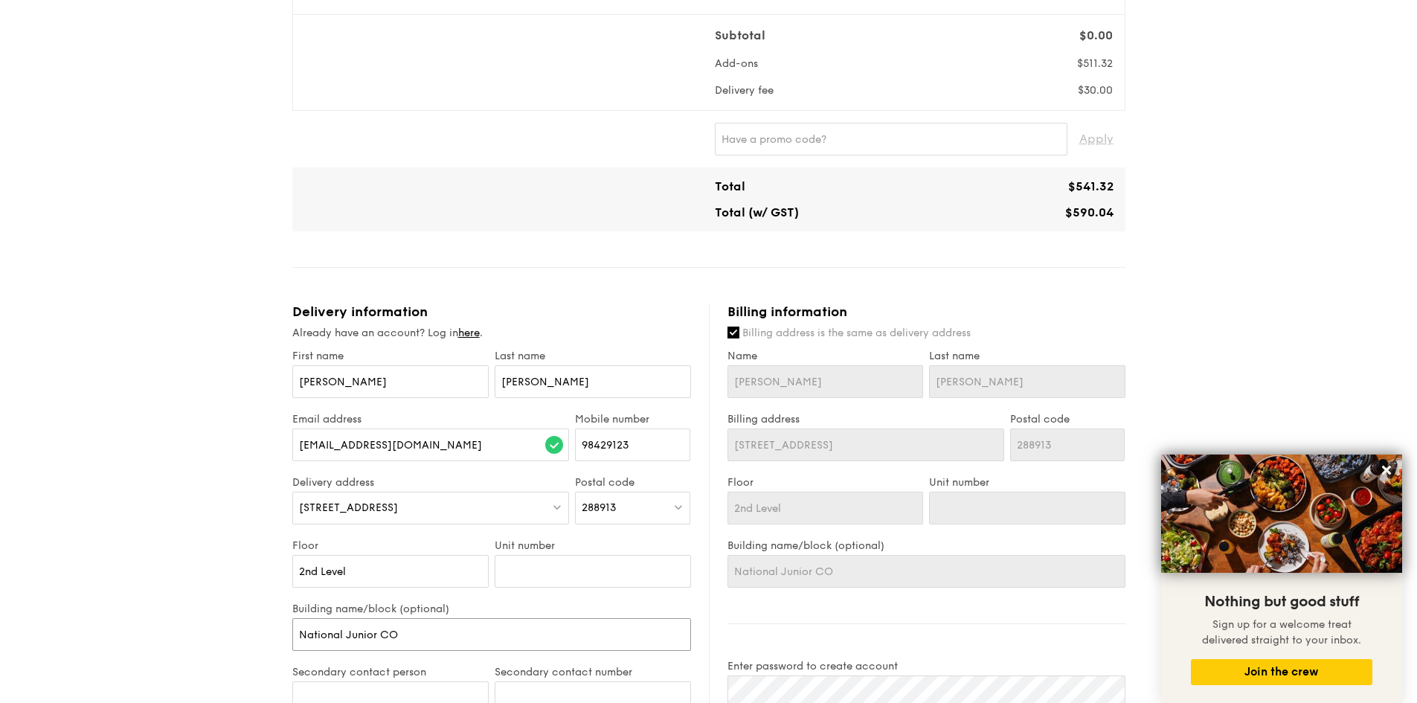
type input "National Junior C"
type input "National Junior Co"
type input "National Junior Col"
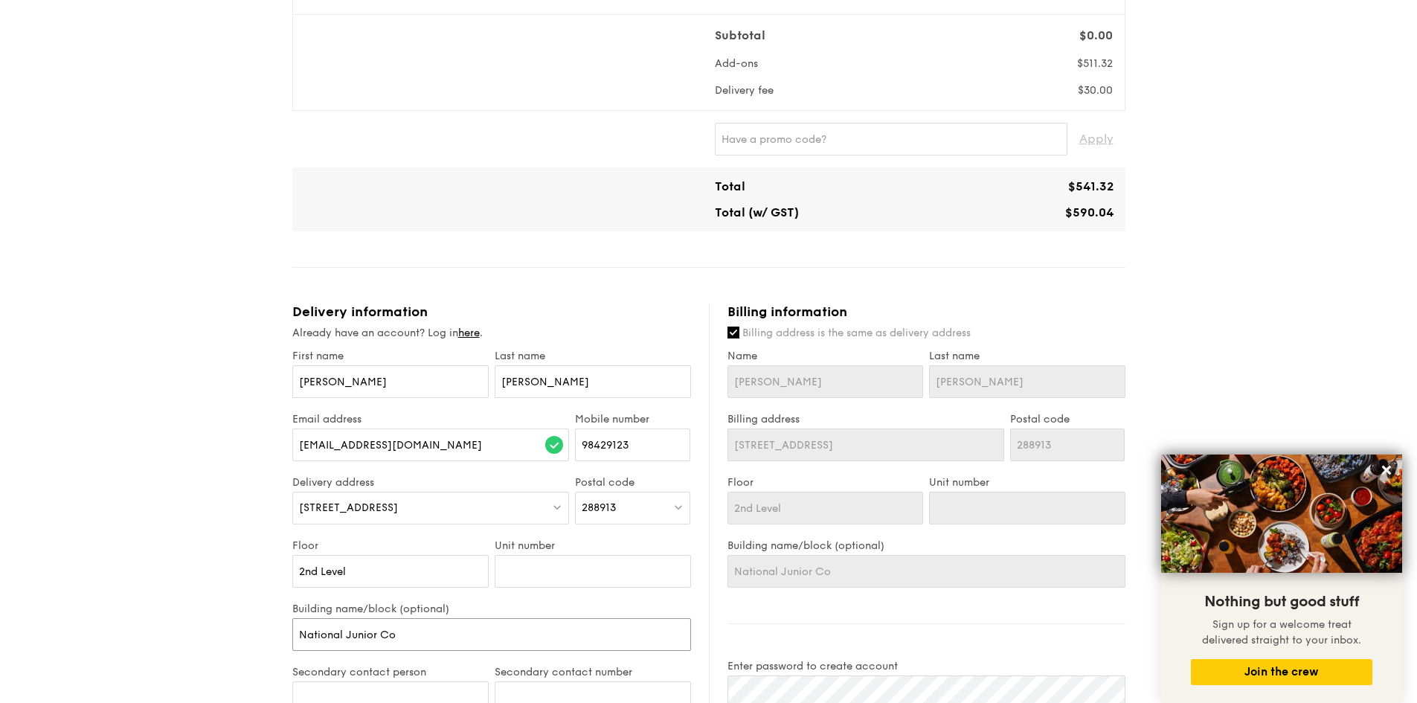
type input "National Junior Col"
type input "National Junior Coll"
type input "National Junior Colle"
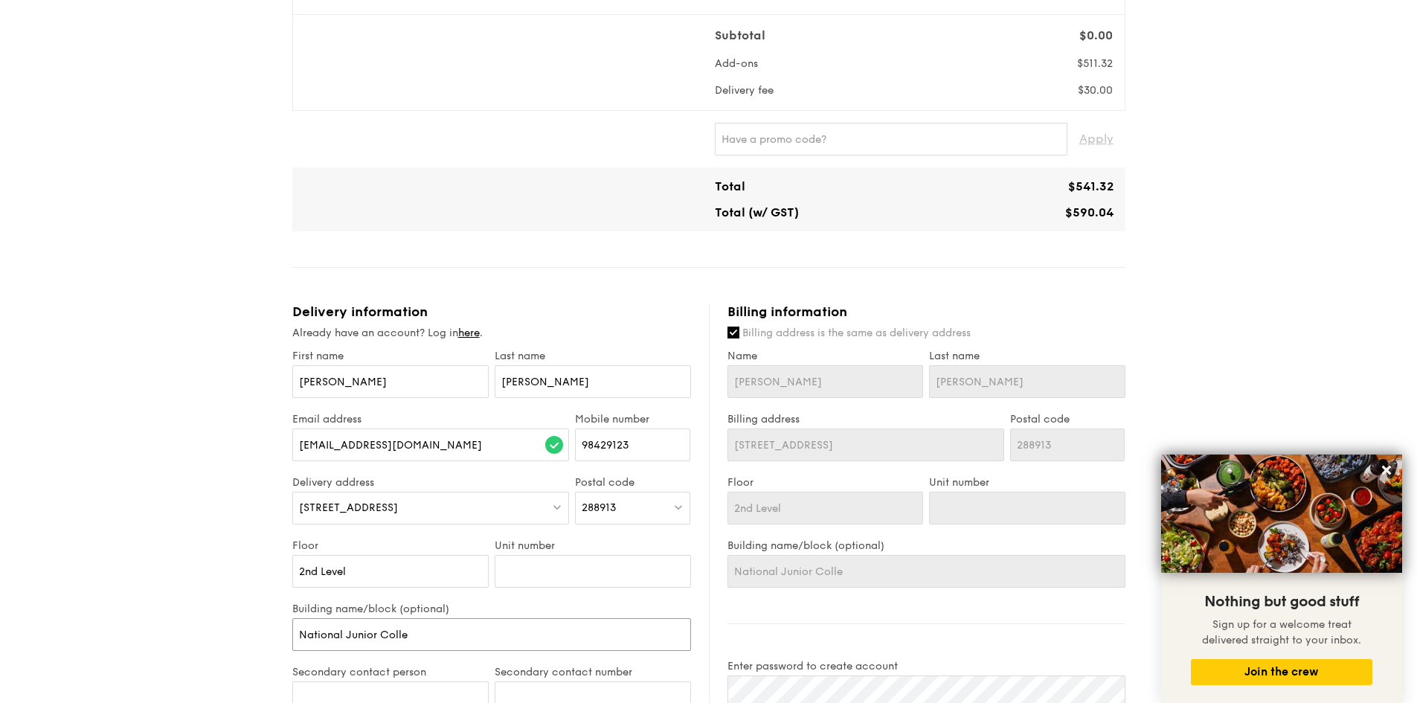
type input "National Junior Colleg"
type input "National Junior College"
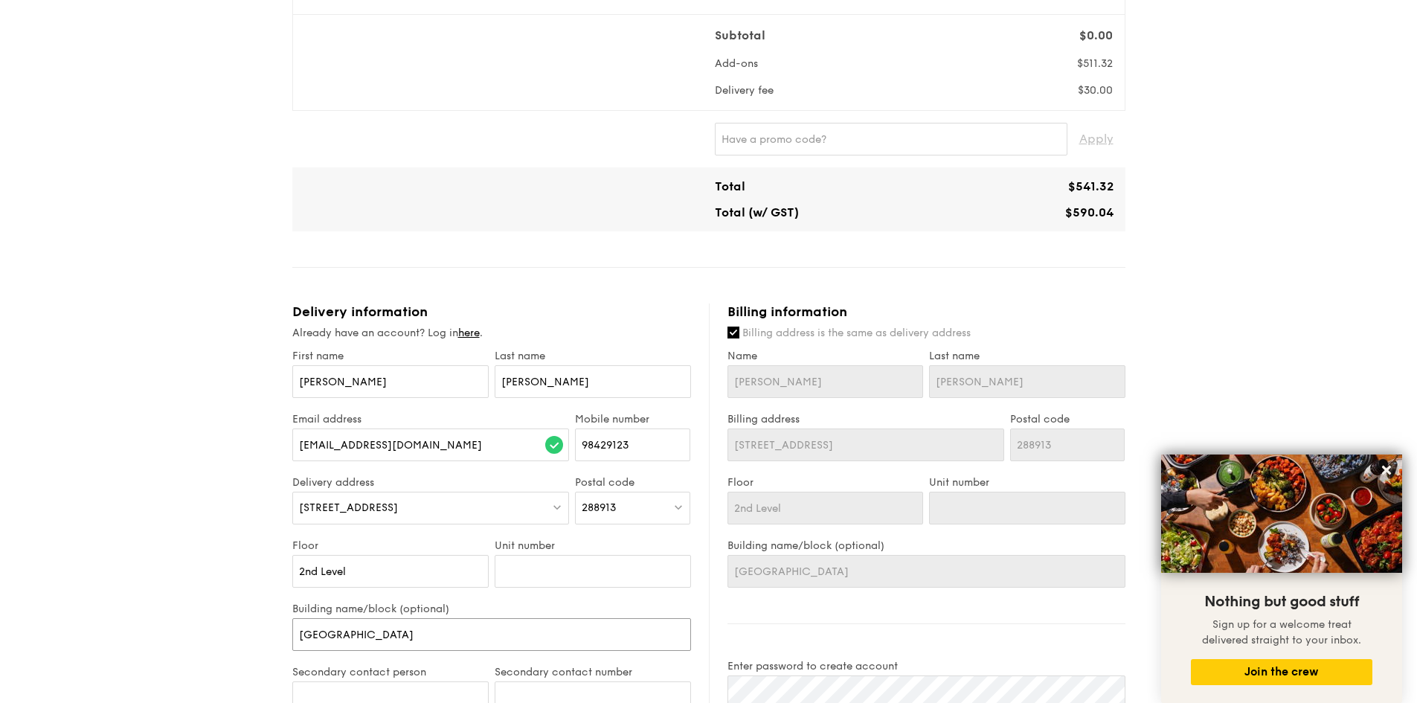
type input "National Junior College"
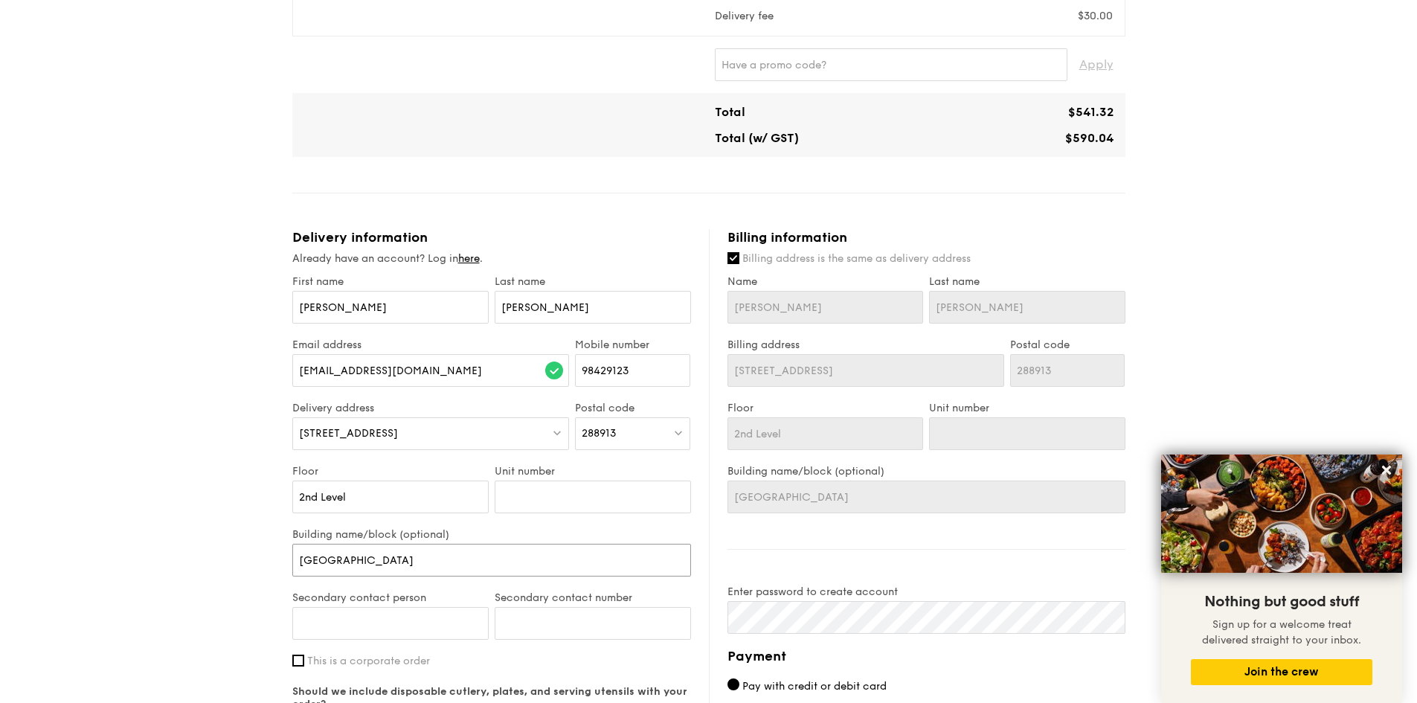
type input "National Junior College"
click at [516, 497] on input "Unit number" at bounding box center [593, 496] width 196 height 33
click at [420, 622] on input "Secondary contact person" at bounding box center [390, 623] width 196 height 33
type input "Lim Mei Chin"
click at [619, 628] on input "Secondary contact number" at bounding box center [593, 623] width 196 height 33
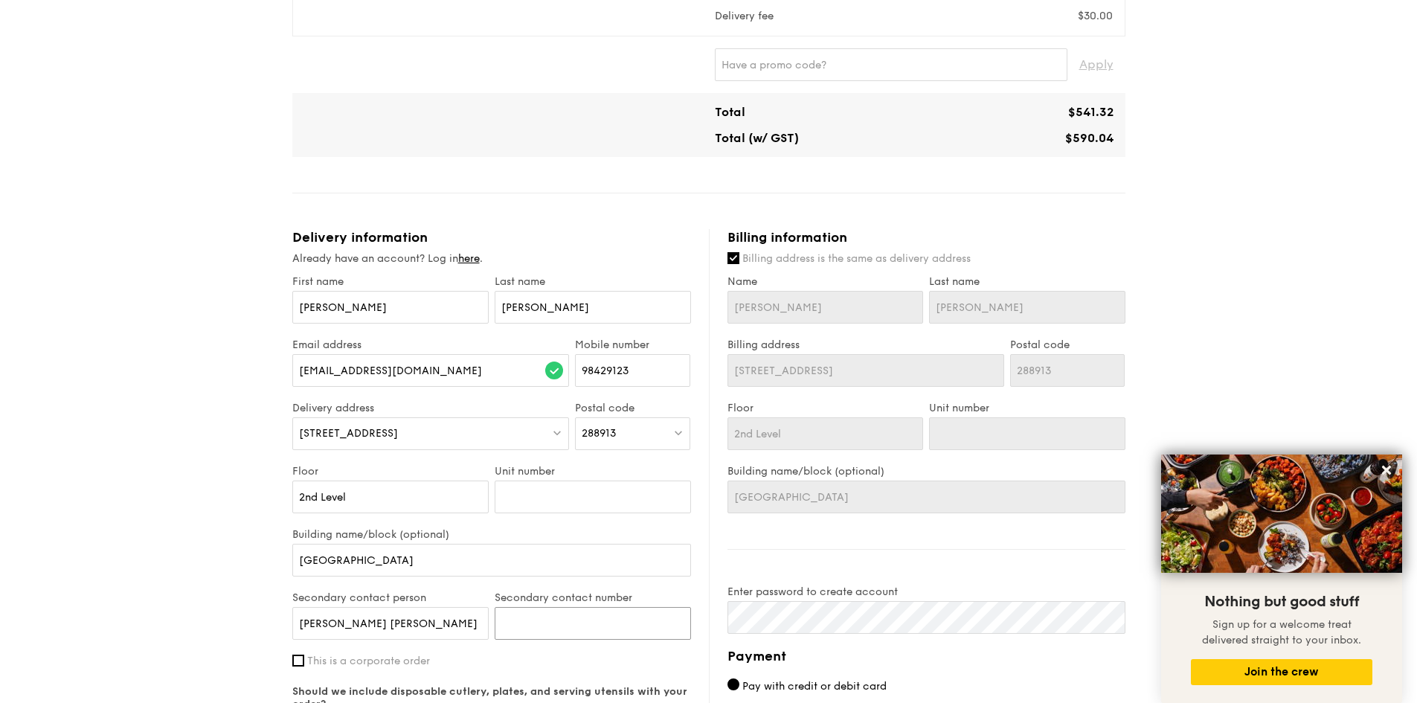
click at [550, 617] on input "Secondary contact number" at bounding box center [593, 623] width 196 height 33
paste input "6591505912"
drag, startPoint x: 520, startPoint y: 623, endPoint x: 493, endPoint y: 623, distance: 26.8
click at [493, 623] on div "Secondary contact number 6591505912" at bounding box center [593, 622] width 202 height 63
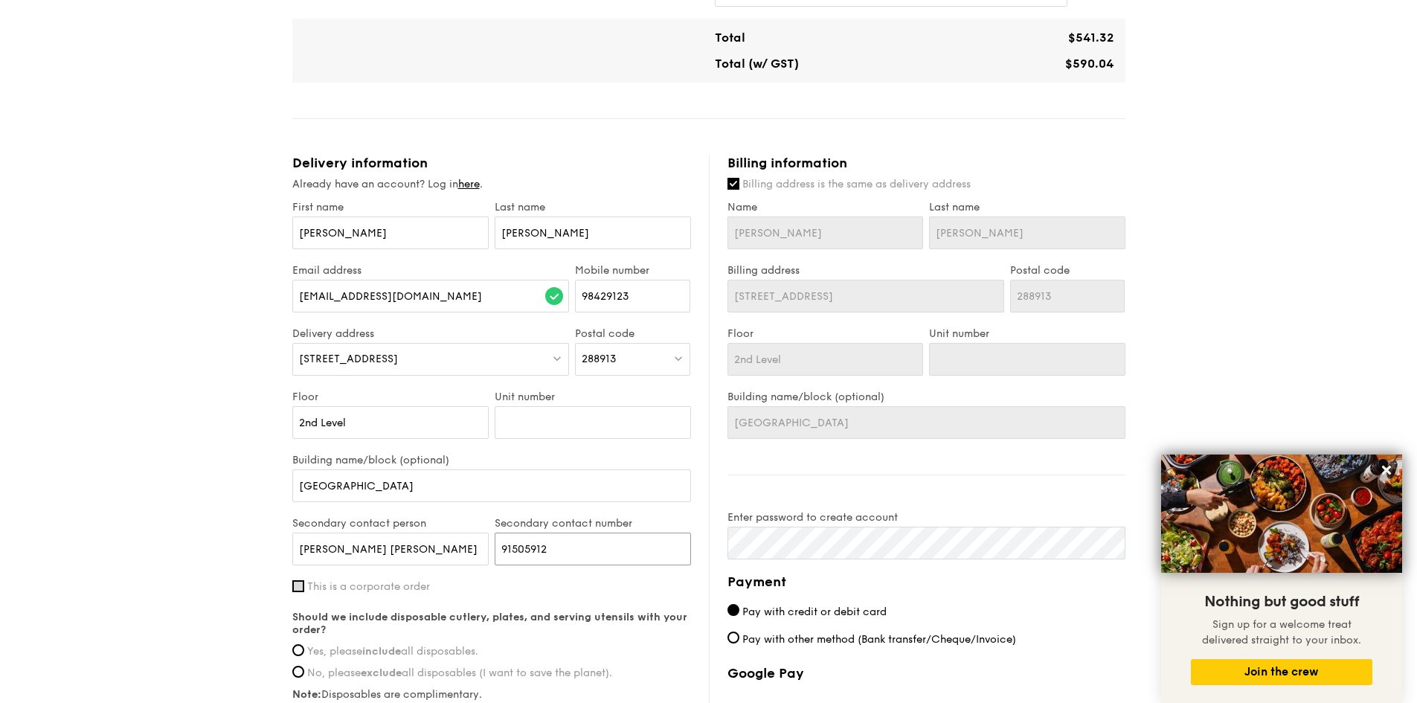
type input "91505912"
click at [300, 587] on input "This is a corporate order" at bounding box center [298, 586] width 12 height 12
checkbox input "true"
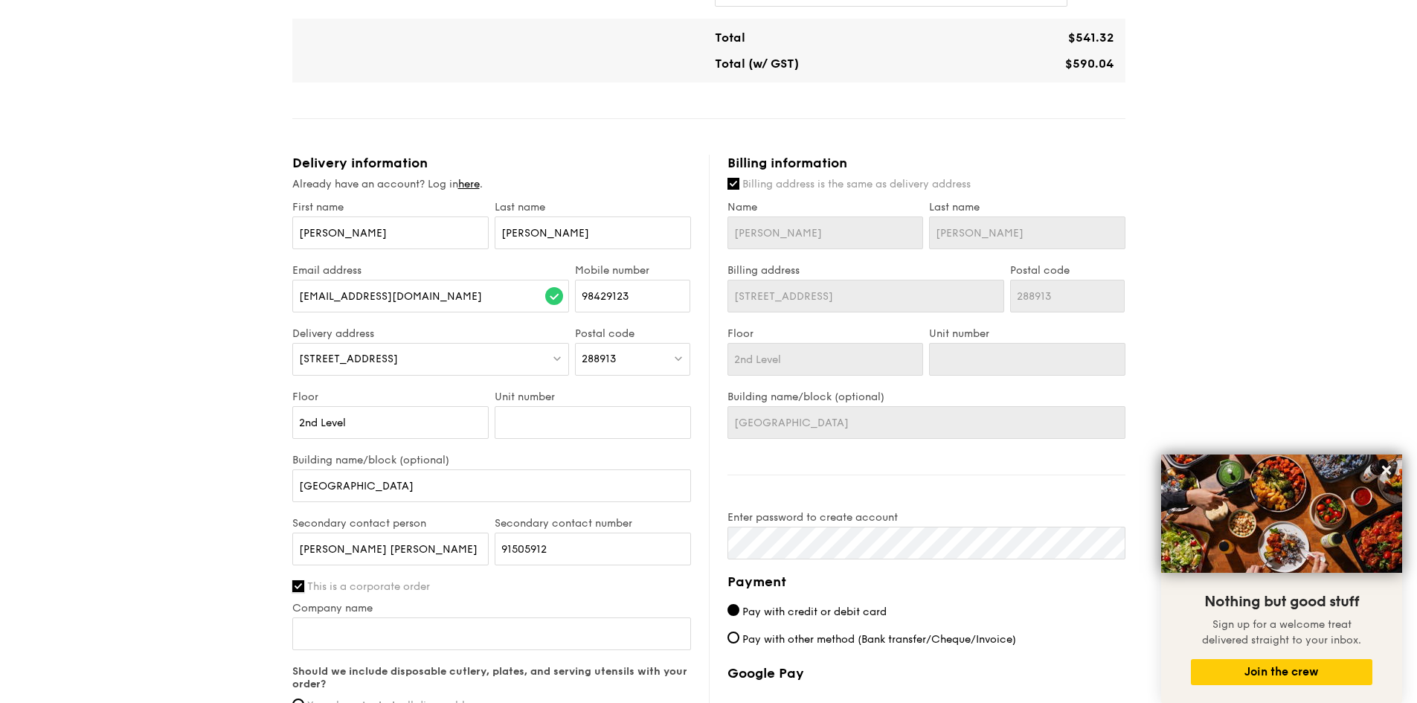
scroll to position [669, 0]
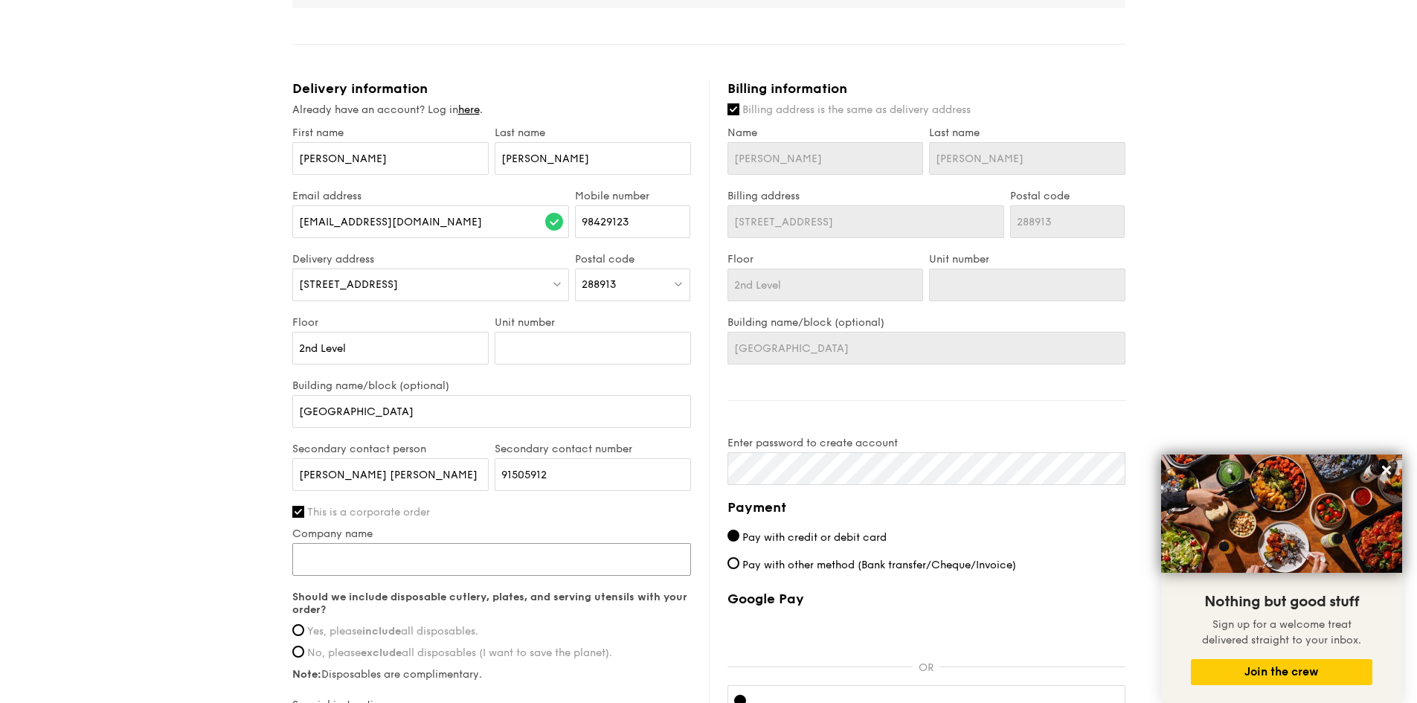
click at [349, 560] on input "Company name" at bounding box center [491, 559] width 399 height 33
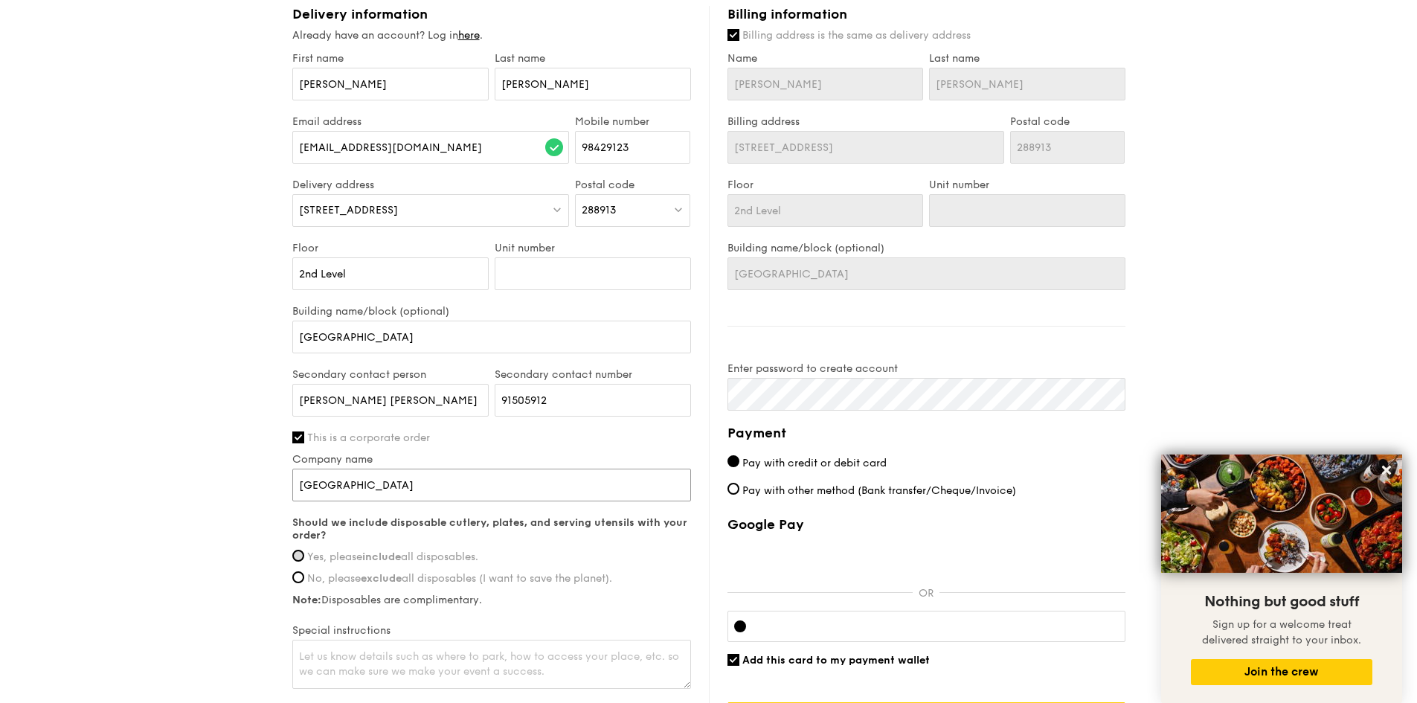
type input "National Junior College"
click at [294, 553] on input "Yes, please include all disposables." at bounding box center [298, 556] width 12 height 12
radio input "true"
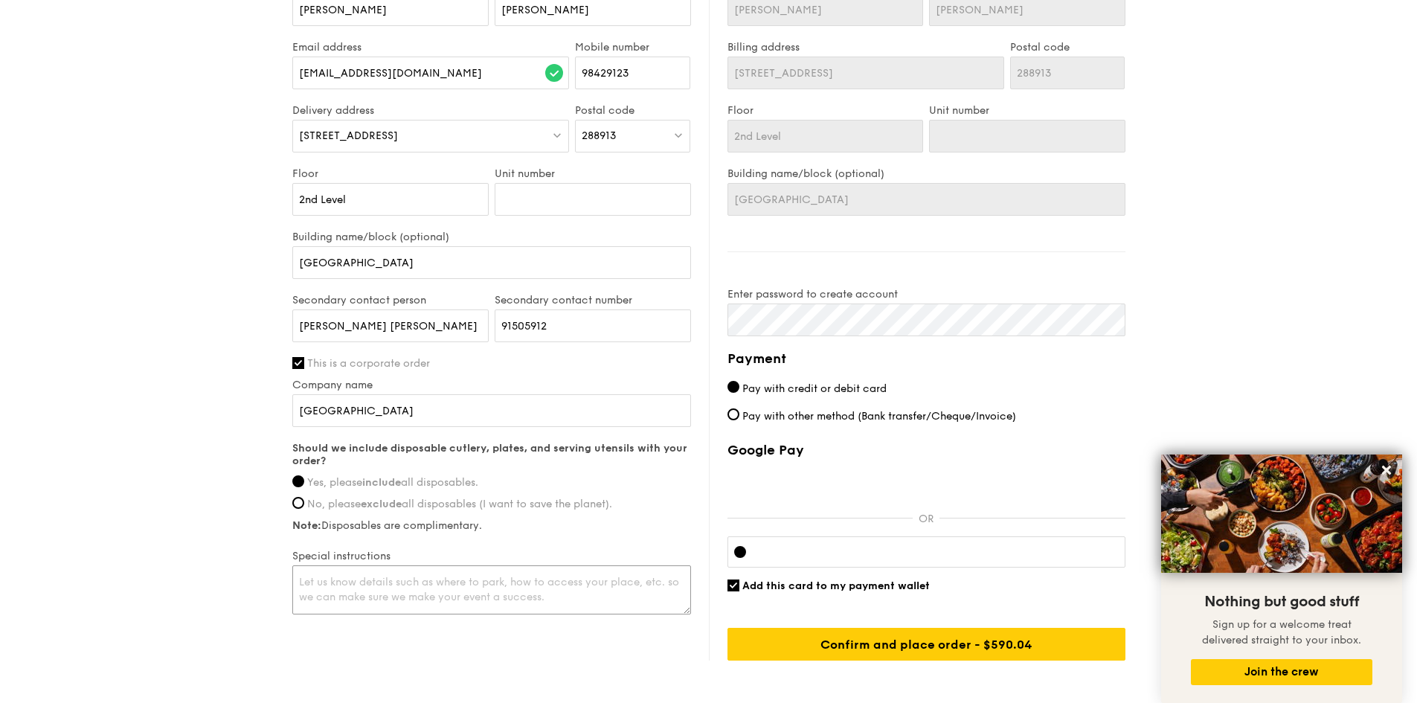
click at [540, 582] on textarea at bounding box center [491, 589] width 399 height 49
click at [544, 591] on textarea "Venue is at Conference Room 2 (CR2)" at bounding box center [491, 589] width 399 height 49
click at [493, 581] on textarea "Venue is at Conference Room 2 (CR2). Nearest unloading point at NJC Rise, besid…" at bounding box center [491, 589] width 399 height 49
drag, startPoint x: 489, startPoint y: 582, endPoint x: 519, endPoint y: 578, distance: 30.7
click at [489, 582] on textarea "Venue is at Conference Room 2 (CR2). Nearest unloading point at NJC Rise, besid…" at bounding box center [491, 589] width 399 height 49
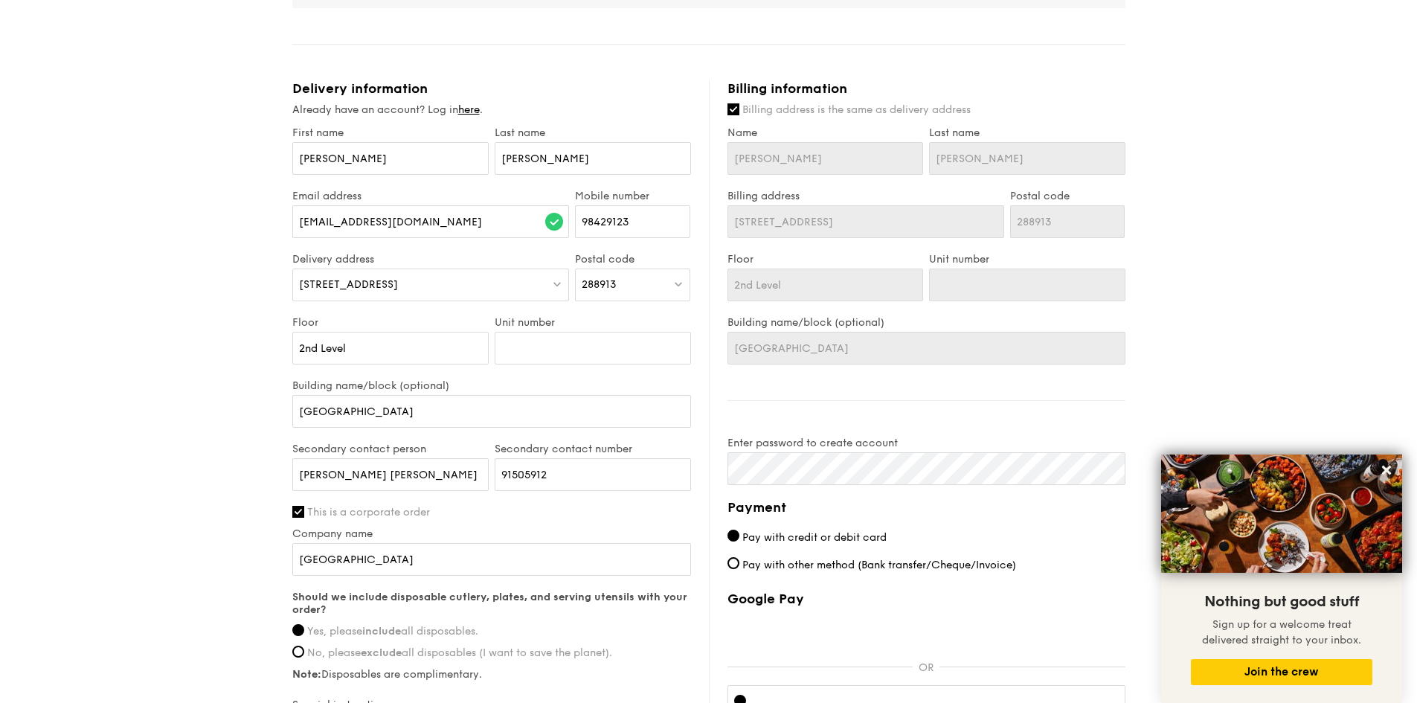
scroll to position [744, 0]
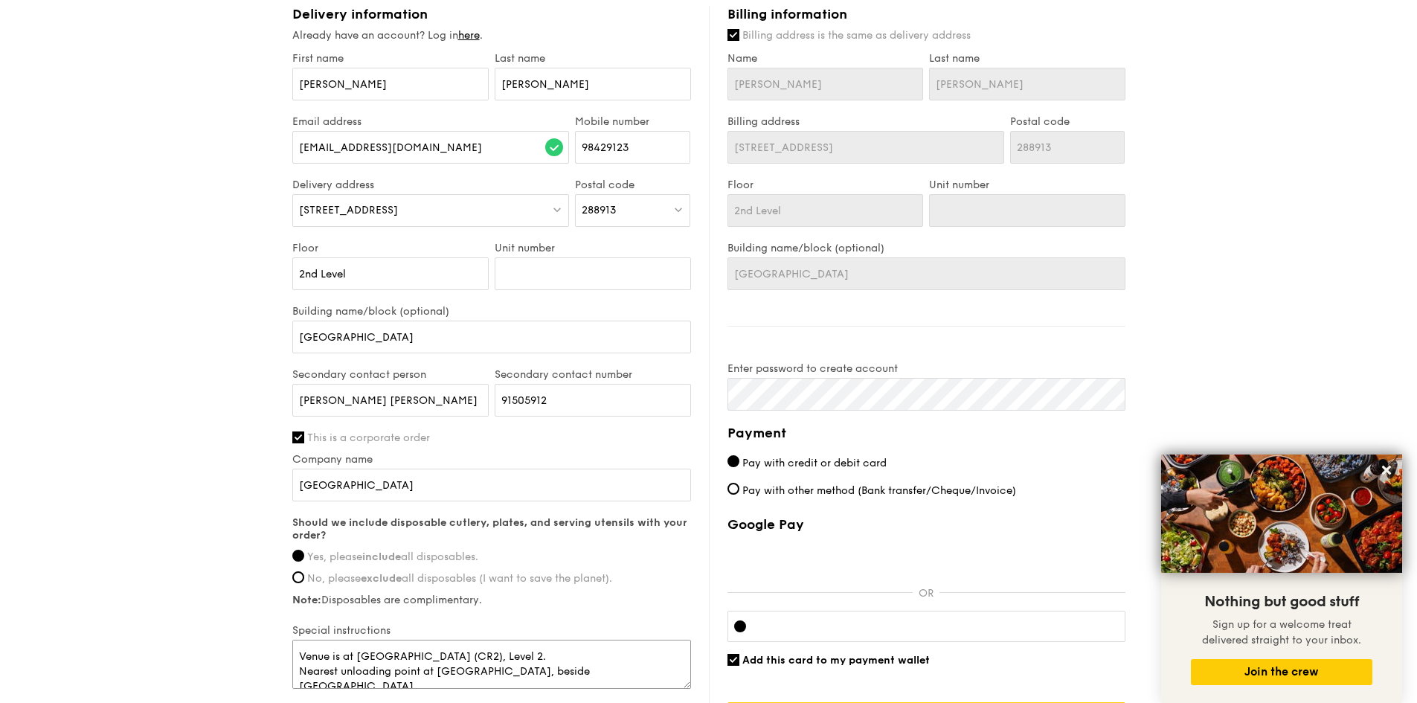
type textarea "Venue is at Conference Room 2 (CR2), Level 2. Nearest unloading point at NJC Ri…"
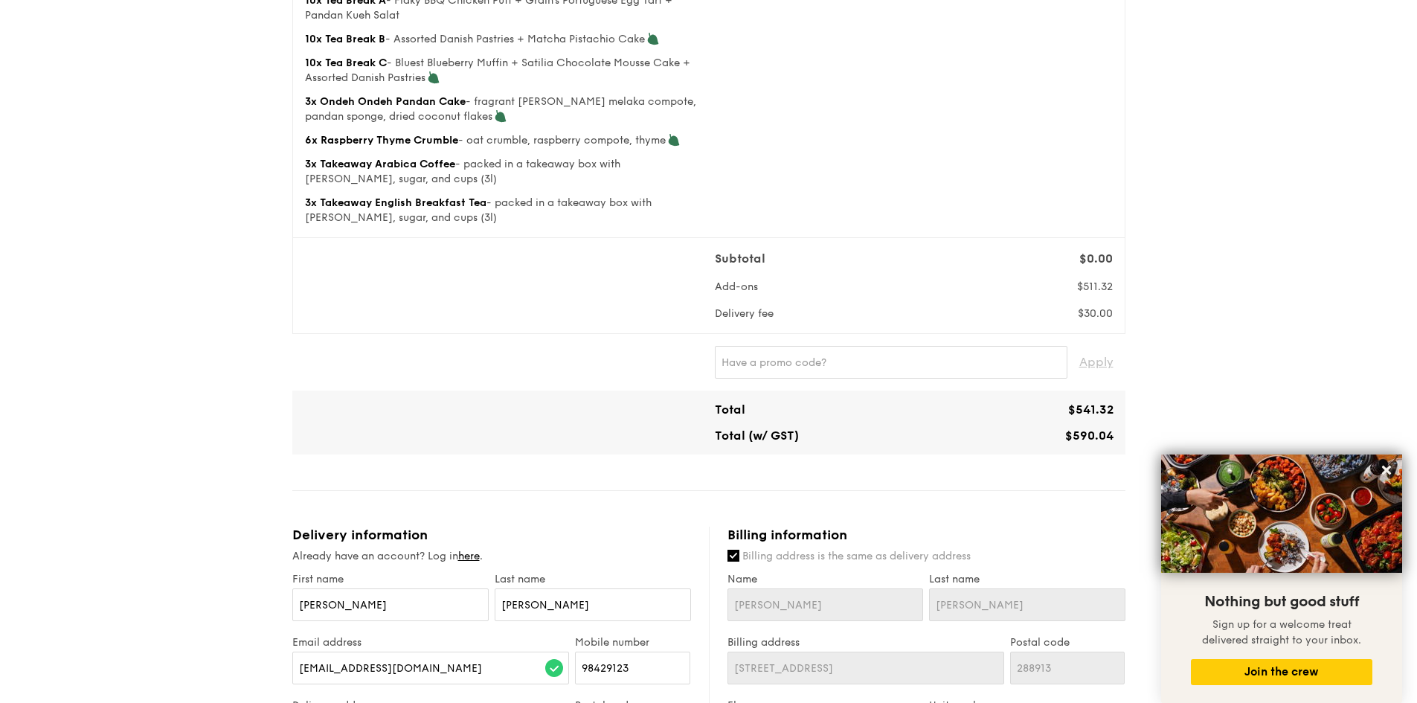
scroll to position [0, 0]
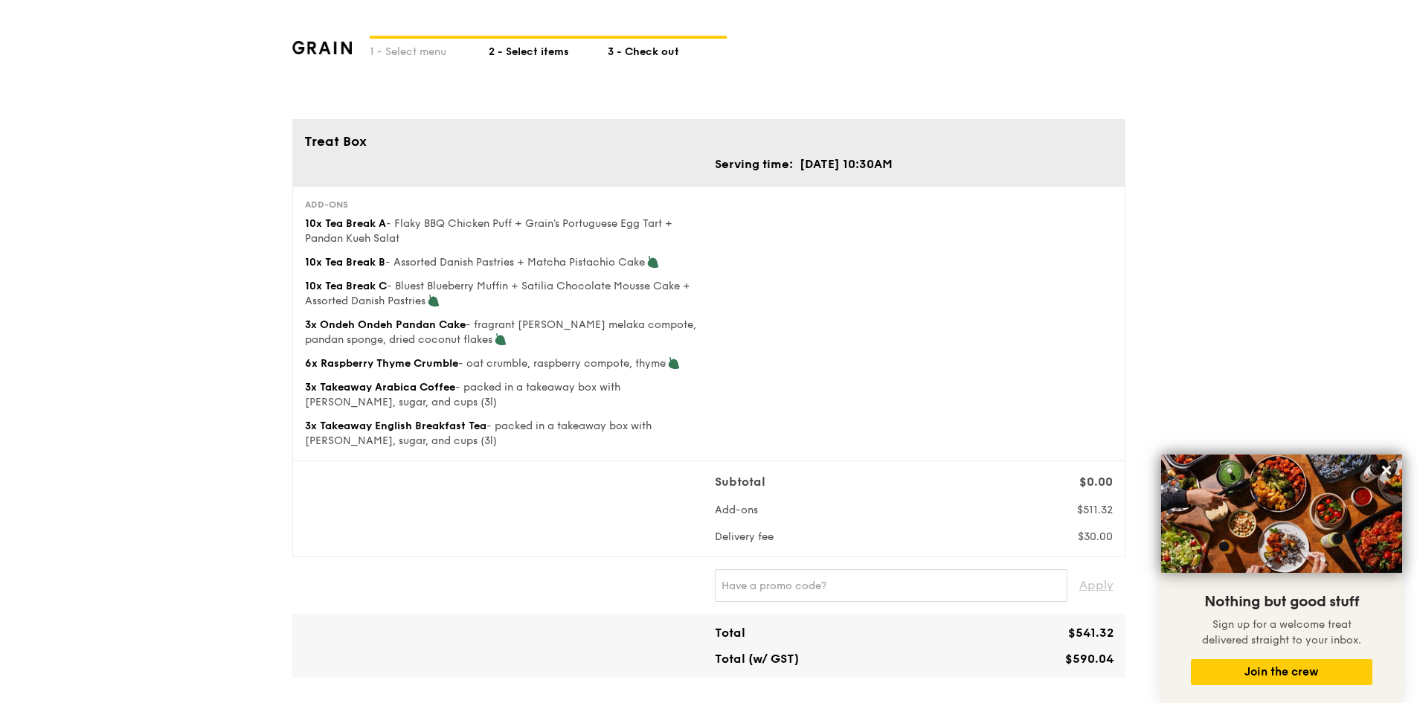
click at [531, 50] on div "2 - Select items" at bounding box center [548, 49] width 119 height 21
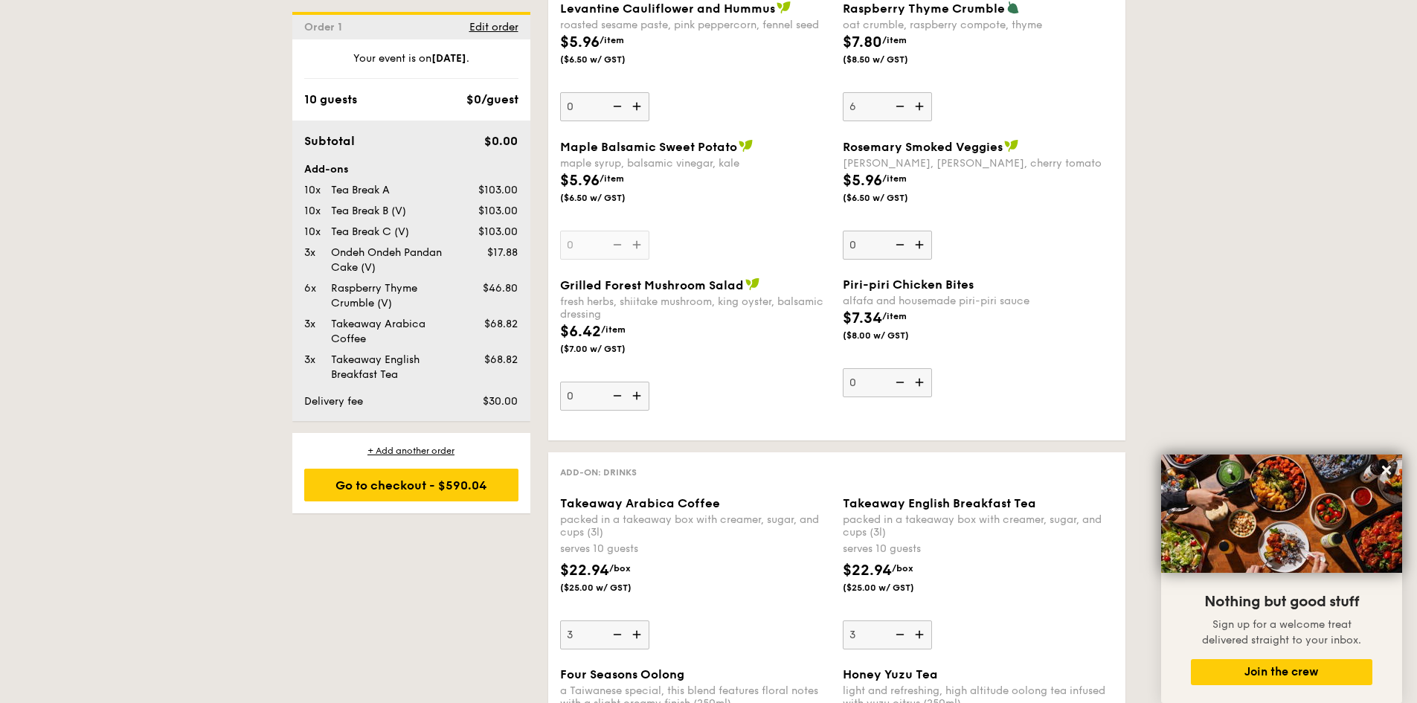
scroll to position [2231, 0]
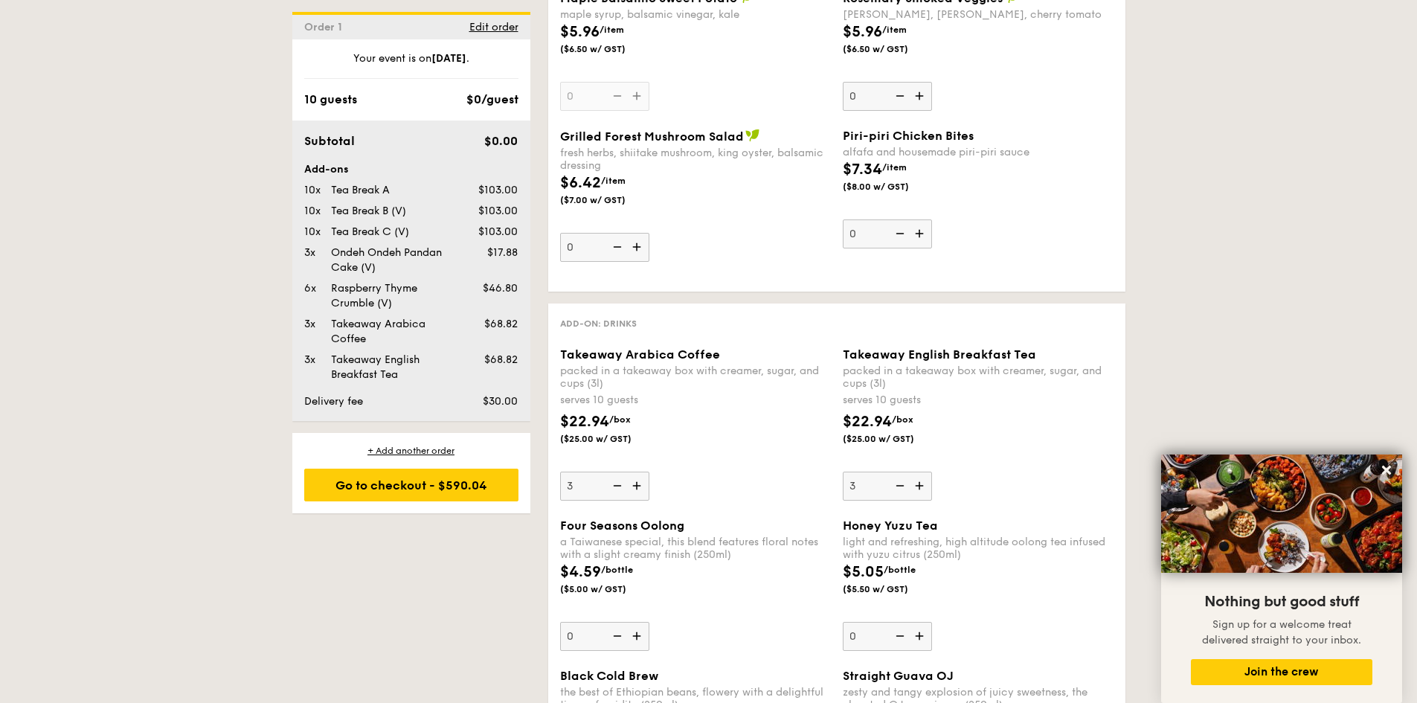
click at [617, 489] on img at bounding box center [616, 486] width 22 height 28
click at [617, 489] on input "3" at bounding box center [604, 486] width 89 height 29
click at [617, 489] on img at bounding box center [616, 486] width 22 height 28
click at [617, 489] on input "2" at bounding box center [604, 486] width 89 height 29
click at [619, 490] on img at bounding box center [616, 486] width 22 height 28
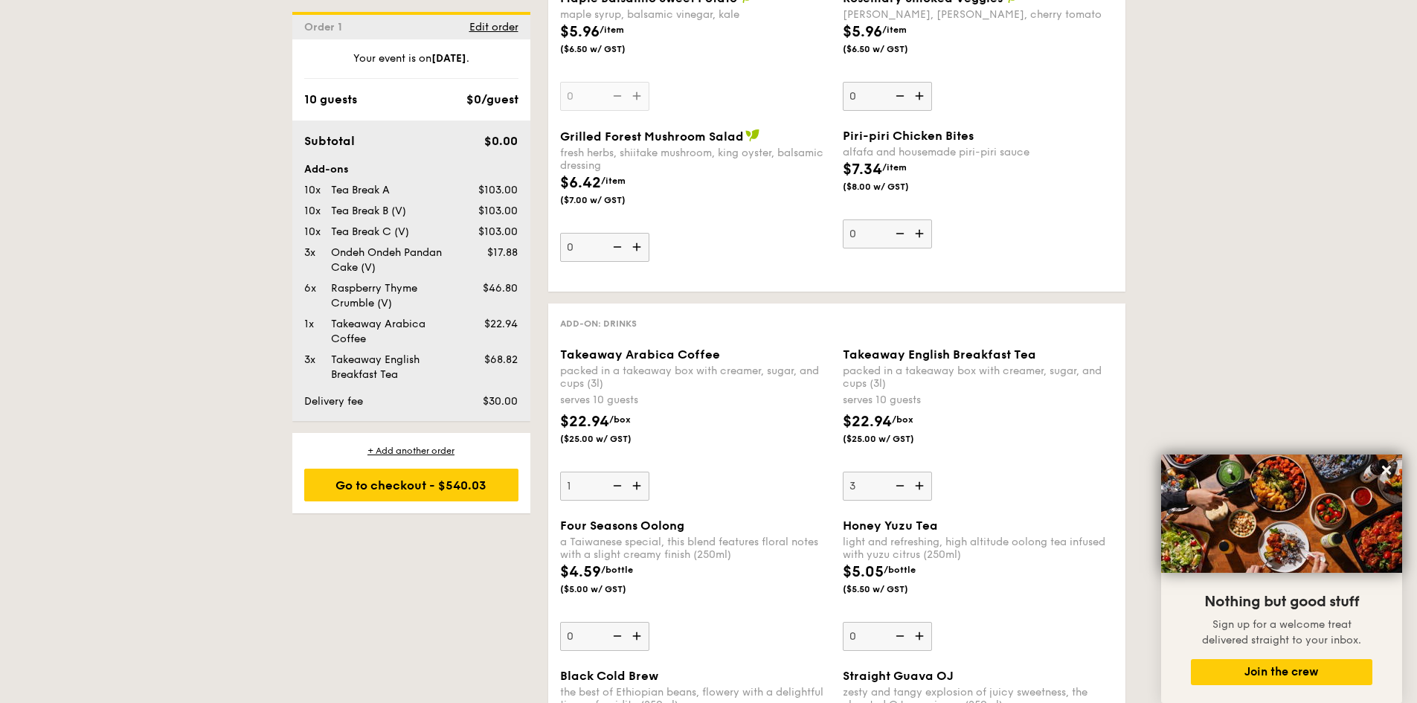
click at [619, 490] on input "1" at bounding box center [604, 486] width 89 height 29
type input "0"
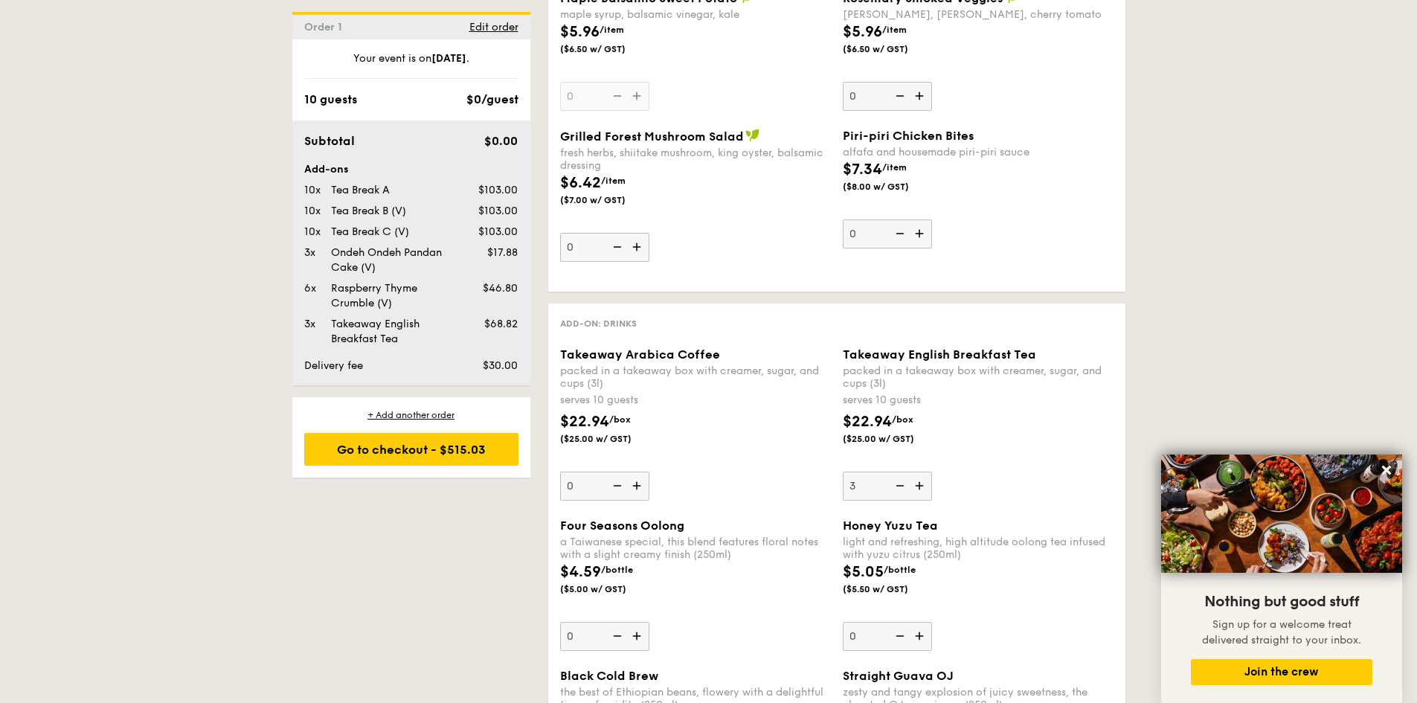
click at [899, 488] on img at bounding box center [898, 486] width 22 height 28
click at [899, 488] on input "3" at bounding box center [887, 486] width 89 height 29
click at [899, 488] on img at bounding box center [898, 486] width 22 height 28
click at [899, 488] on input "2" at bounding box center [887, 486] width 89 height 29
click at [899, 489] on img at bounding box center [898, 486] width 22 height 28
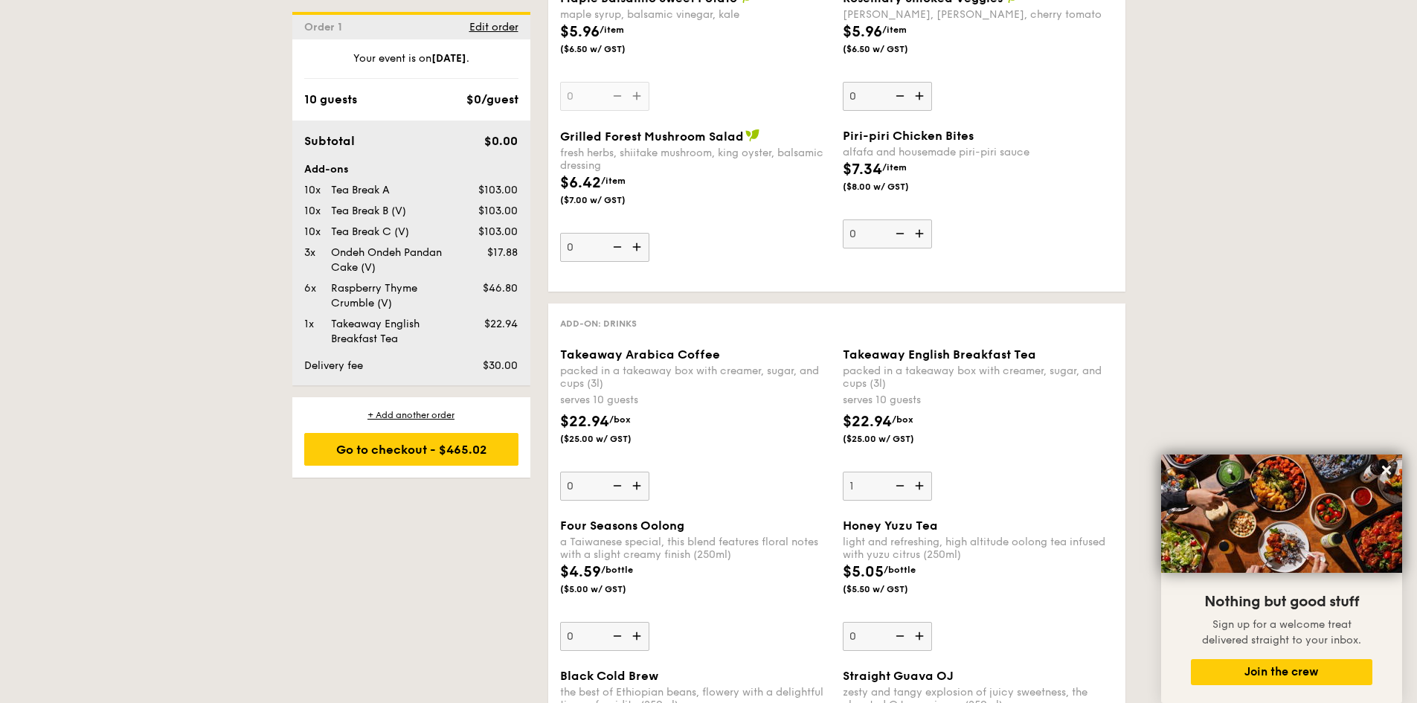
click at [899, 489] on input "1" at bounding box center [887, 486] width 89 height 29
type input "0"
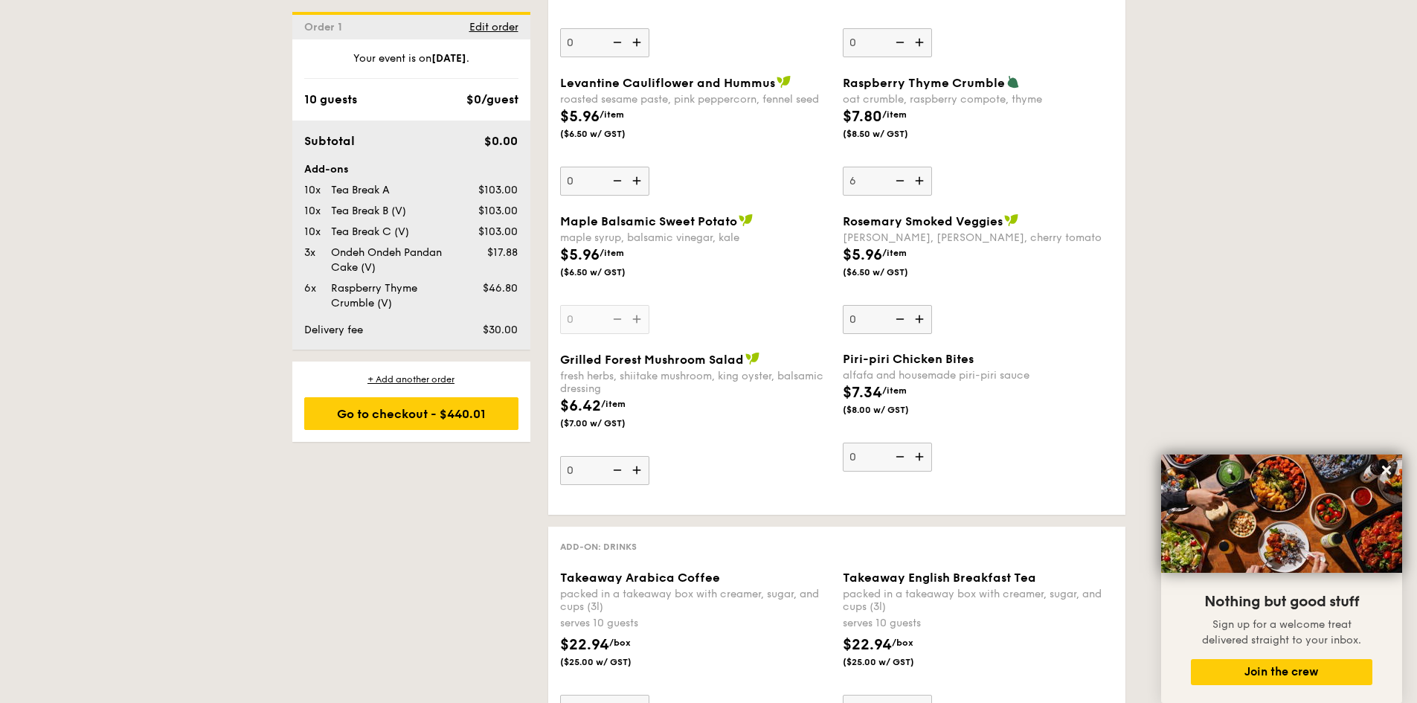
scroll to position [1859, 0]
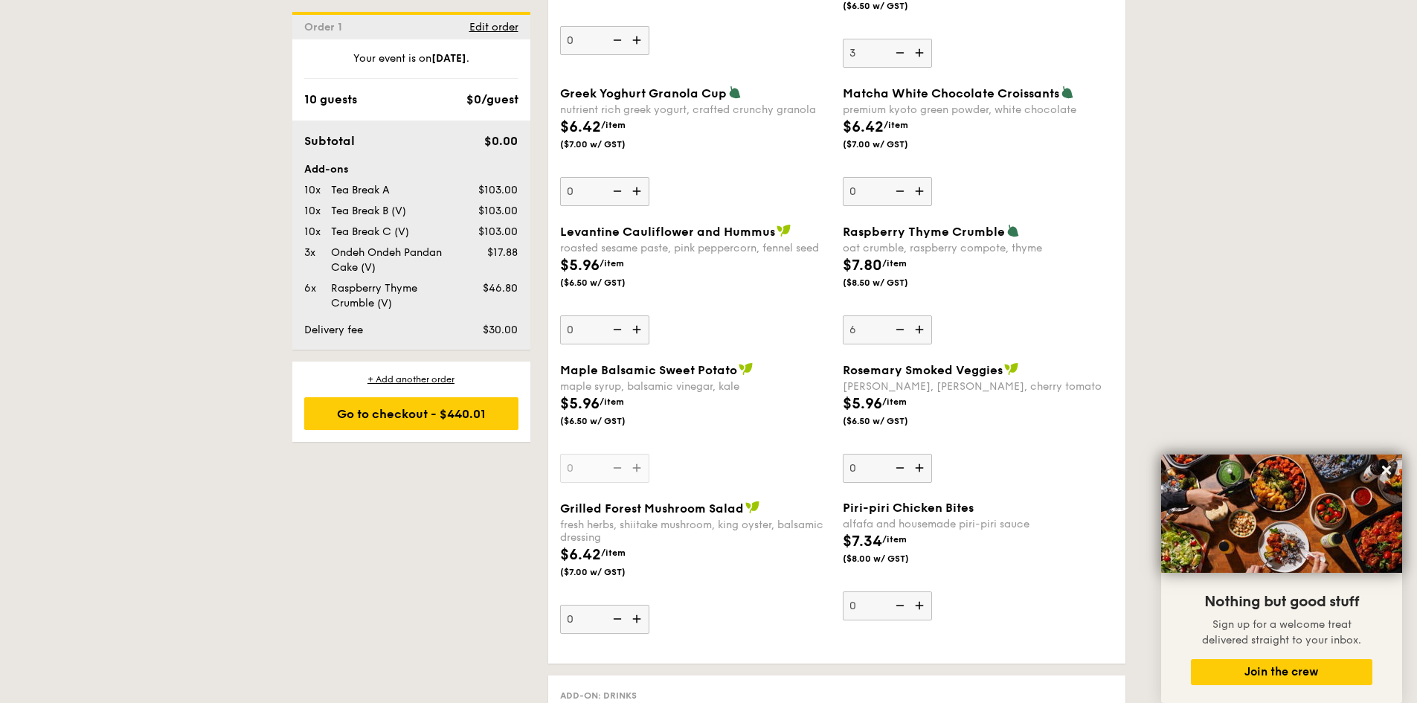
click at [898, 331] on img at bounding box center [898, 329] width 22 height 28
click at [898, 331] on input "6" at bounding box center [887, 329] width 89 height 29
click at [898, 331] on img at bounding box center [898, 329] width 22 height 28
click at [898, 331] on input "5" at bounding box center [887, 329] width 89 height 29
click at [898, 331] on img at bounding box center [898, 329] width 22 height 28
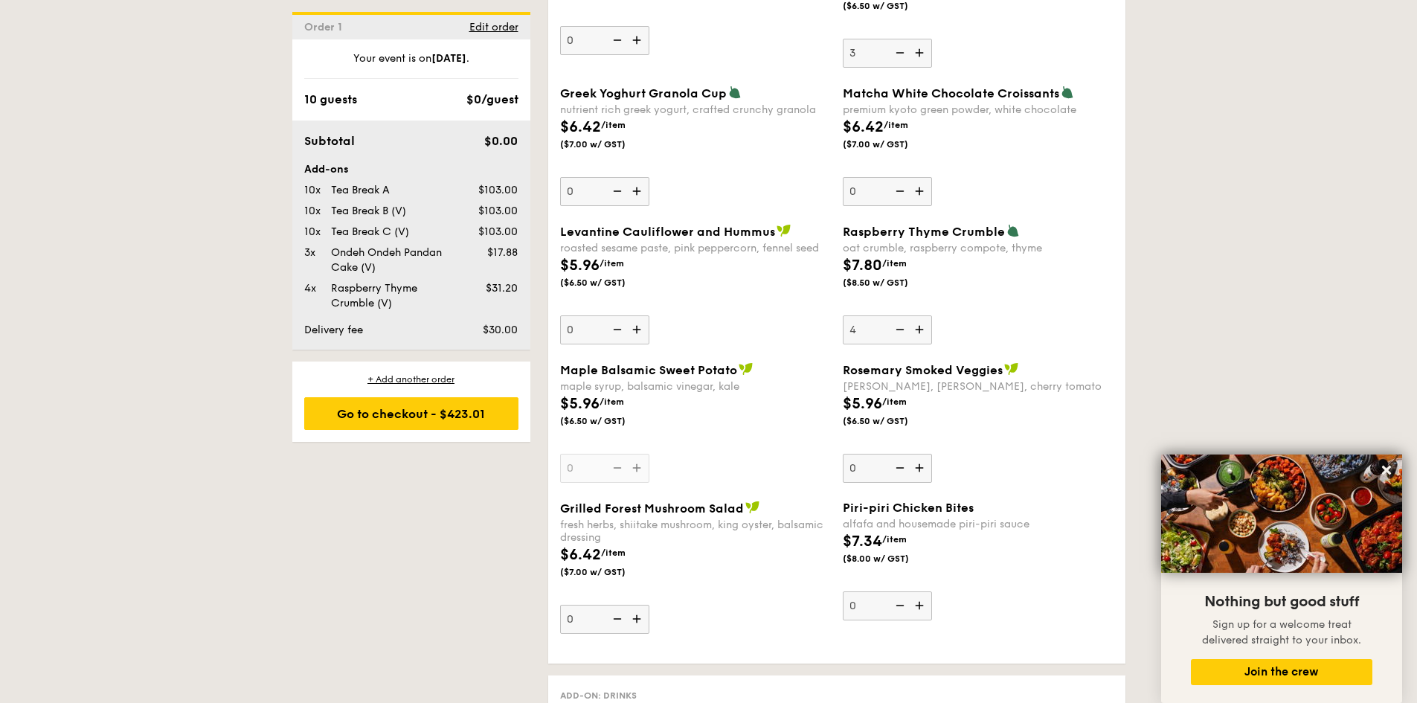
click at [898, 331] on input "4" at bounding box center [887, 329] width 89 height 29
click at [898, 332] on img at bounding box center [898, 329] width 22 height 28
click at [898, 332] on input "3" at bounding box center [887, 329] width 89 height 29
click at [899, 332] on img at bounding box center [898, 329] width 22 height 28
click at [899, 332] on input "2" at bounding box center [887, 329] width 89 height 29
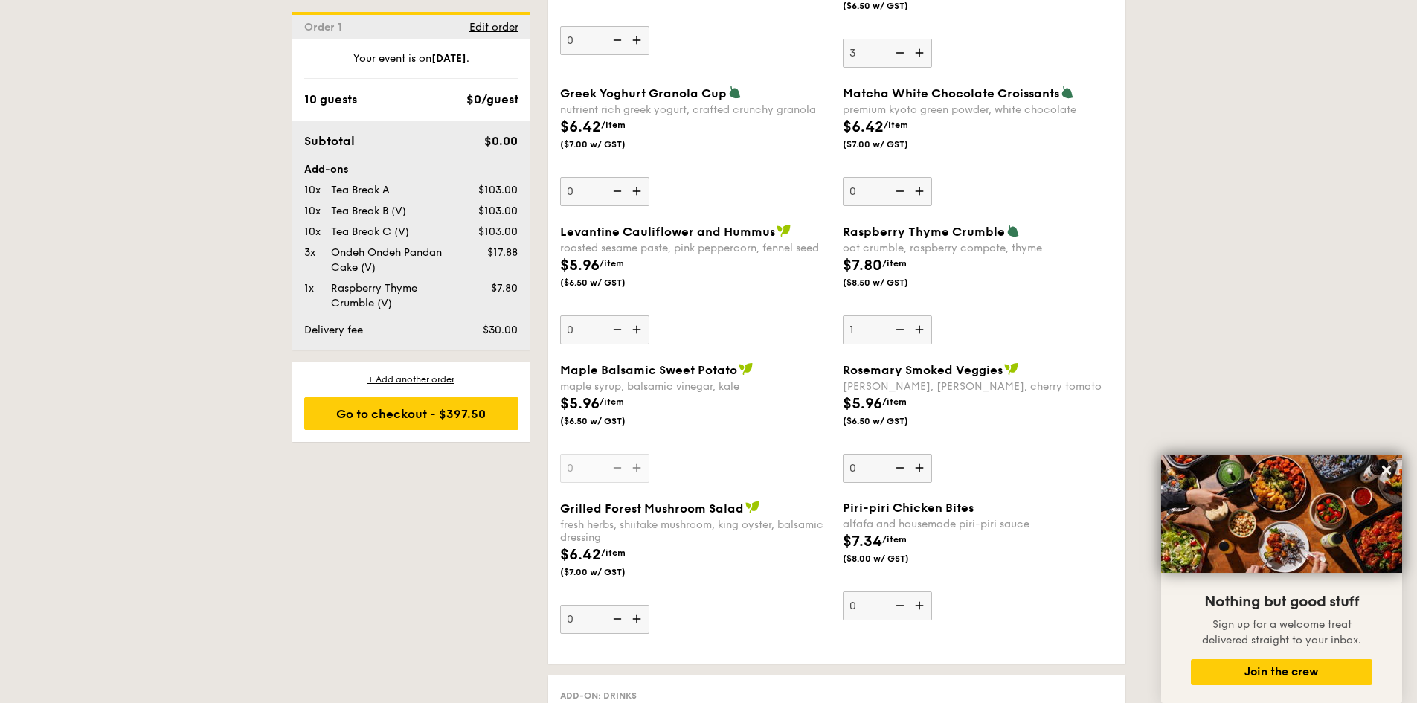
click at [899, 332] on img at bounding box center [898, 329] width 22 height 28
click at [899, 332] on input "1" at bounding box center [887, 329] width 89 height 29
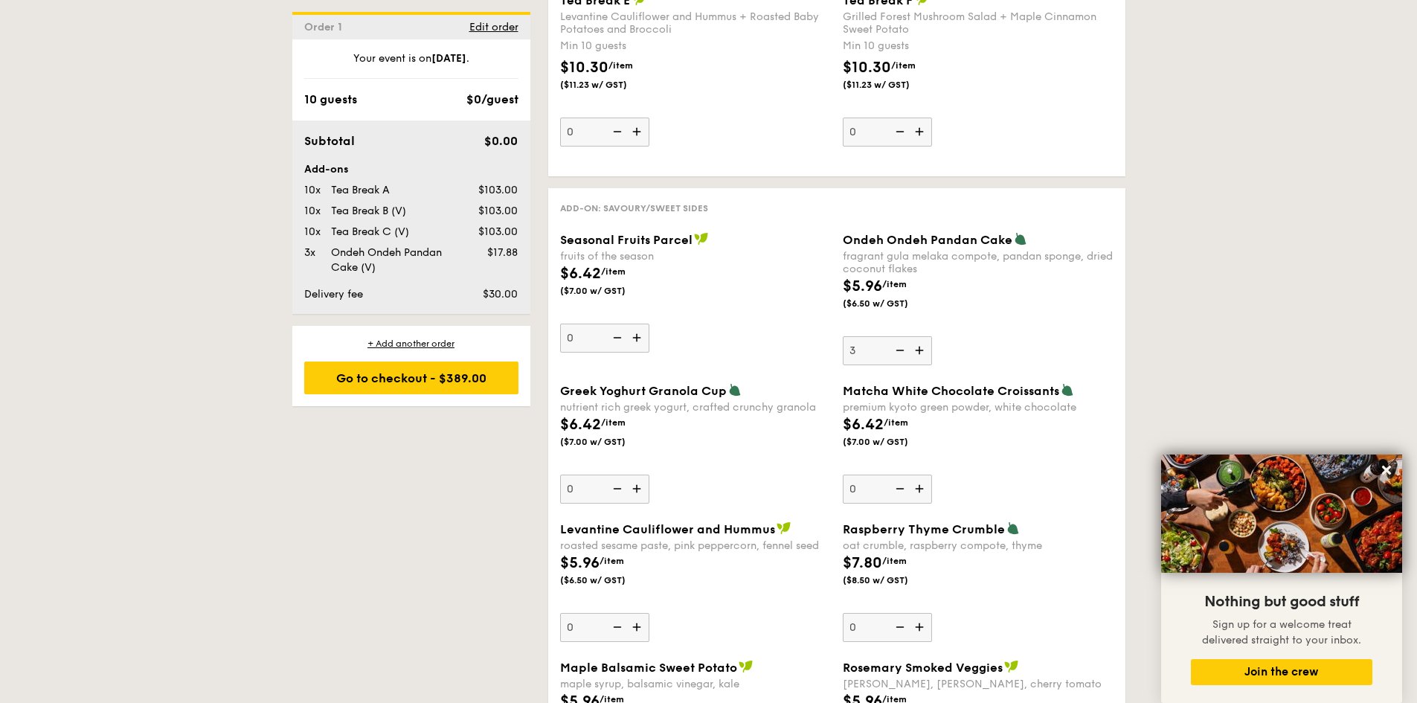
scroll to position [1711, 0]
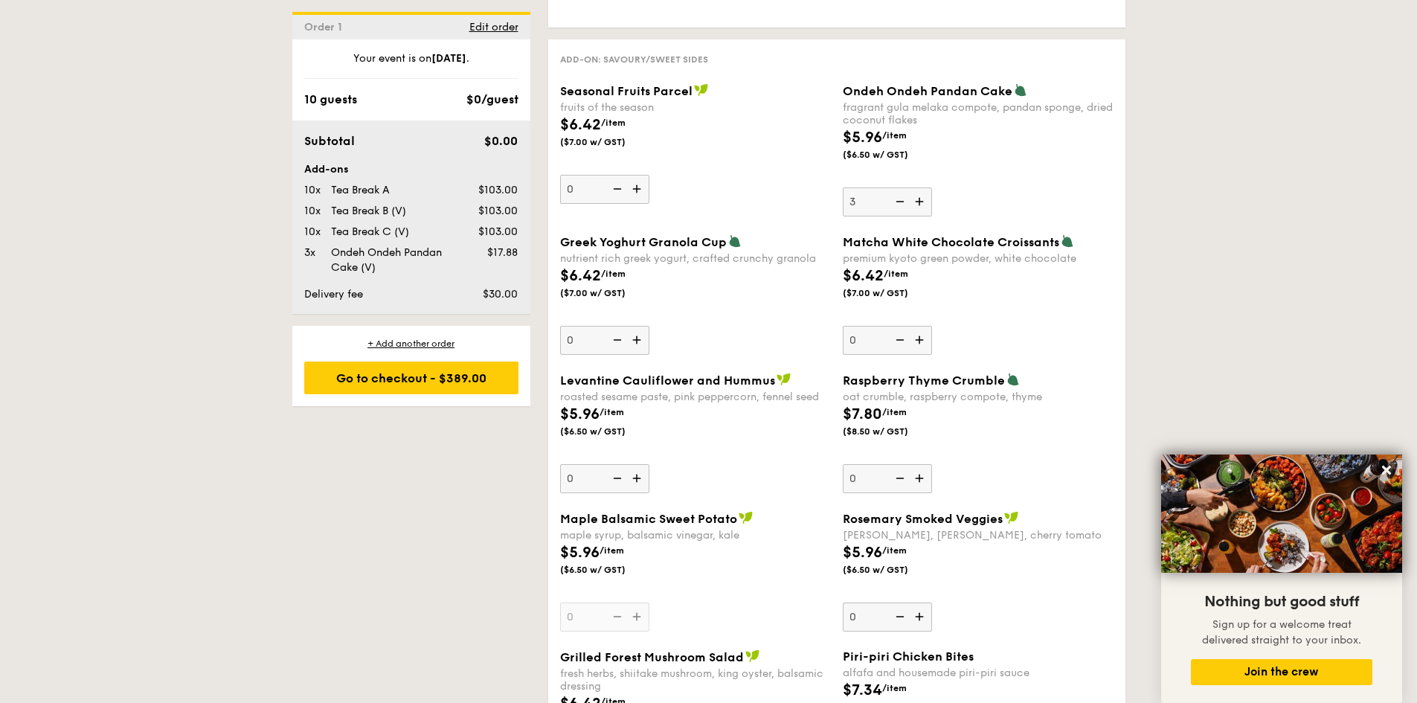
click at [922, 480] on img at bounding box center [921, 478] width 22 height 28
click at [922, 480] on input "0" at bounding box center [887, 478] width 89 height 29
click at [922, 480] on img at bounding box center [921, 478] width 22 height 28
click at [922, 480] on input "1" at bounding box center [887, 478] width 89 height 29
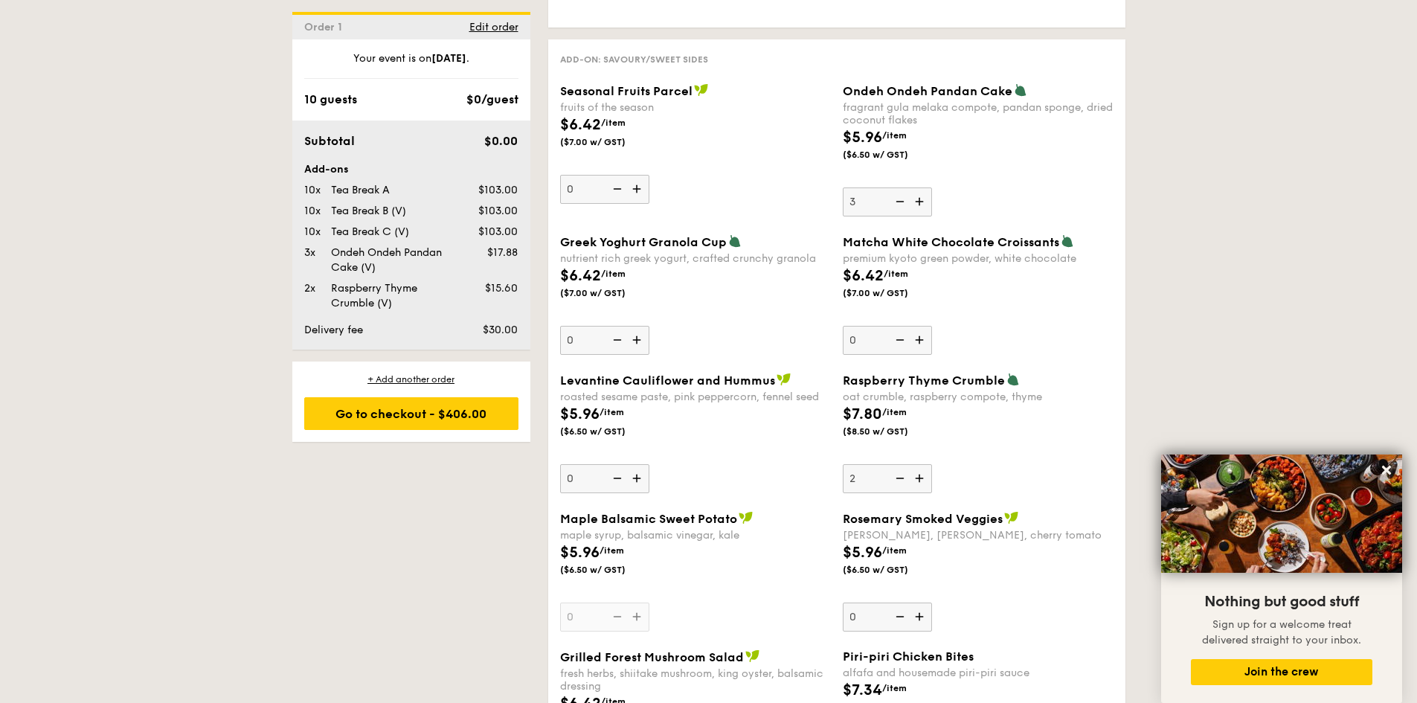
click at [922, 480] on img at bounding box center [921, 478] width 22 height 28
click at [922, 480] on input "2" at bounding box center [887, 478] width 89 height 29
click at [922, 480] on img at bounding box center [921, 478] width 22 height 28
click at [922, 480] on input "3" at bounding box center [887, 478] width 89 height 29
click at [922, 480] on img at bounding box center [921, 478] width 22 height 28
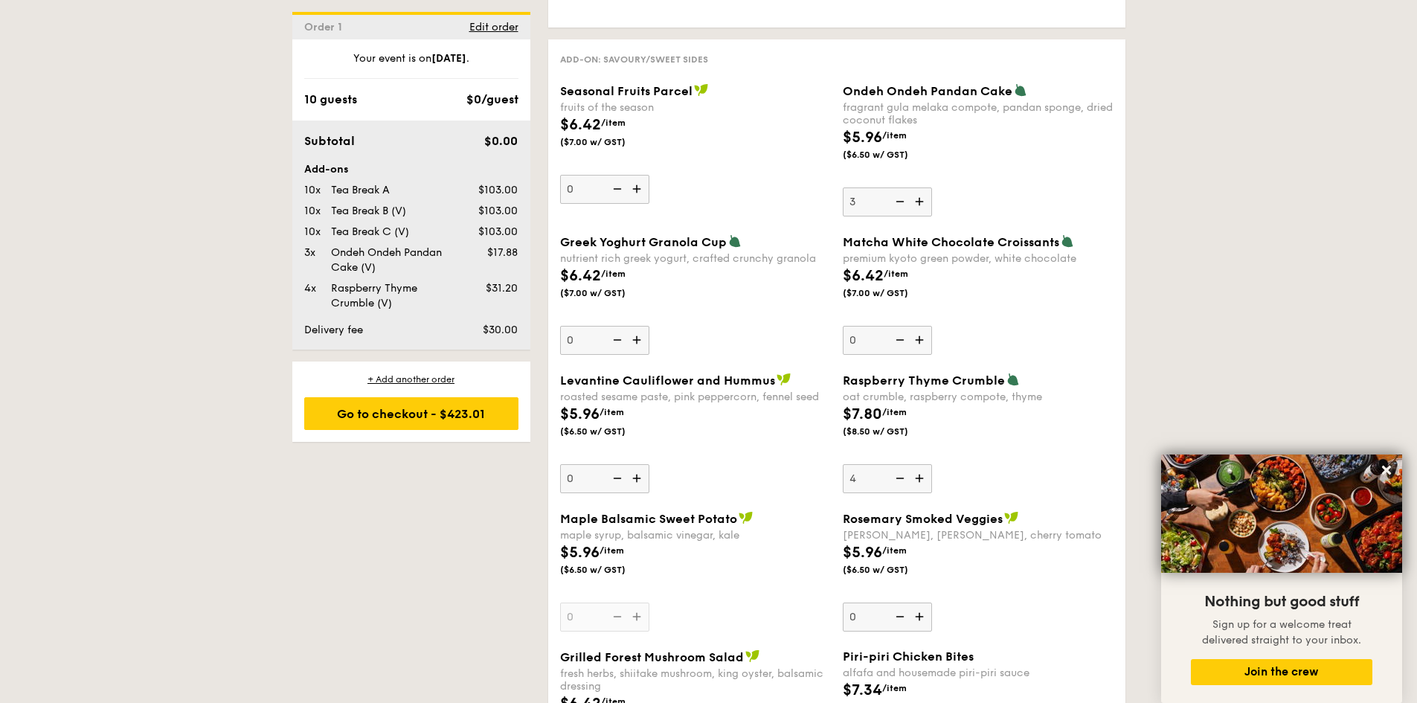
click at [922, 480] on input "4" at bounding box center [887, 478] width 89 height 29
click at [922, 481] on img at bounding box center [921, 478] width 22 height 28
click at [922, 481] on input "5" at bounding box center [887, 478] width 89 height 29
click at [903, 480] on img at bounding box center [898, 478] width 22 height 28
click at [903, 480] on input "6" at bounding box center [887, 478] width 89 height 29
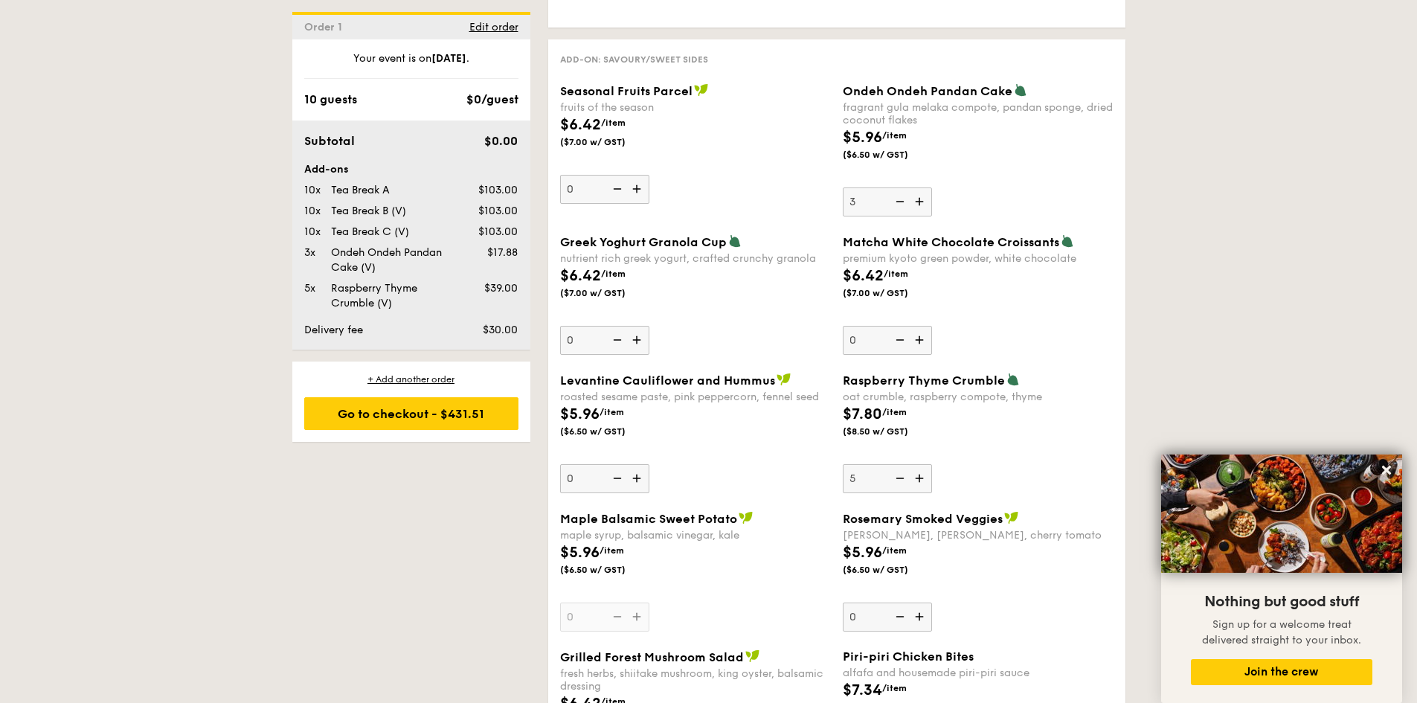
click at [903, 480] on img at bounding box center [898, 478] width 22 height 28
click at [903, 480] on input "5" at bounding box center [887, 478] width 89 height 29
click at [903, 481] on img at bounding box center [898, 478] width 22 height 28
click at [903, 481] on input "4" at bounding box center [887, 478] width 89 height 29
click at [903, 481] on img at bounding box center [898, 478] width 22 height 28
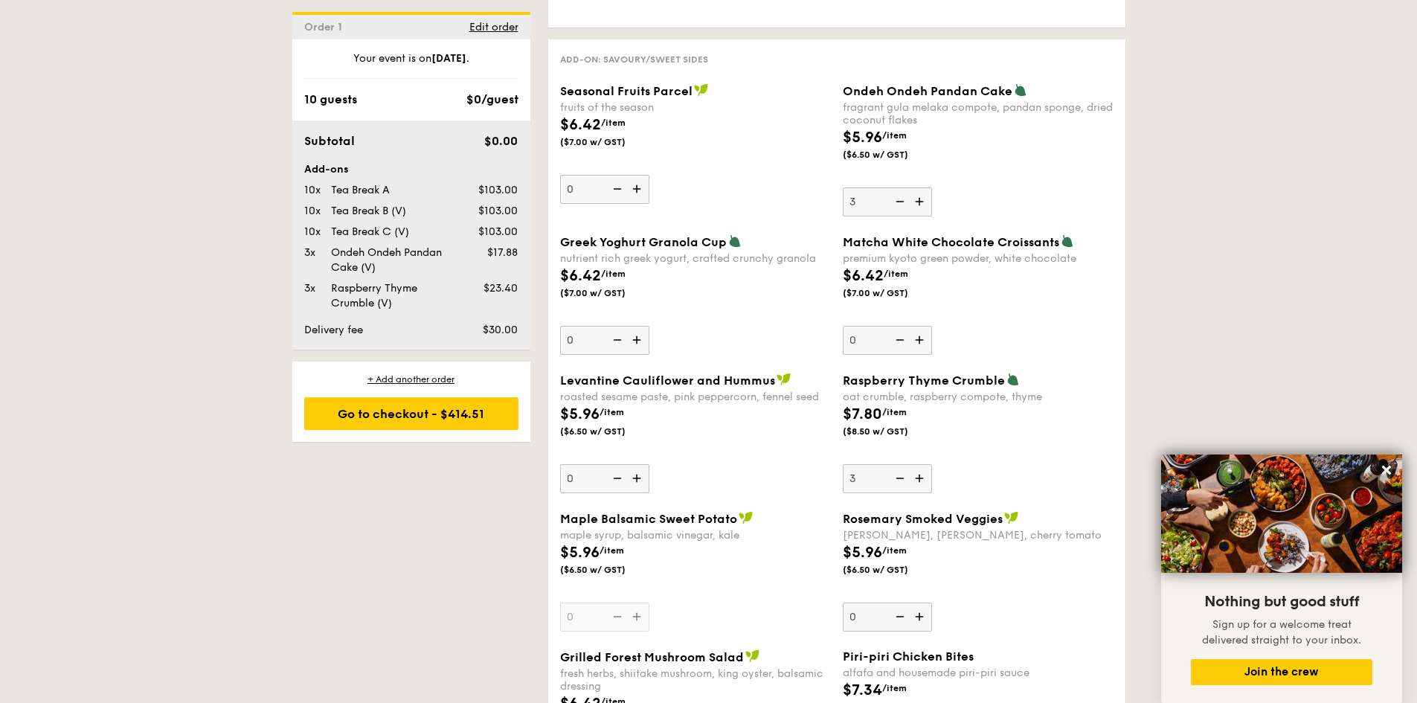
click at [903, 481] on input "3" at bounding box center [887, 478] width 89 height 29
click at [903, 482] on img at bounding box center [898, 478] width 22 height 28
click at [903, 482] on input "2" at bounding box center [887, 478] width 89 height 29
click at [903, 483] on img at bounding box center [898, 478] width 22 height 28
click at [903, 483] on input "1" at bounding box center [887, 478] width 89 height 29
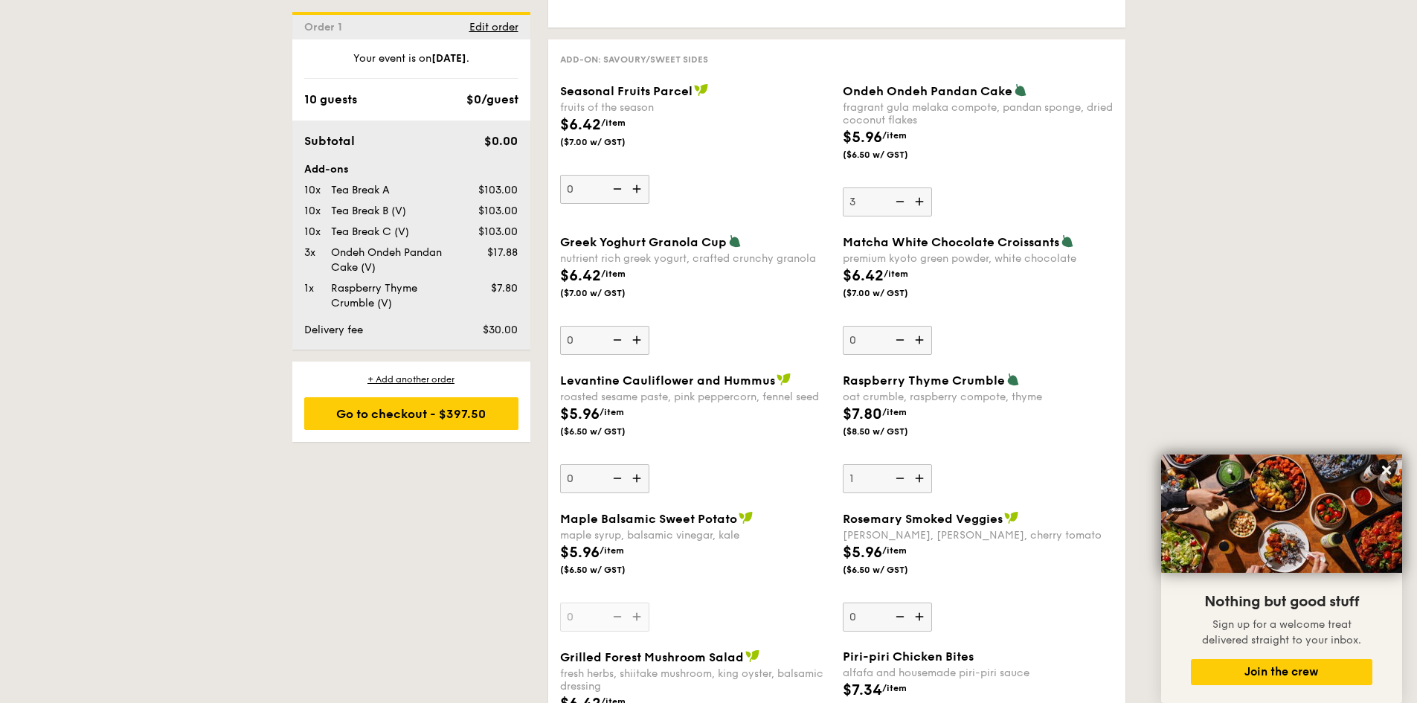
type input "0"
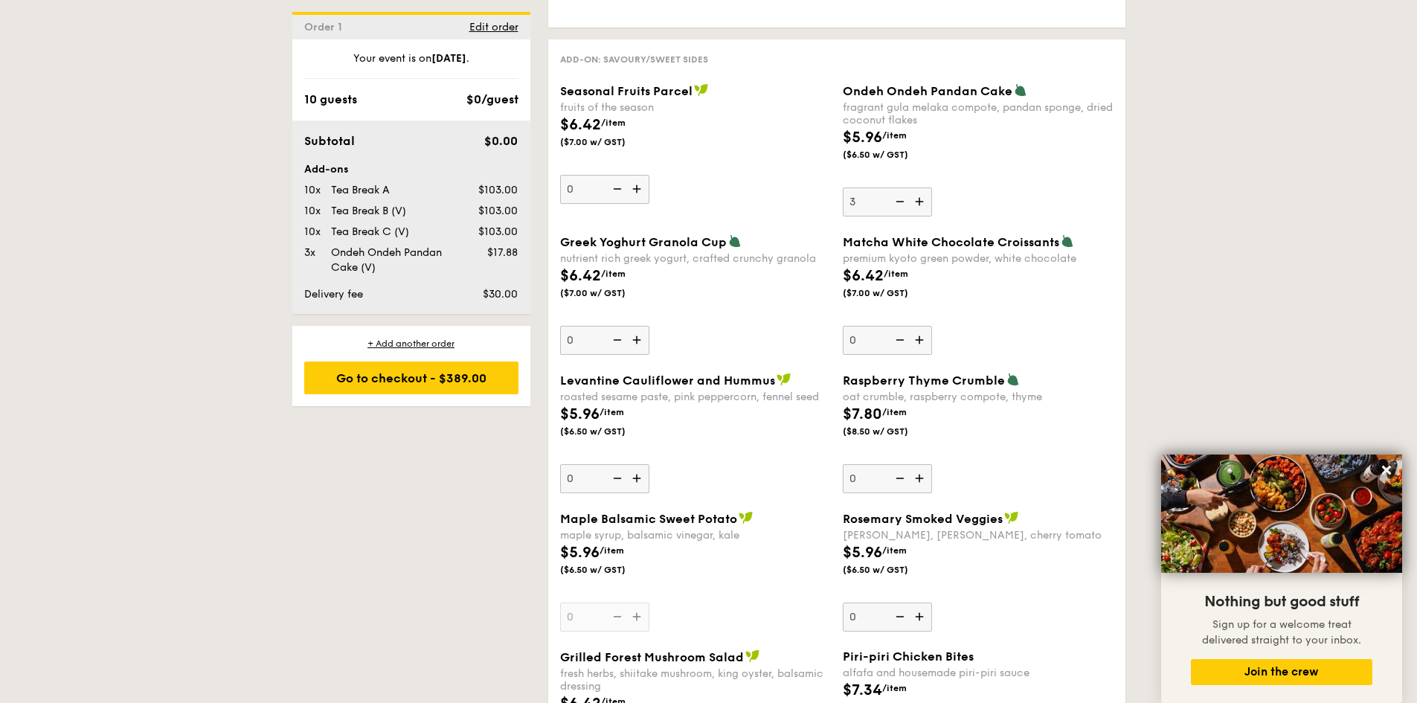
click at [923, 204] on img at bounding box center [921, 201] width 22 height 28
click at [923, 204] on input "3" at bounding box center [887, 201] width 89 height 29
click at [918, 201] on img at bounding box center [921, 201] width 22 height 28
click at [918, 201] on input "4" at bounding box center [887, 201] width 89 height 29
type input "5"
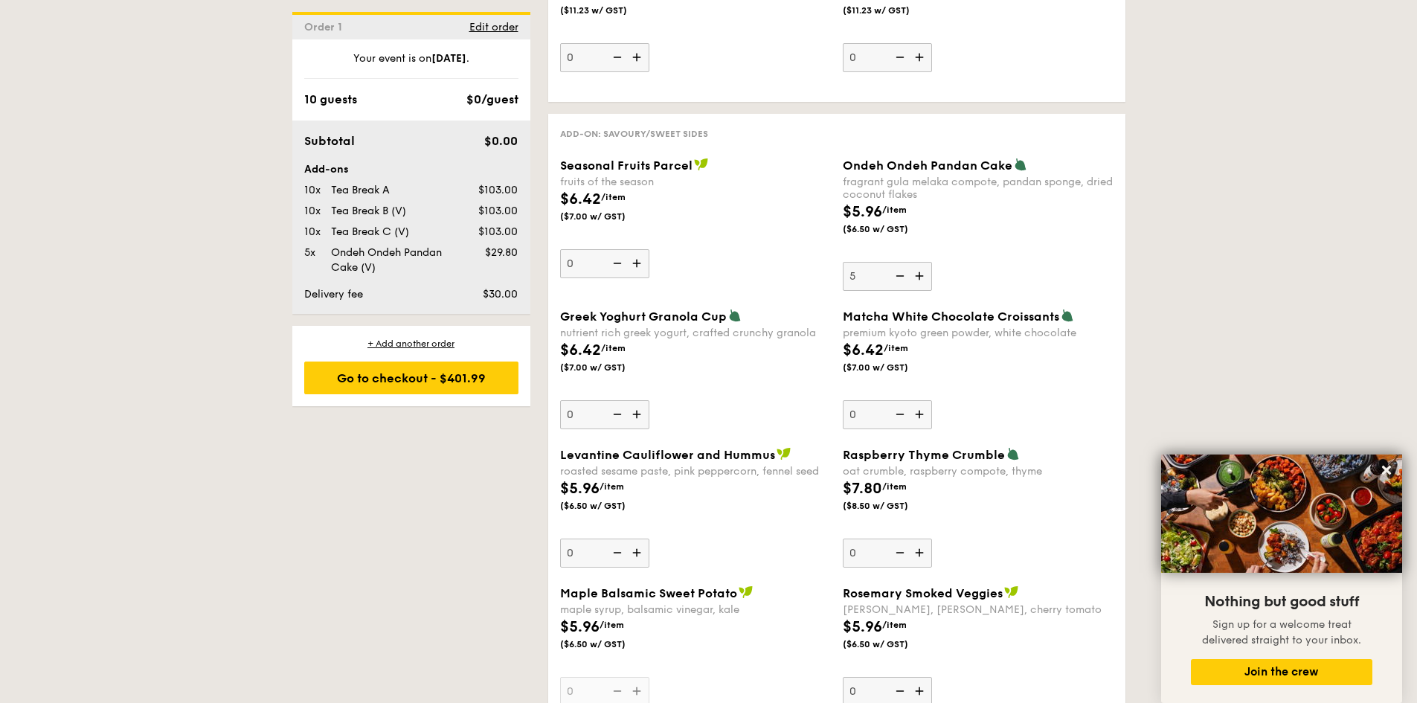
scroll to position [1487, 0]
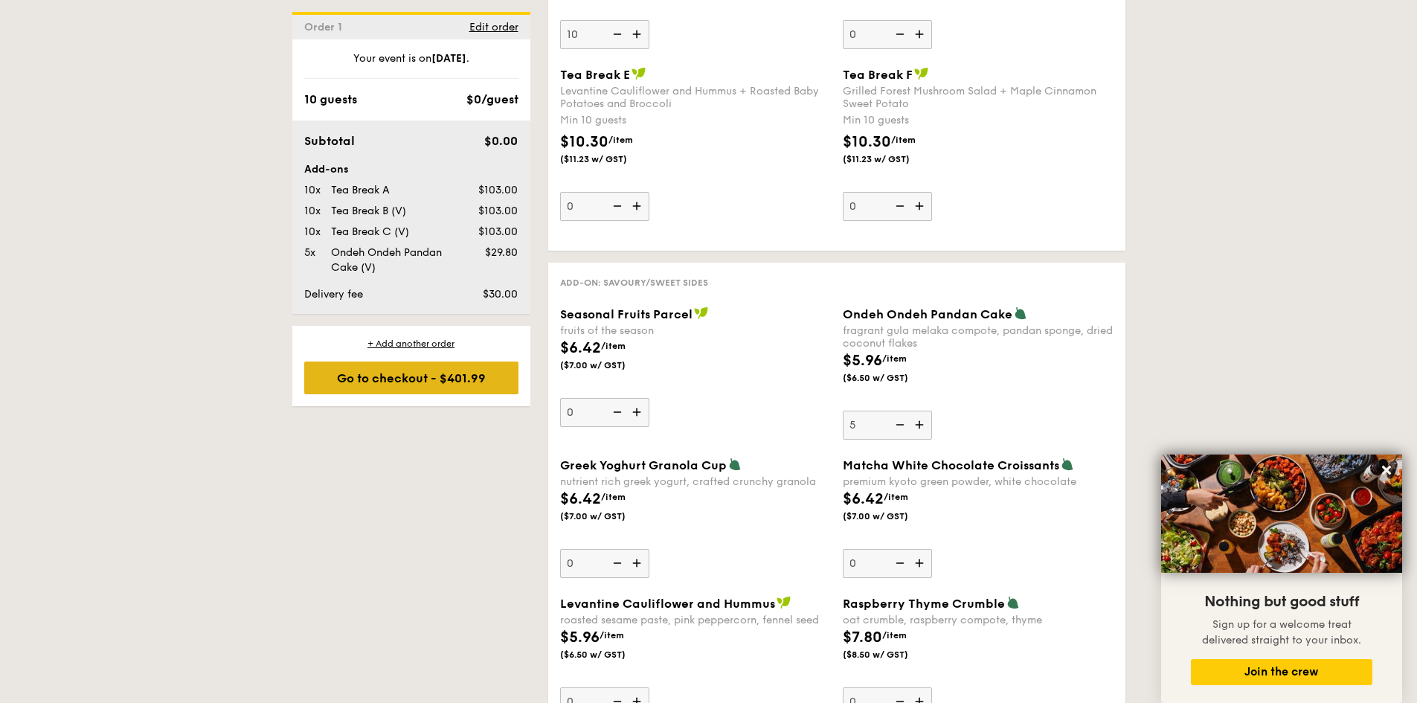
click at [420, 379] on div "Go to checkout - $401.99" at bounding box center [411, 377] width 214 height 33
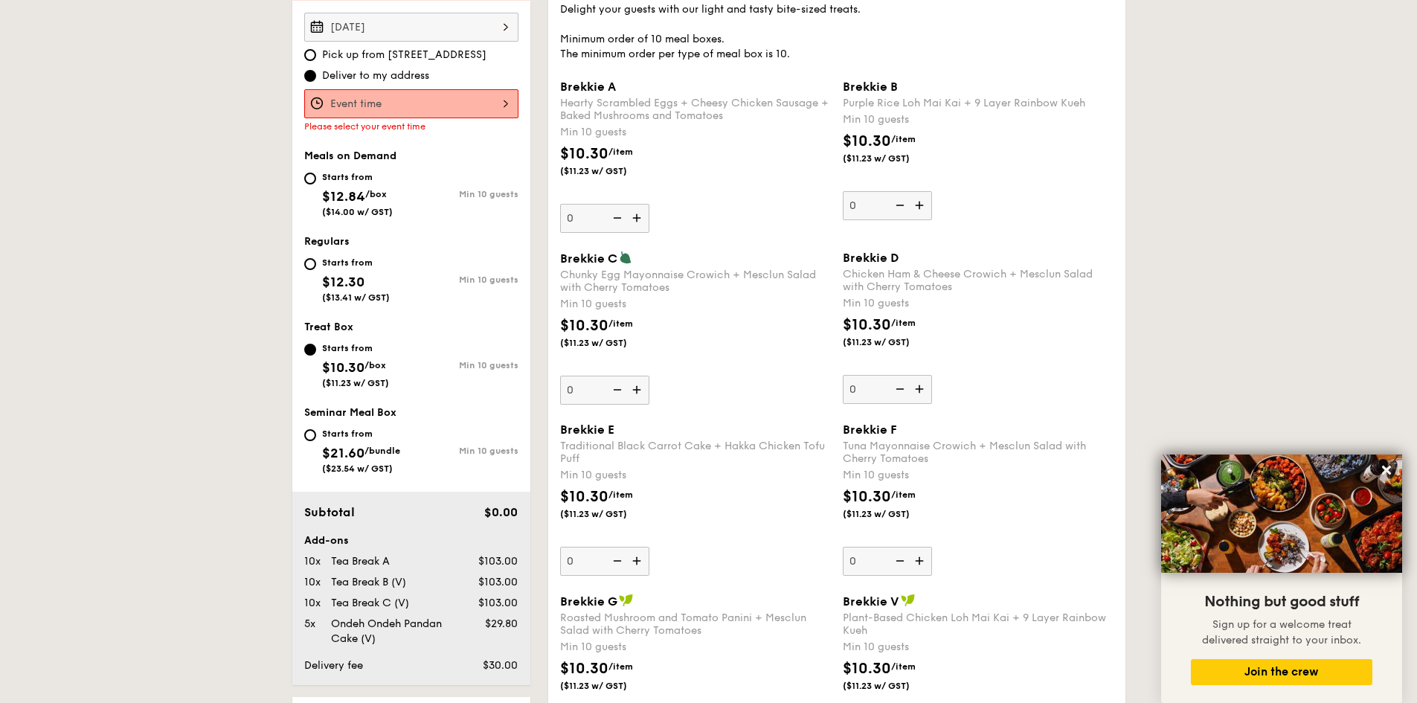
scroll to position [397, 0]
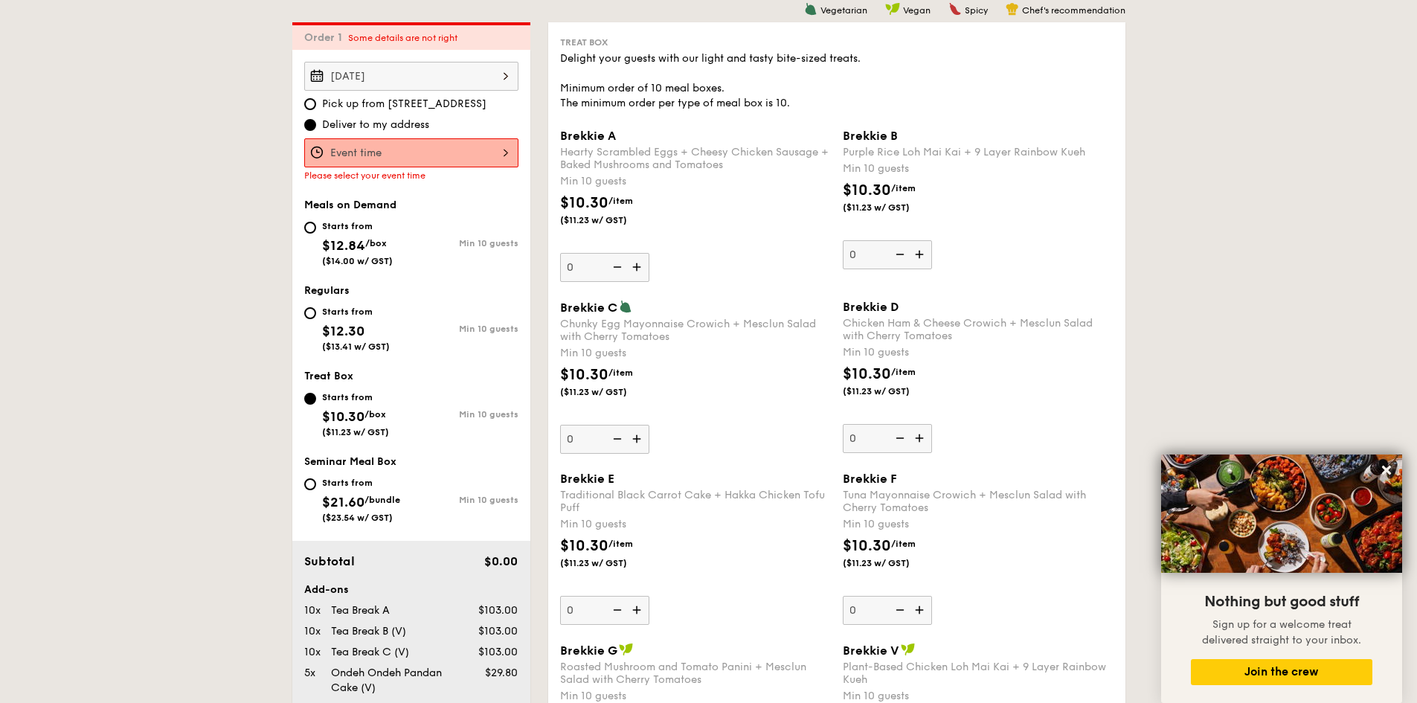
click at [499, 155] on div at bounding box center [411, 152] width 214 height 29
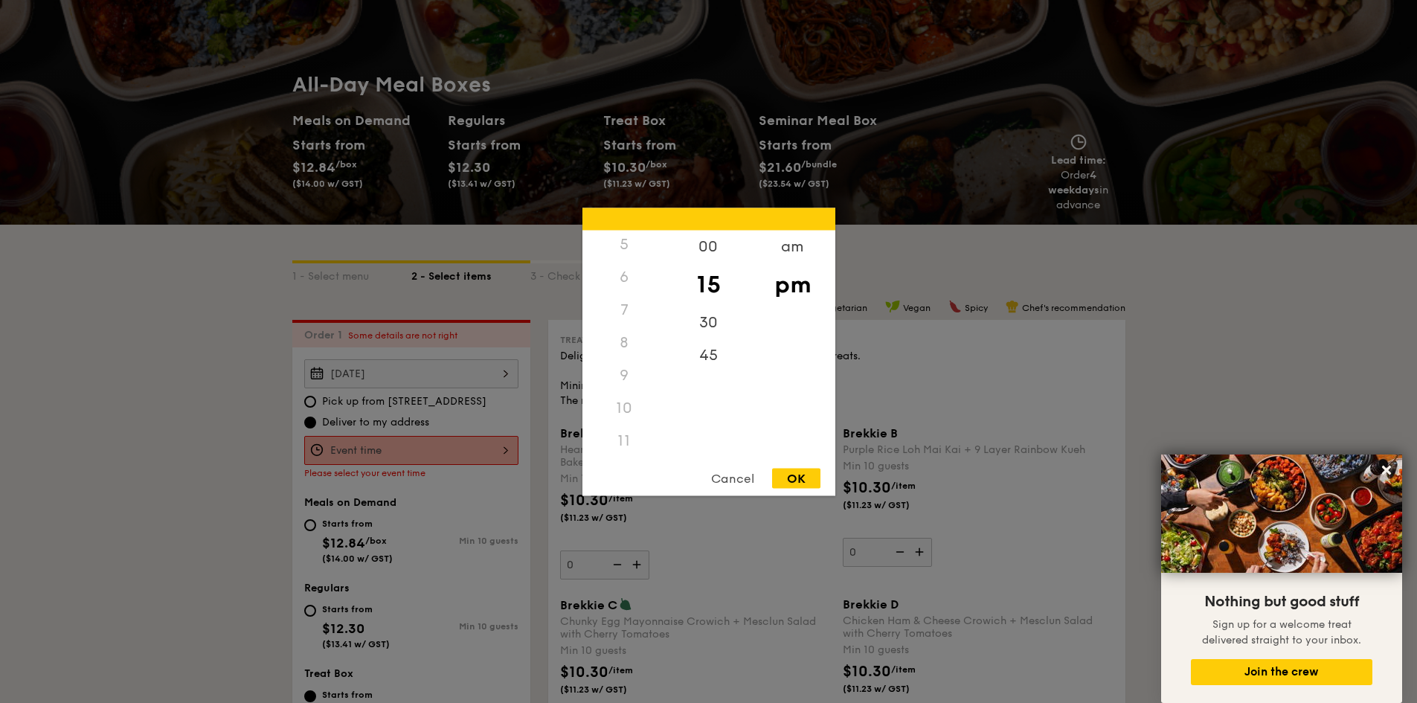
scroll to position [28, 0]
click at [791, 251] on div "am" at bounding box center [792, 251] width 84 height 43
click at [746, 480] on div "Cancel" at bounding box center [732, 478] width 73 height 20
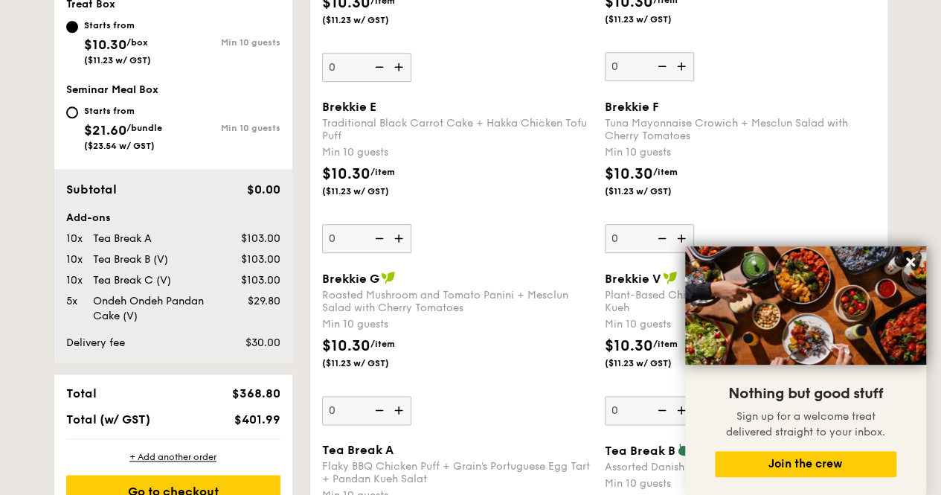
scroll to position [843, 0]
